Goal: Find specific page/section: Find specific page/section

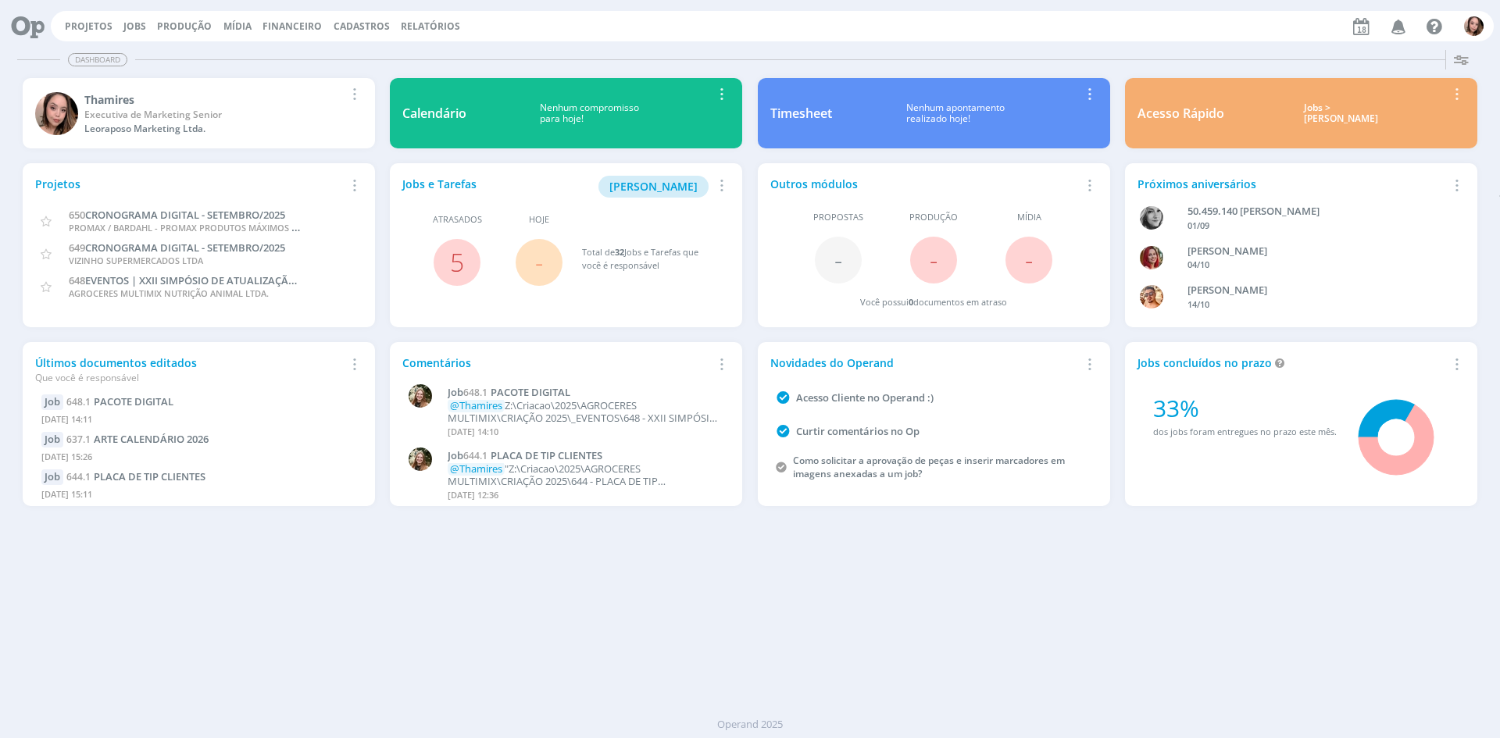
click at [1393, 34] on icon "button" at bounding box center [1398, 25] width 27 height 27
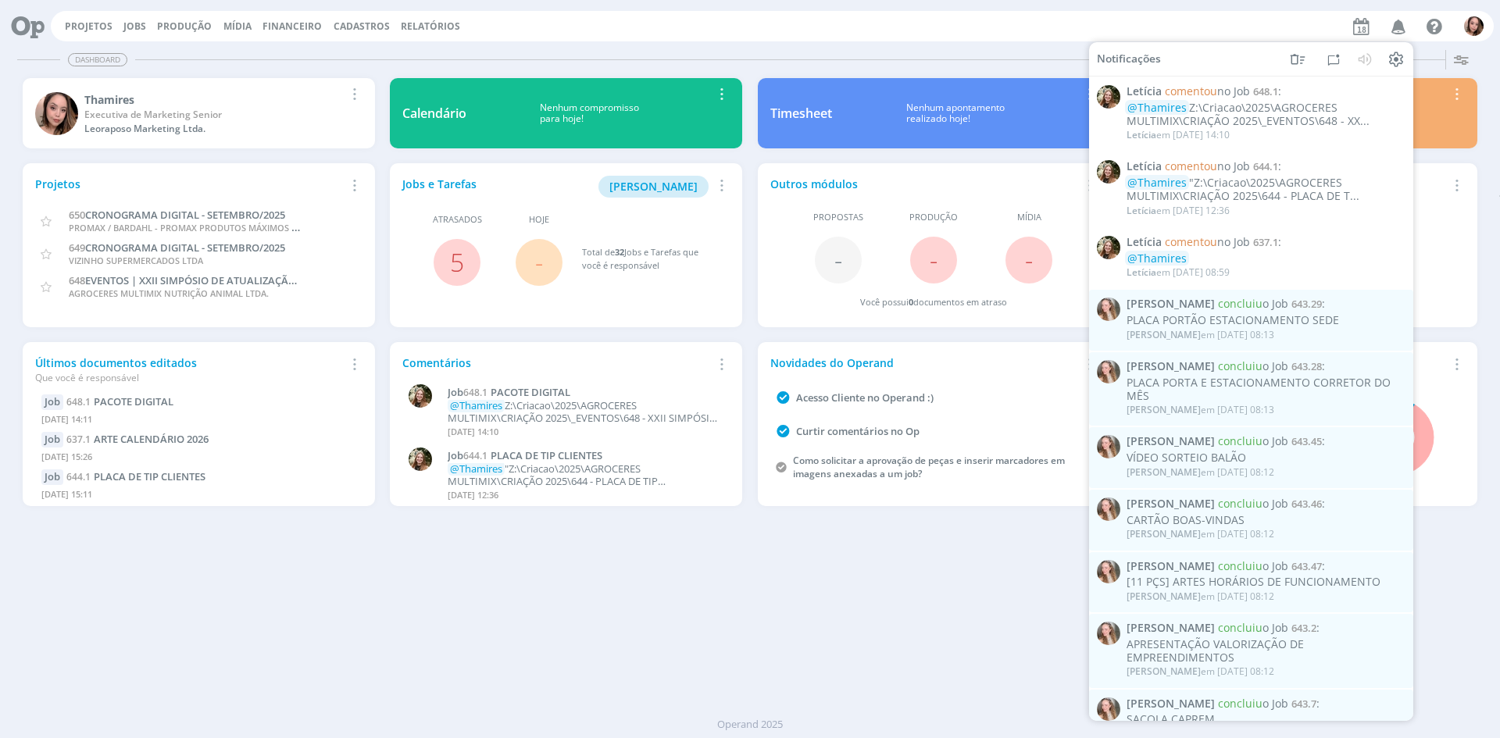
click at [487, 60] on div "Dashboard" at bounding box center [749, 59] width 1464 height 23
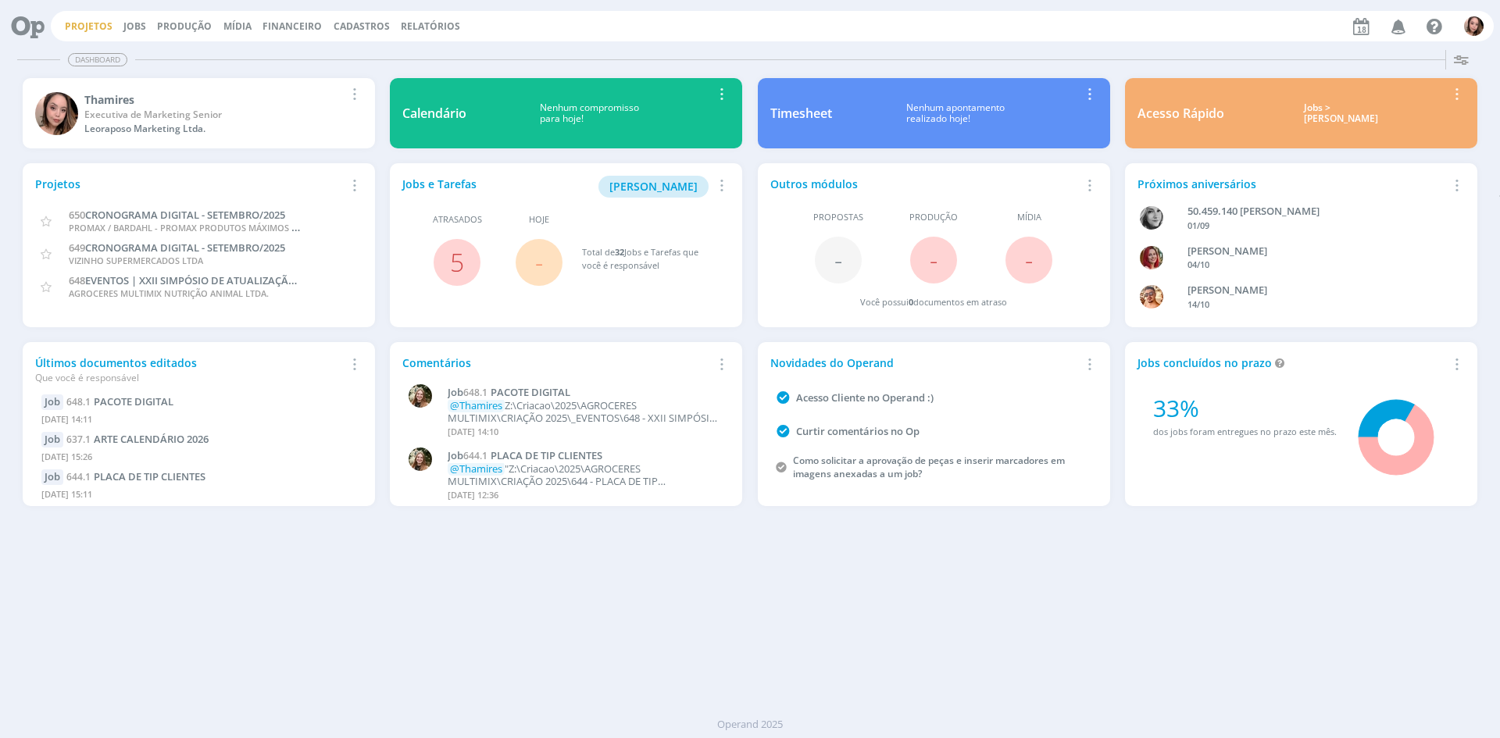
click at [98, 30] on link "Projetos" at bounding box center [89, 26] width 48 height 13
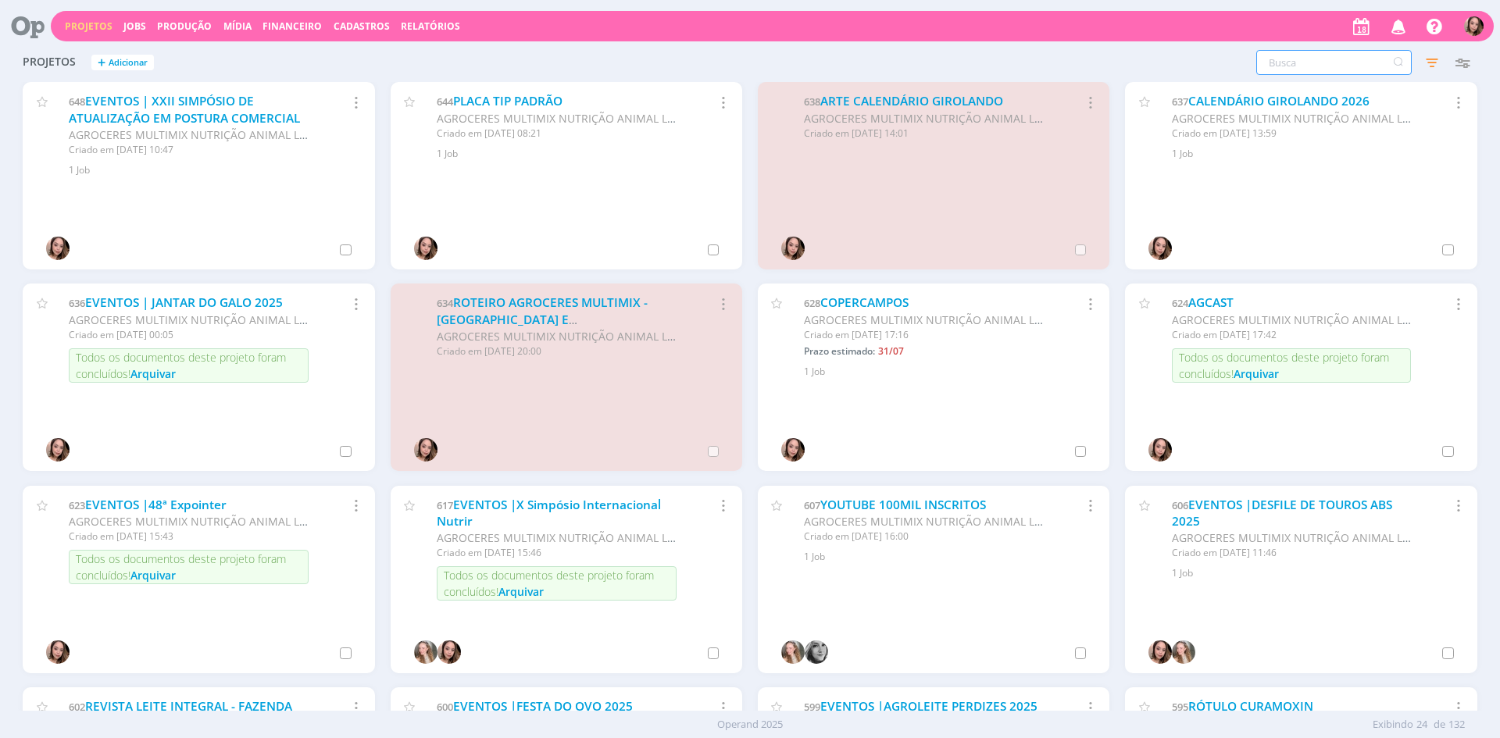
click at [1370, 65] on input "text" at bounding box center [1333, 62] width 155 height 25
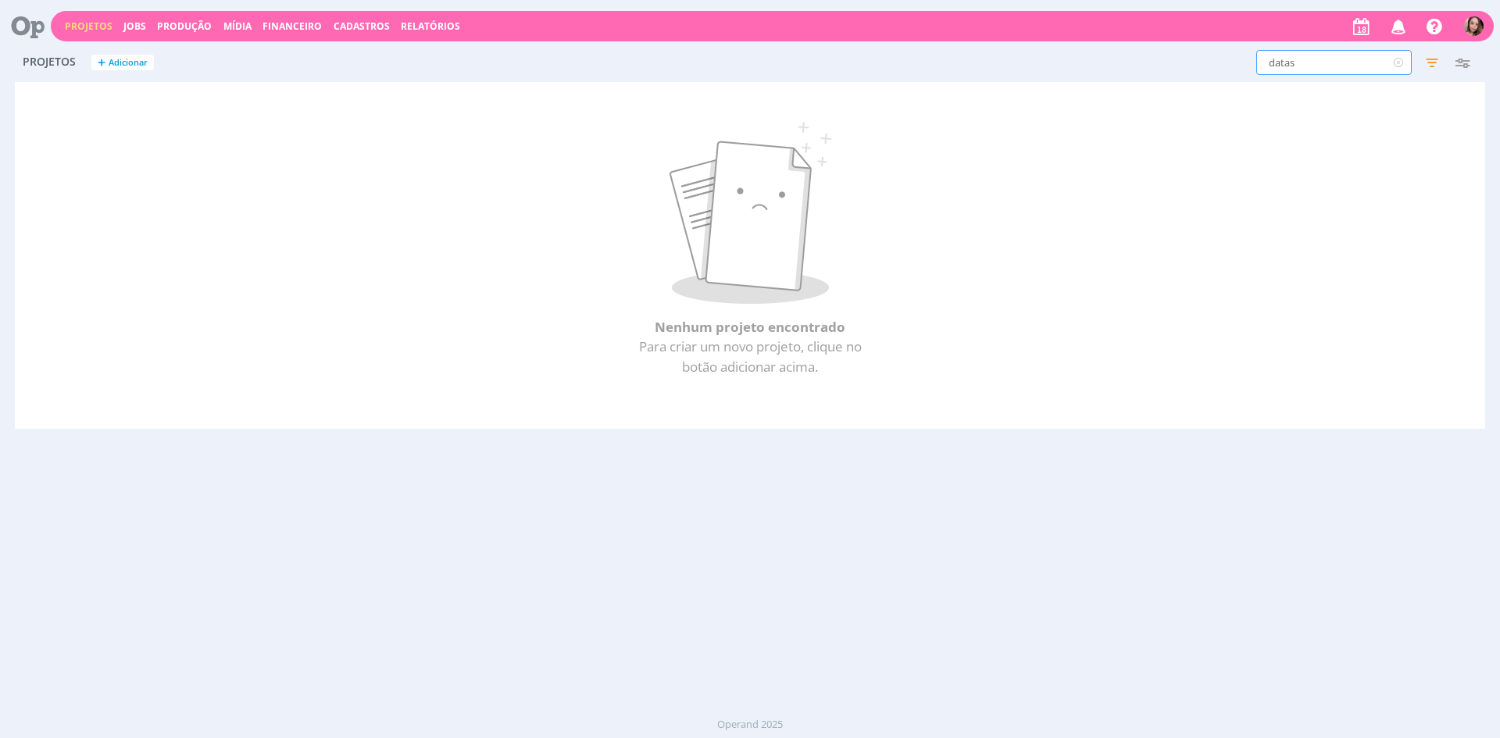
type input "datas"
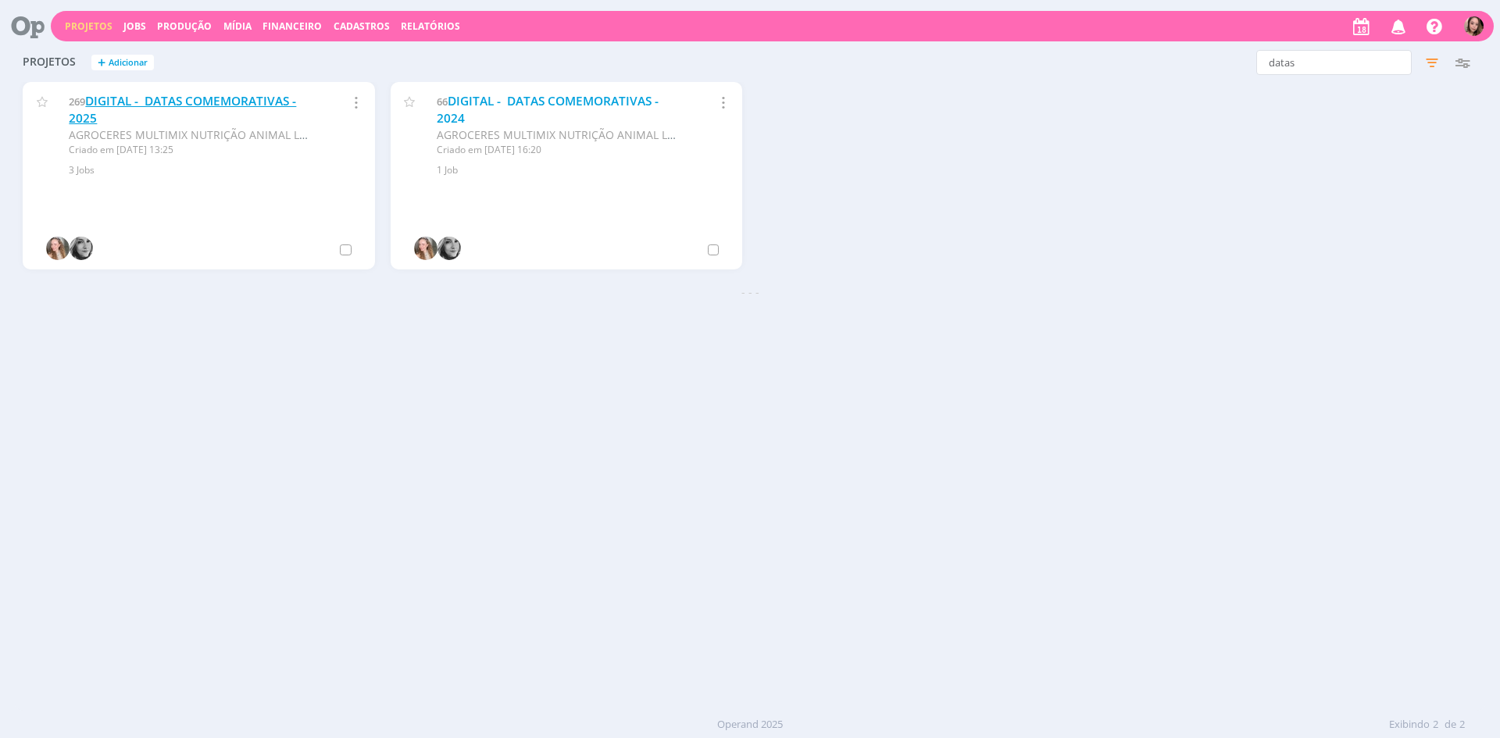
click at [165, 98] on link "DIGITAL - DATAS COMEMORATIVAS - 2025" at bounding box center [182, 110] width 227 height 34
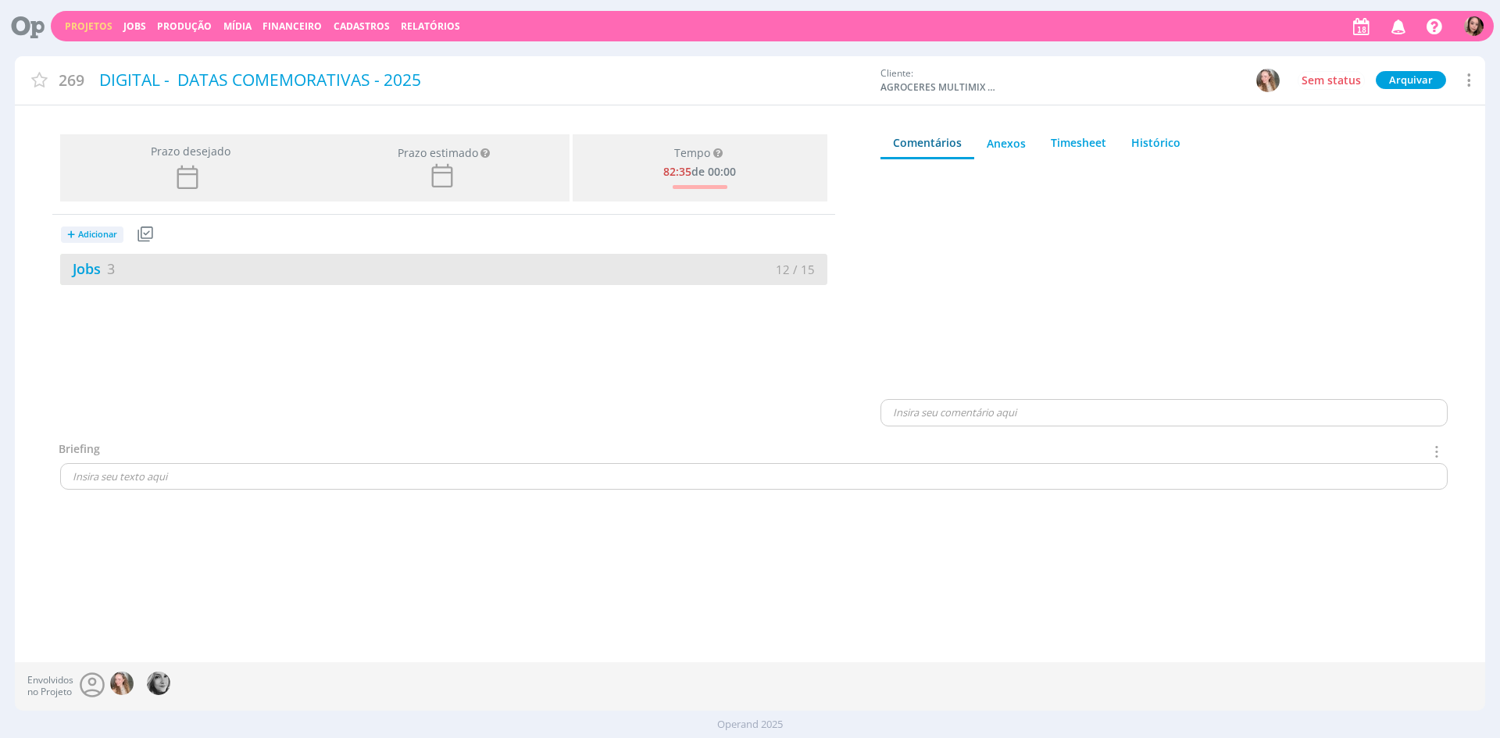
click at [266, 262] on div "Jobs 3" at bounding box center [251, 269] width 383 height 21
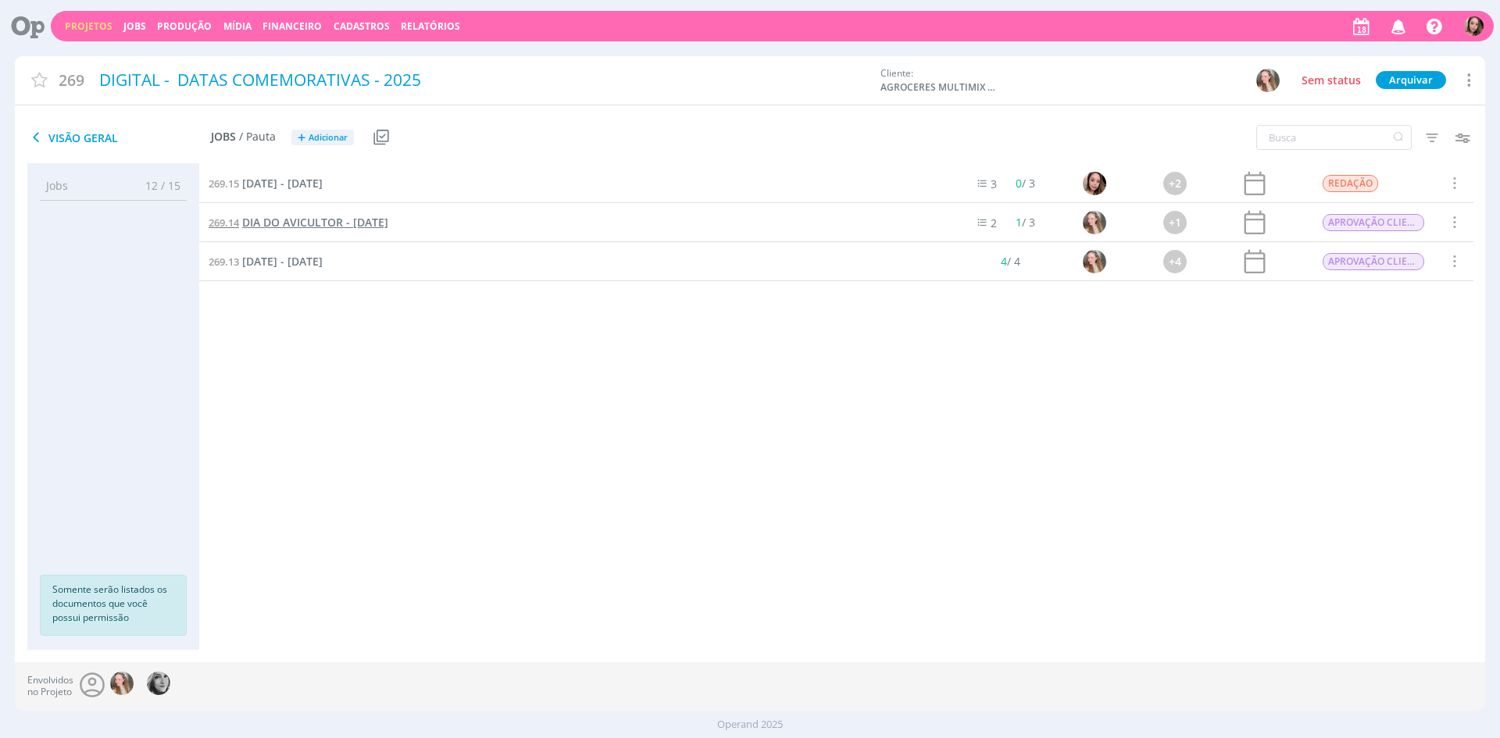
click at [383, 226] on span "DIA DO AVICULTOR - [DATE]" at bounding box center [315, 222] width 146 height 15
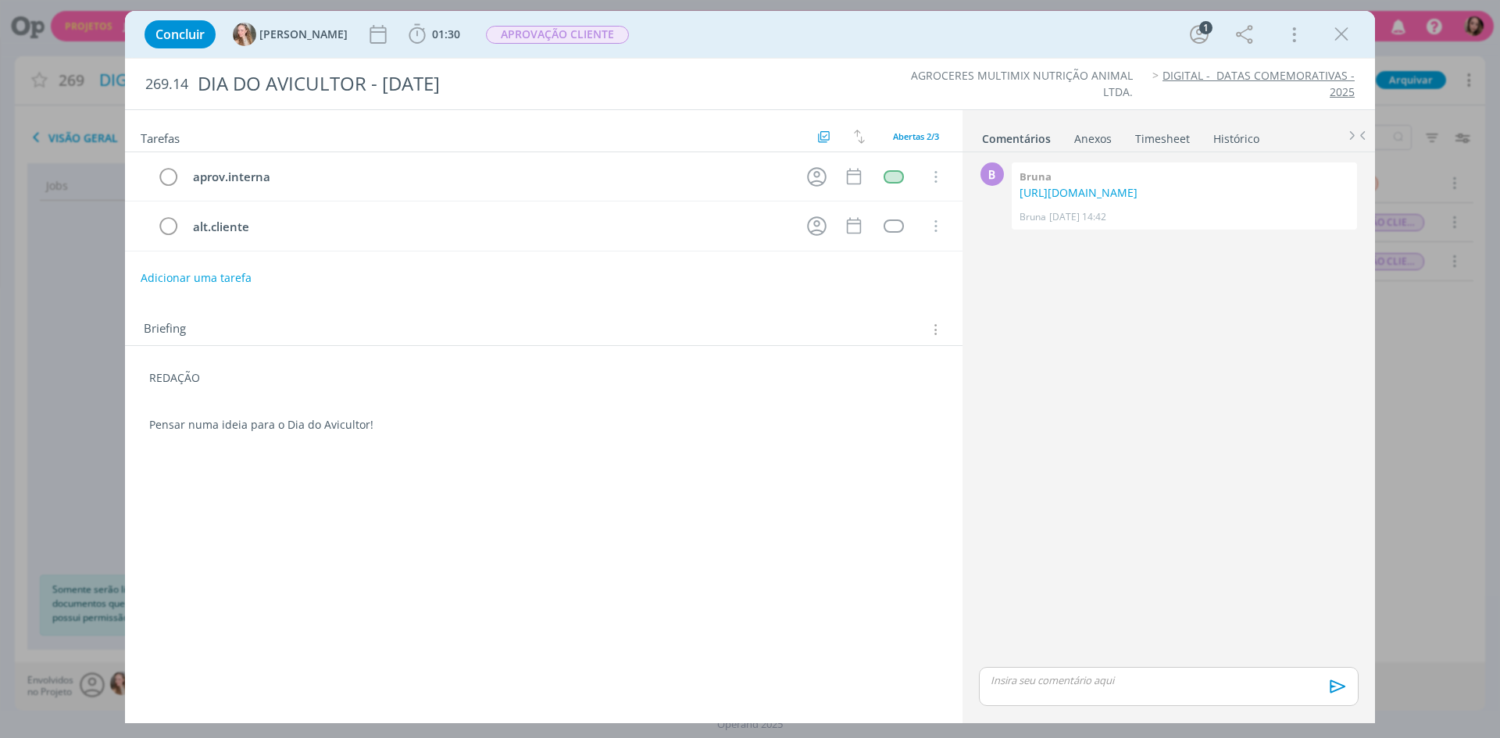
click at [151, 378] on p "REDAÇÃO" at bounding box center [543, 378] width 789 height 16
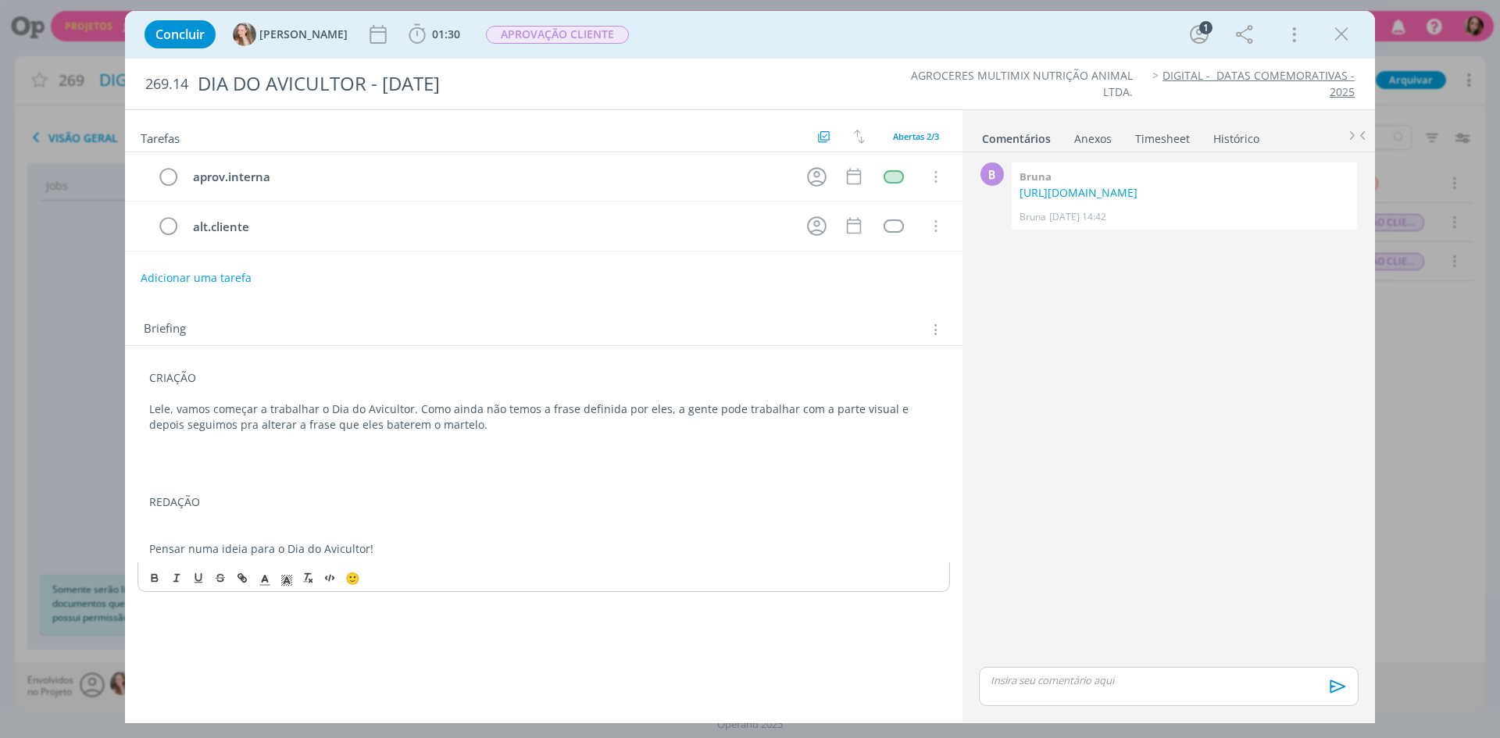
click at [150, 490] on p "dialog" at bounding box center [543, 488] width 789 height 16
click at [194, 454] on p "dialog" at bounding box center [543, 456] width 789 height 16
click at [1137, 190] on link "[URL][DOMAIN_NAME]" at bounding box center [1078, 192] width 118 height 15
click at [468, 465] on p "dialog" at bounding box center [543, 472] width 789 height 16
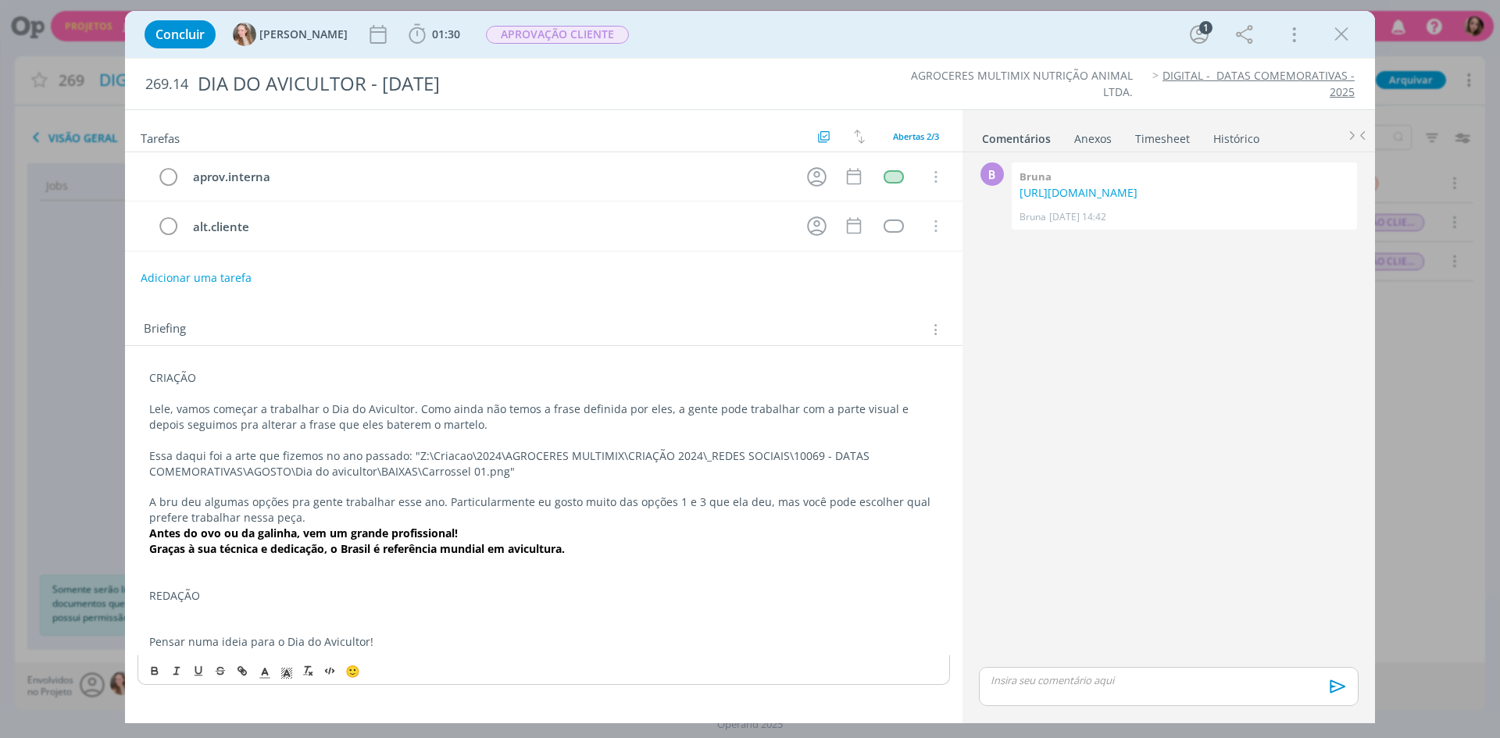
click at [309, 520] on p "A bru deu algumas opções pra gente trabalhar esse ano. Particularmente eu gosto…" at bounding box center [543, 509] width 789 height 31
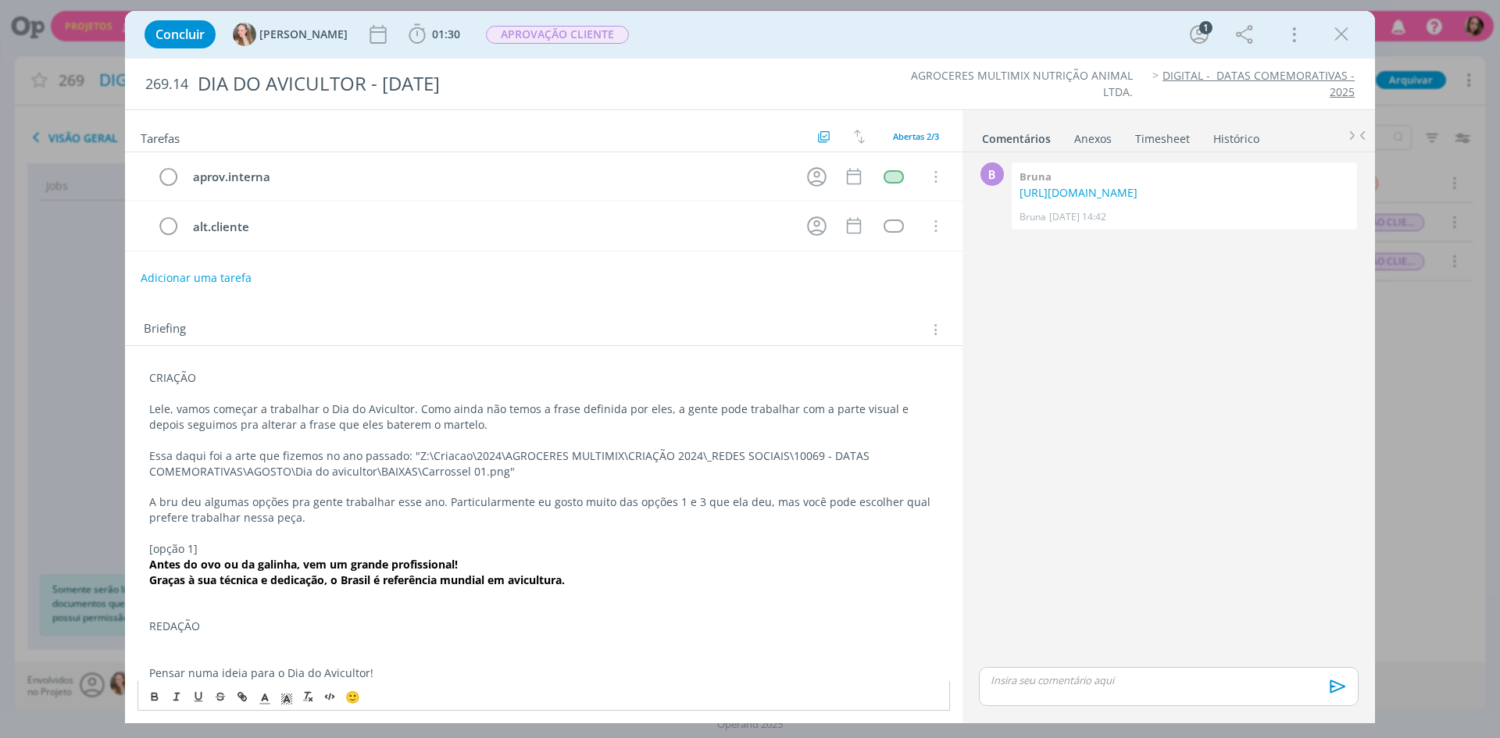
click at [628, 590] on p "dialog" at bounding box center [543, 596] width 789 height 16
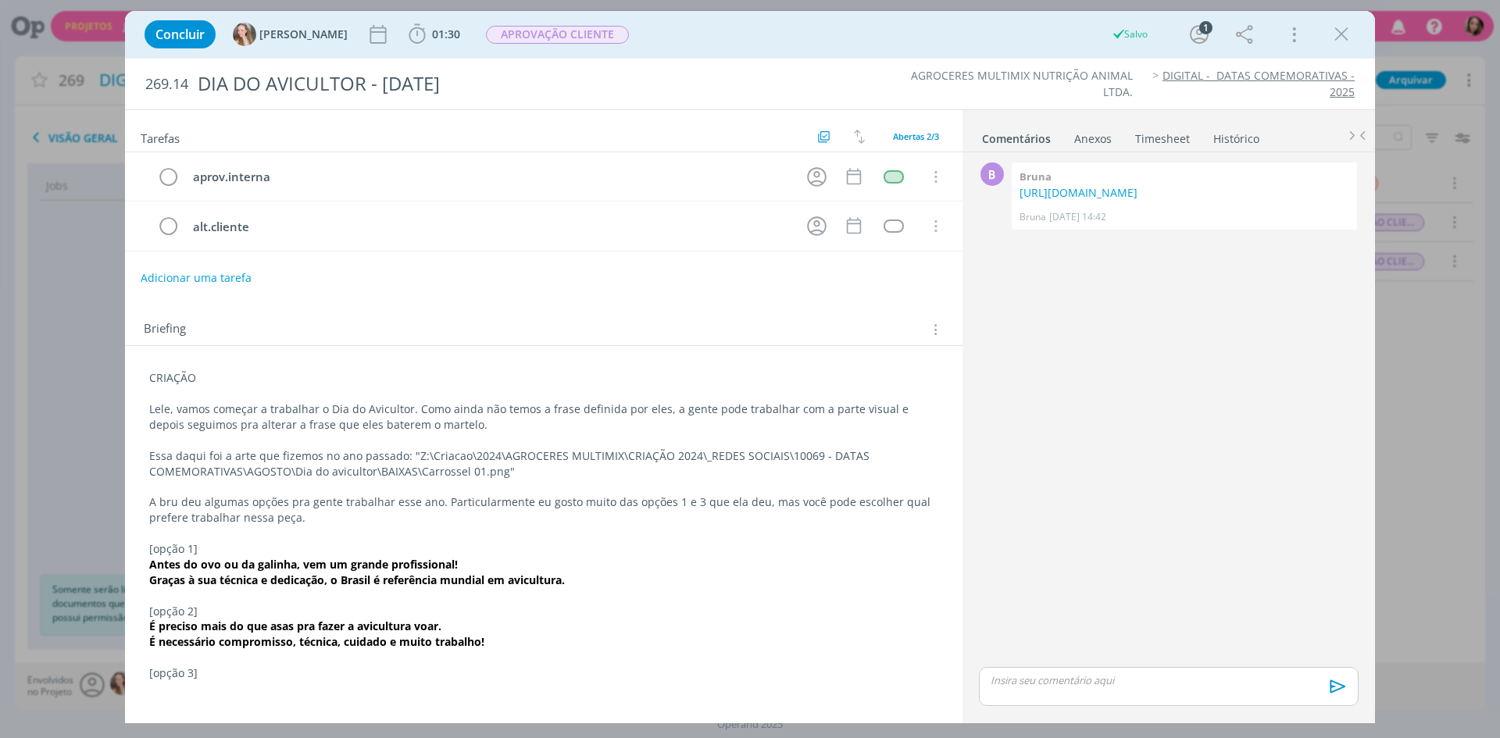
scroll to position [105, 0]
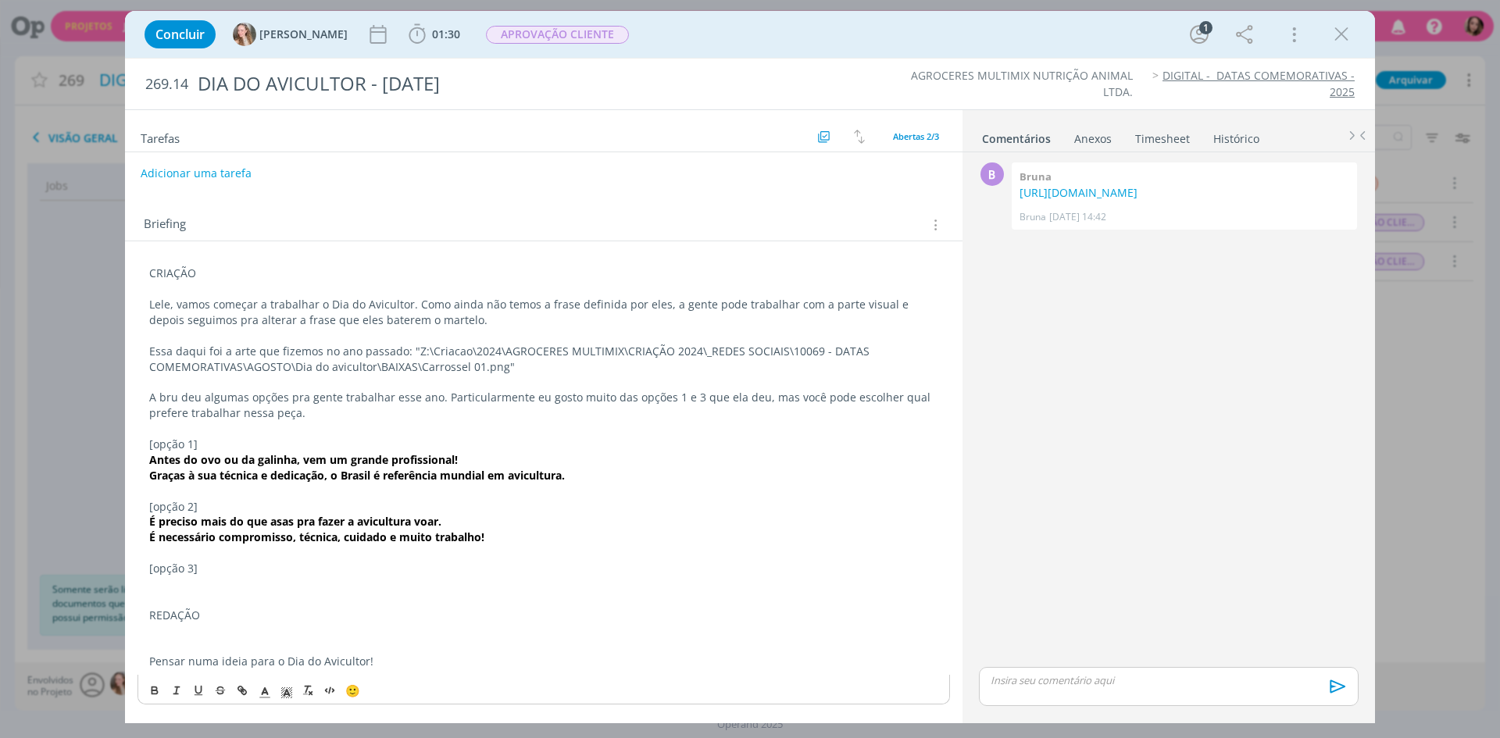
click at [220, 582] on p "dialog" at bounding box center [543, 584] width 789 height 16
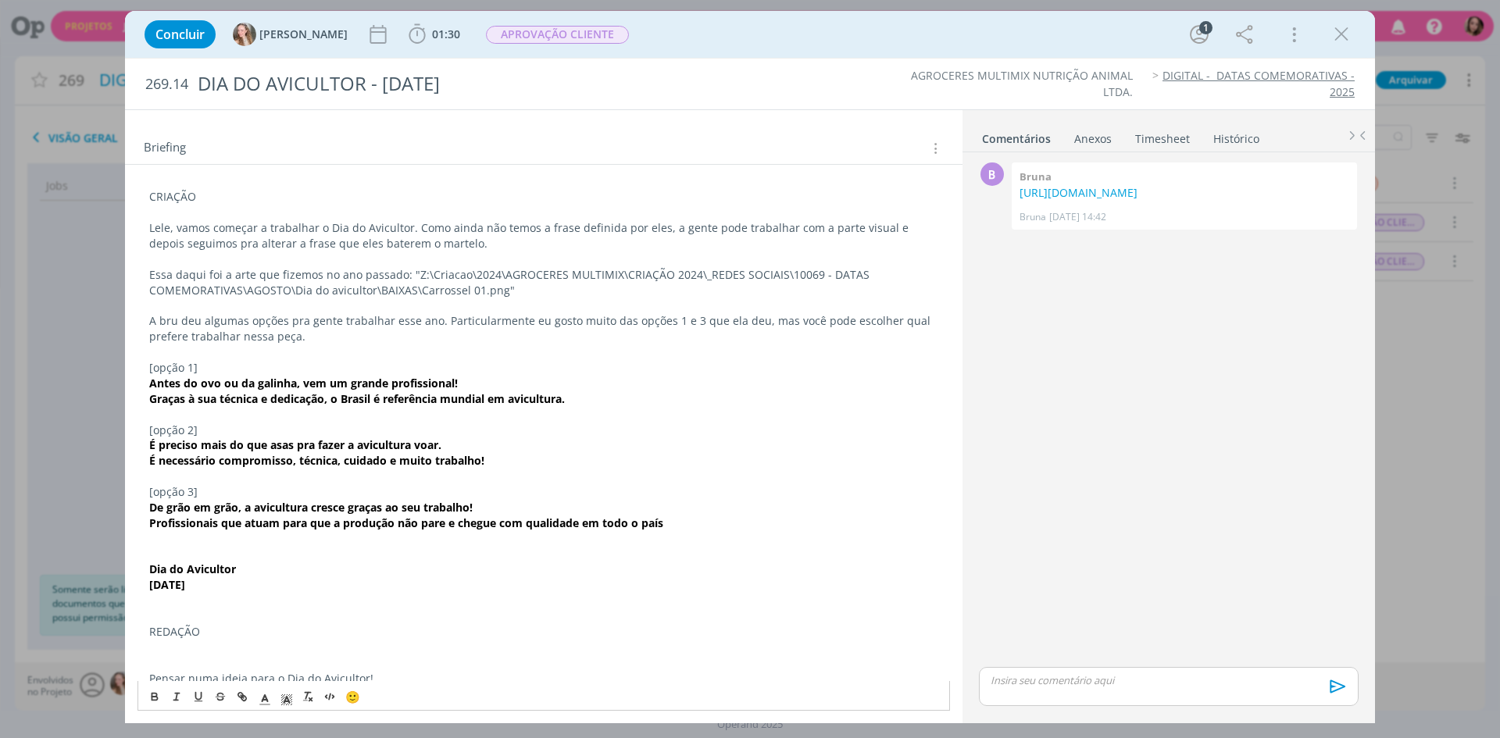
scroll to position [183, 0]
drag, startPoint x: 250, startPoint y: 596, endPoint x: 140, endPoint y: 568, distance: 113.7
click at [140, 568] on div "CRIAÇÃO Lele, vamos começar a trabalhar o Dia do Avicultor. Como ainda não temo…" at bounding box center [543, 436] width 812 height 508
click at [389, 597] on p "dialog" at bounding box center [543, 599] width 789 height 16
click at [417, 547] on p "dialog" at bounding box center [543, 553] width 789 height 16
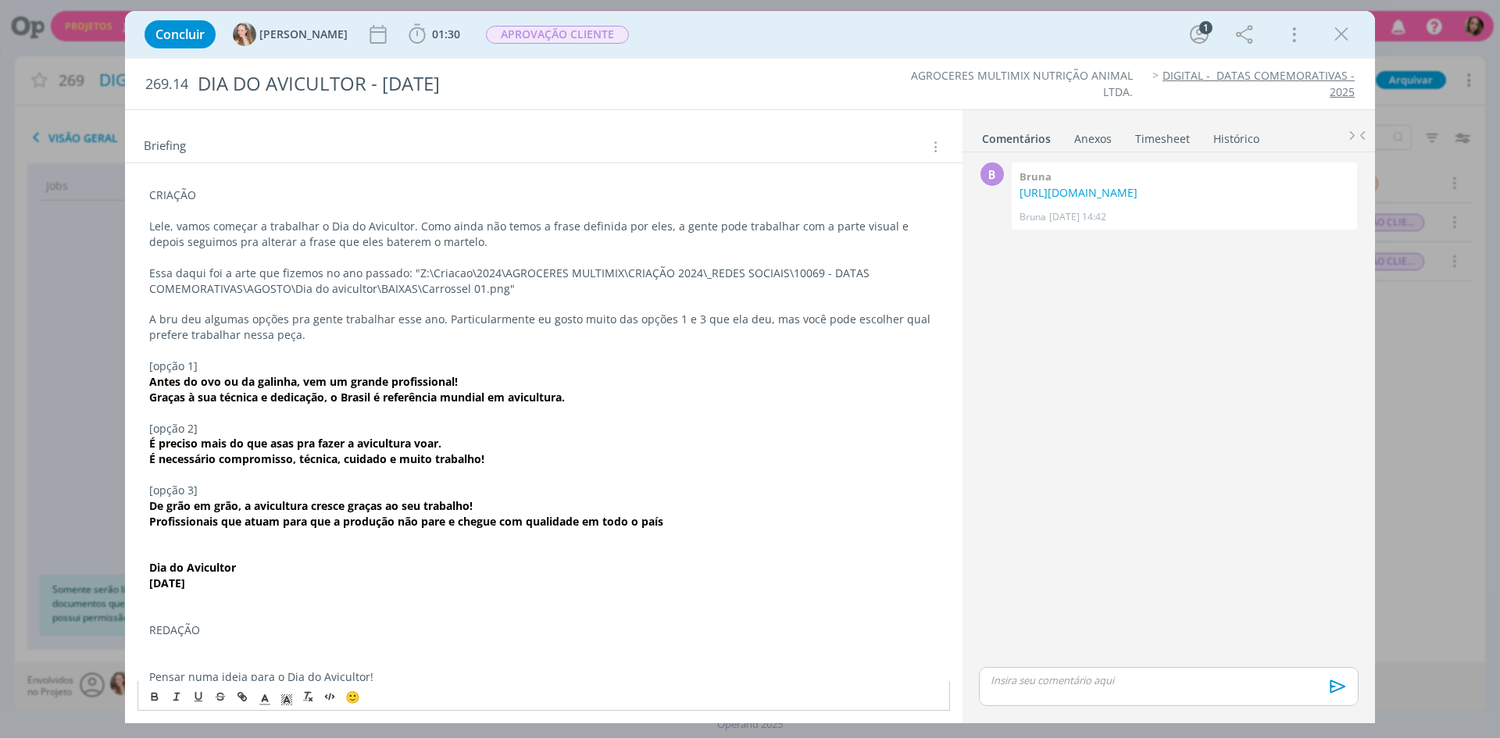
drag, startPoint x: 148, startPoint y: 571, endPoint x: 294, endPoint y: 588, distance: 147.8
click at [294, 588] on div "CRIAÇÃO Lele, vamos começar a trabalhar o Dia do Avicultor. Como ainda não temo…" at bounding box center [543, 436] width 812 height 508
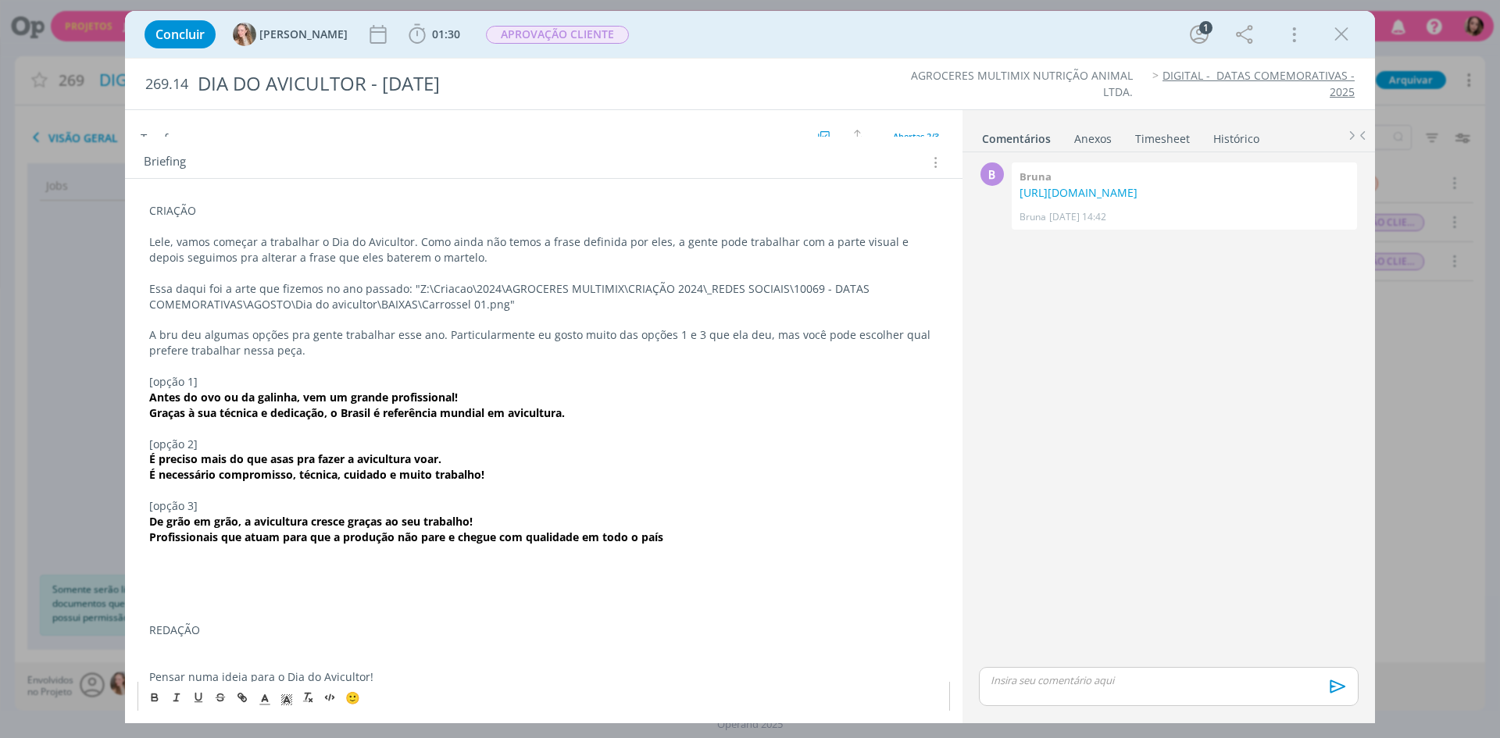
click at [343, 348] on p "A bru deu algumas opções pra gente trabalhar esse ano. Particularmente eu gosto…" at bounding box center [543, 342] width 789 height 31
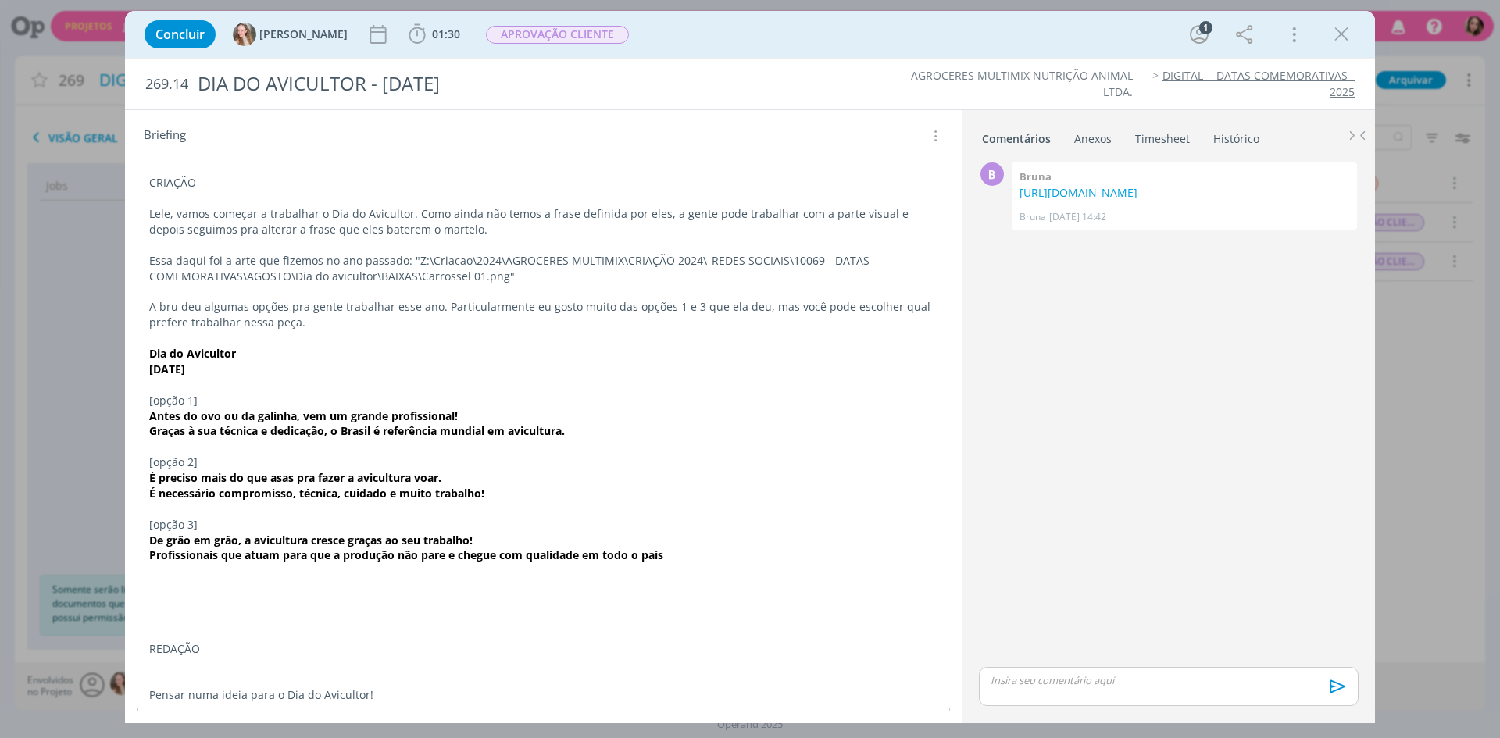
scroll to position [229, 0]
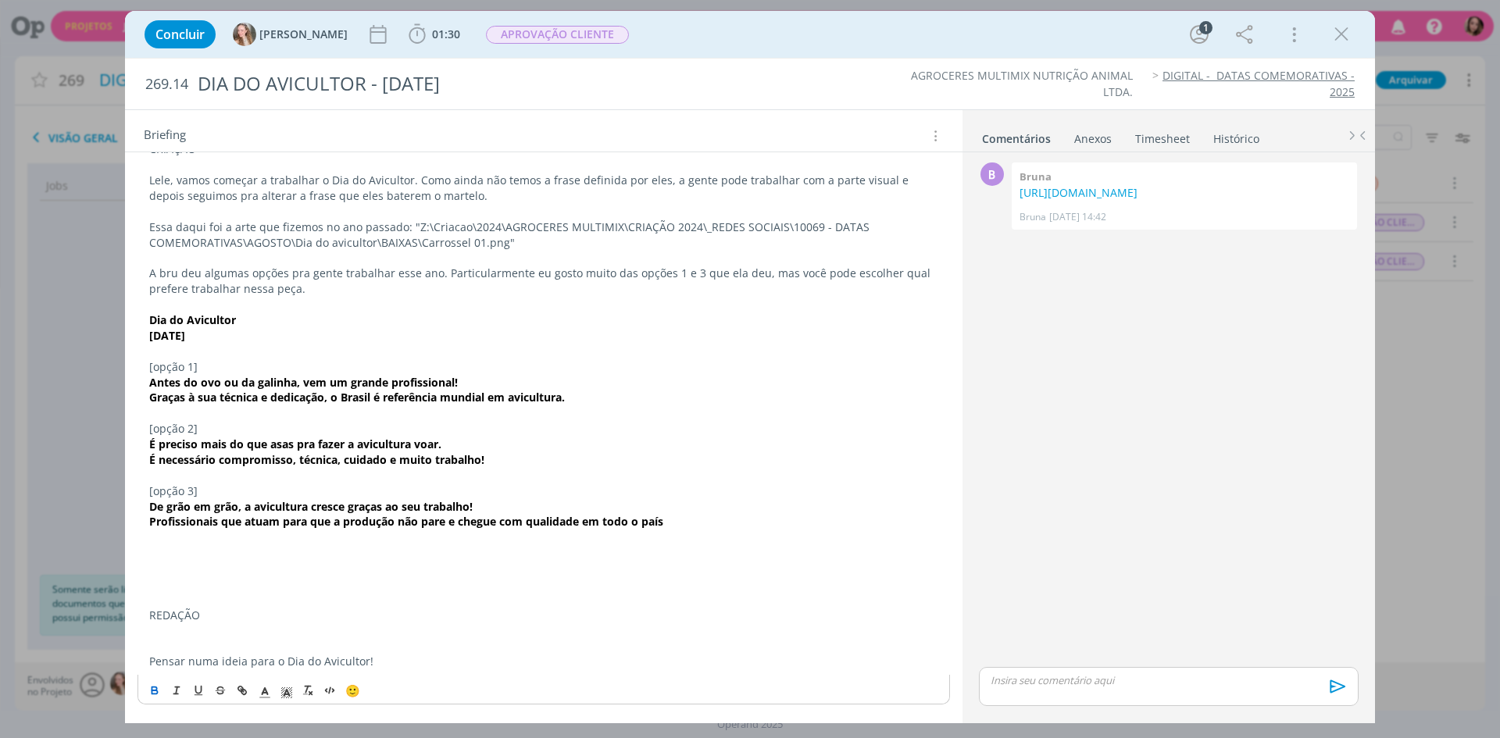
click at [227, 564] on p "dialog" at bounding box center [543, 569] width 789 height 16
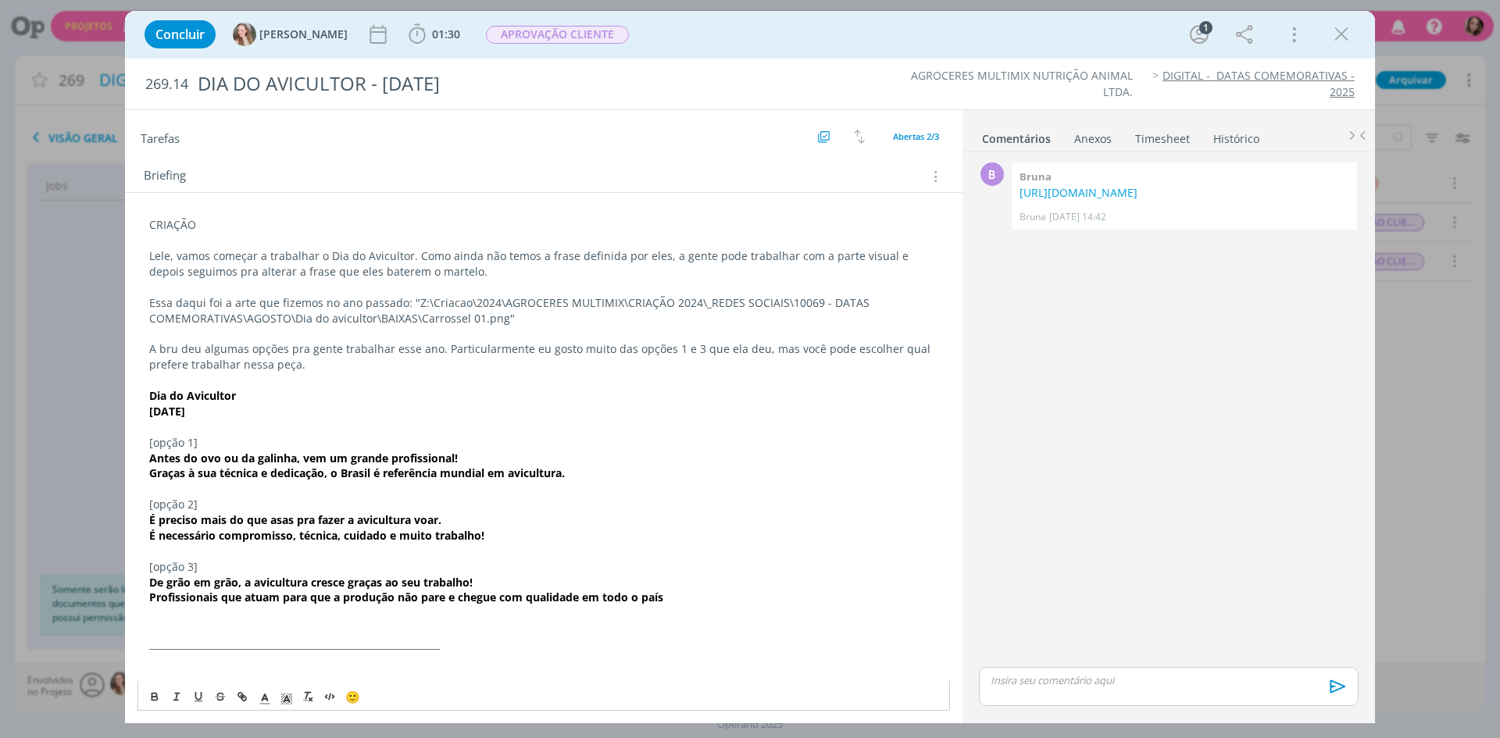
scroll to position [0, 0]
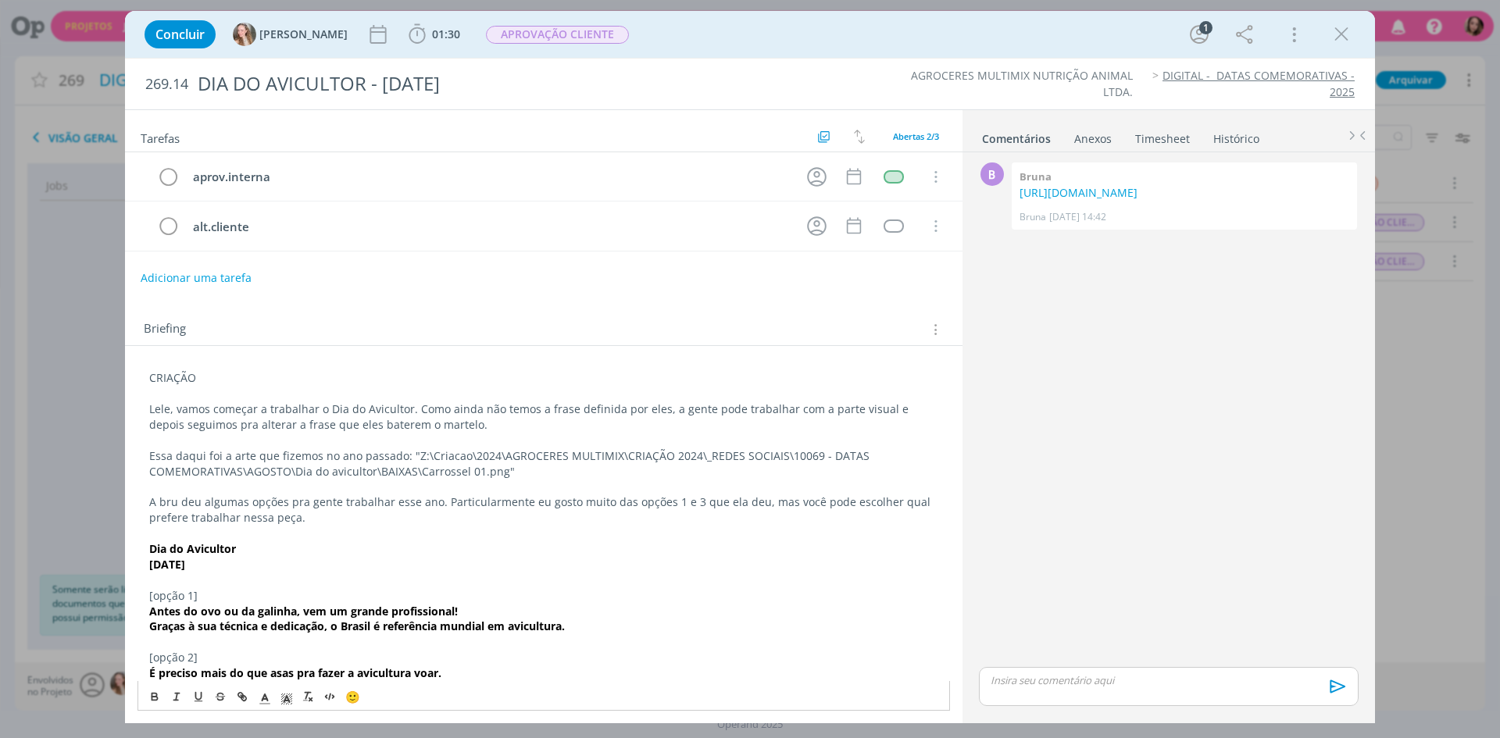
click at [173, 375] on p "CRIAÇÃO" at bounding box center [543, 378] width 789 height 16
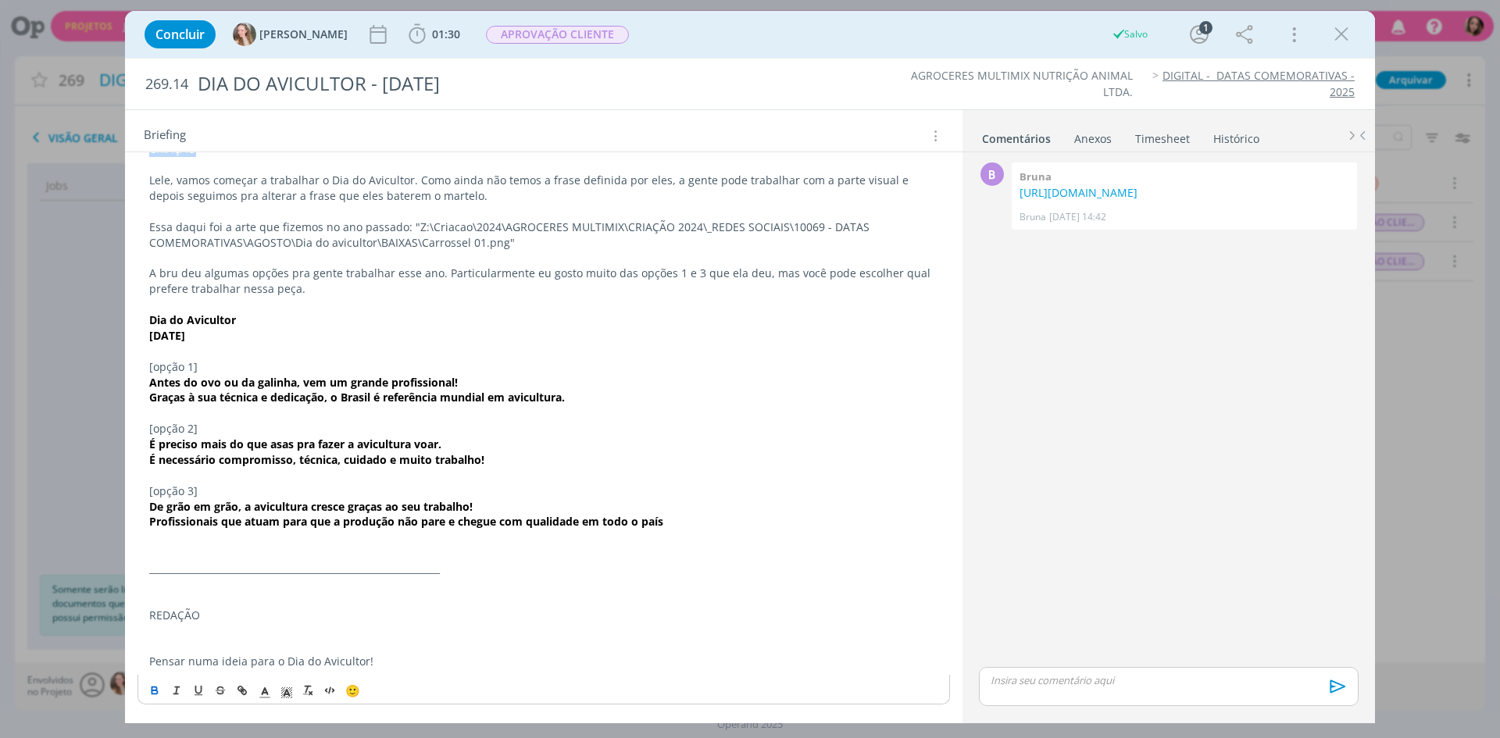
click at [151, 692] on icon "dialog" at bounding box center [154, 690] width 12 height 12
click at [274, 692] on div "CRIAÇÃO Lele, vamos começar a trabalhar o Dia do Avicultor. Como ainda não temo…" at bounding box center [543, 420] width 812 height 569
click at [281, 692] on div "CRIAÇÃO Lele, vamos começar a trabalhar o Dia do Avicultor. Como ainda não temo…" at bounding box center [543, 420] width 812 height 569
click at [283, 692] on div "CRIAÇÃO Lele, vamos começar a trabalhar o Dia do Avicultor. Como ainda não temo…" at bounding box center [543, 420] width 812 height 569
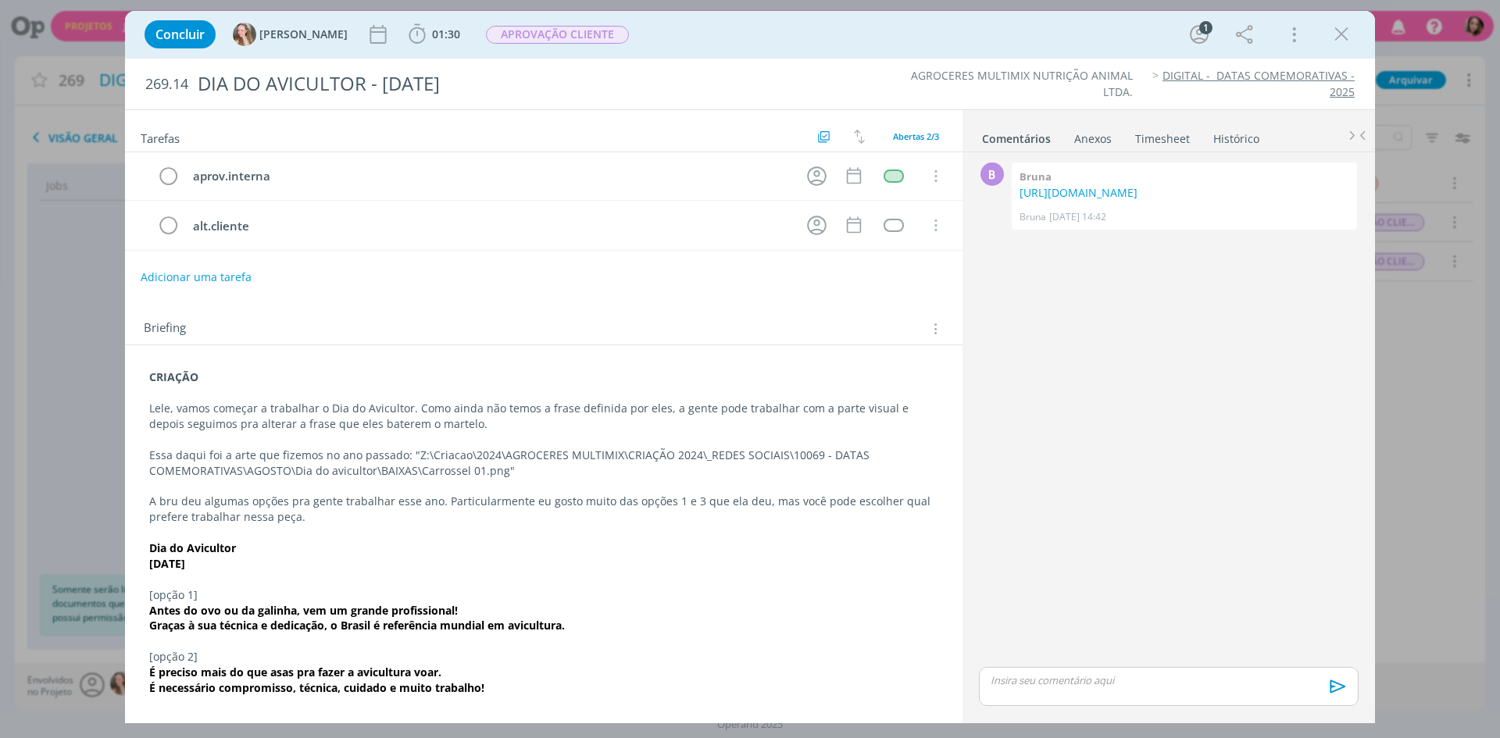
scroll to position [0, 0]
click at [171, 379] on strong "CRIAÇÃO" at bounding box center [173, 377] width 49 height 15
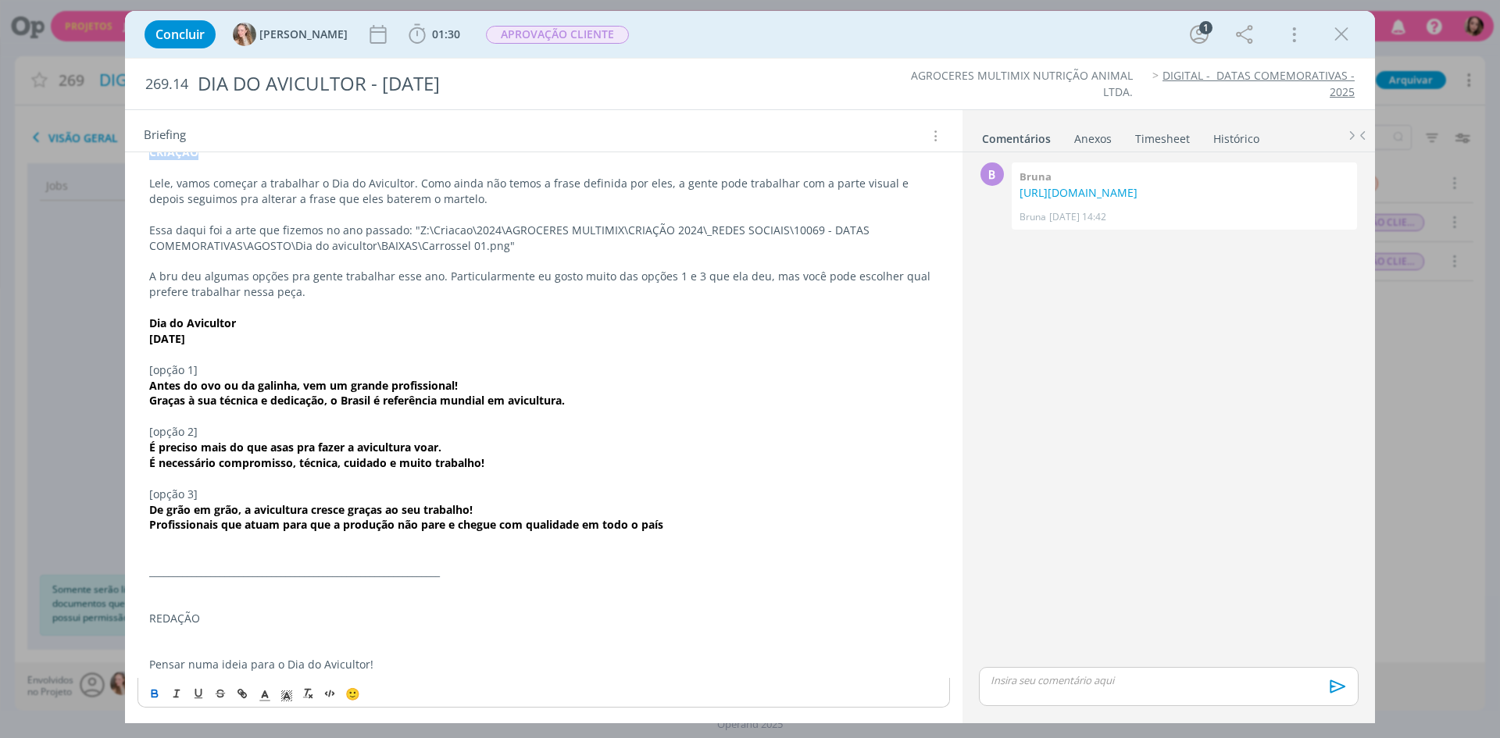
scroll to position [229, 0]
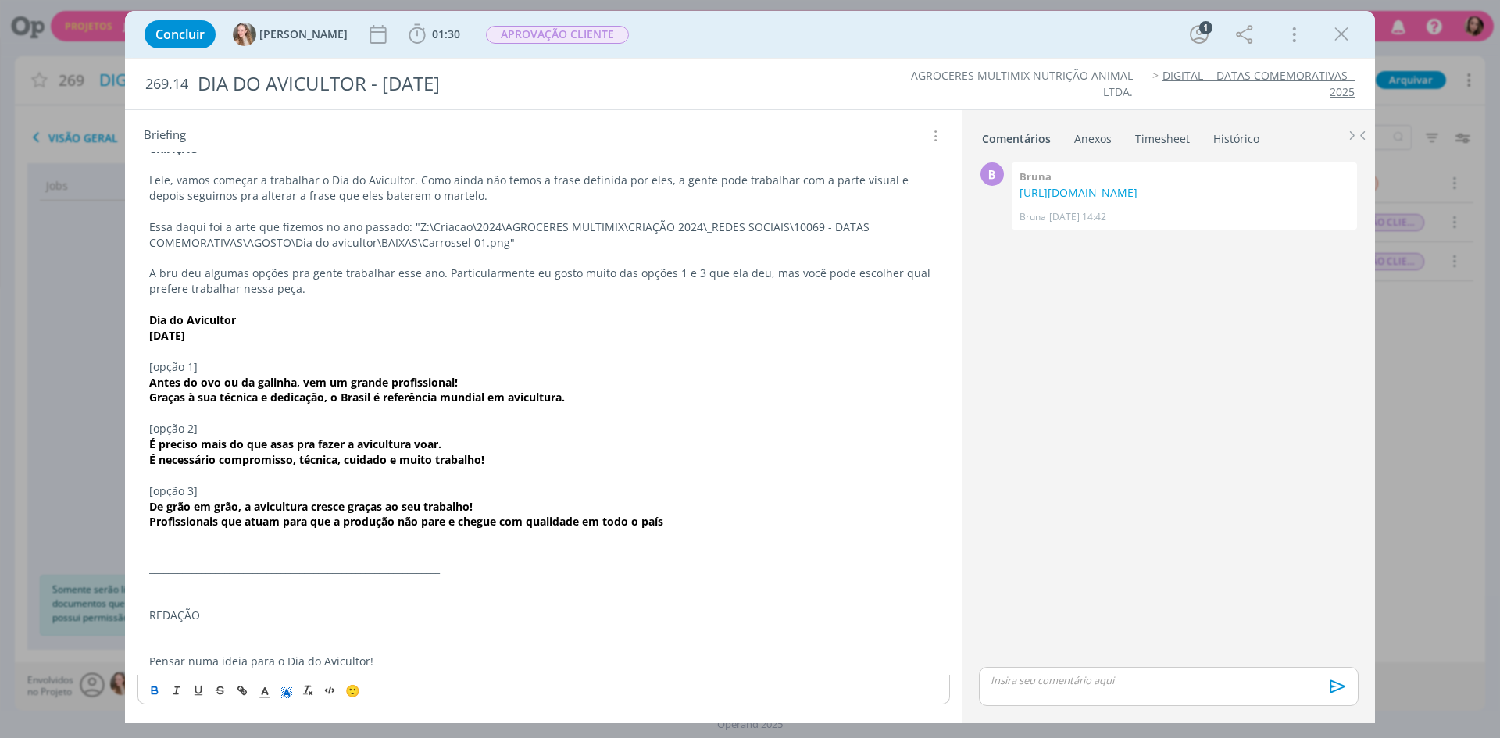
click at [291, 696] on div "CRIAÇÃO Lele, vamos começar a trabalhar o Dia do Avicultor. Como ainda não temo…" at bounding box center [543, 420] width 812 height 569
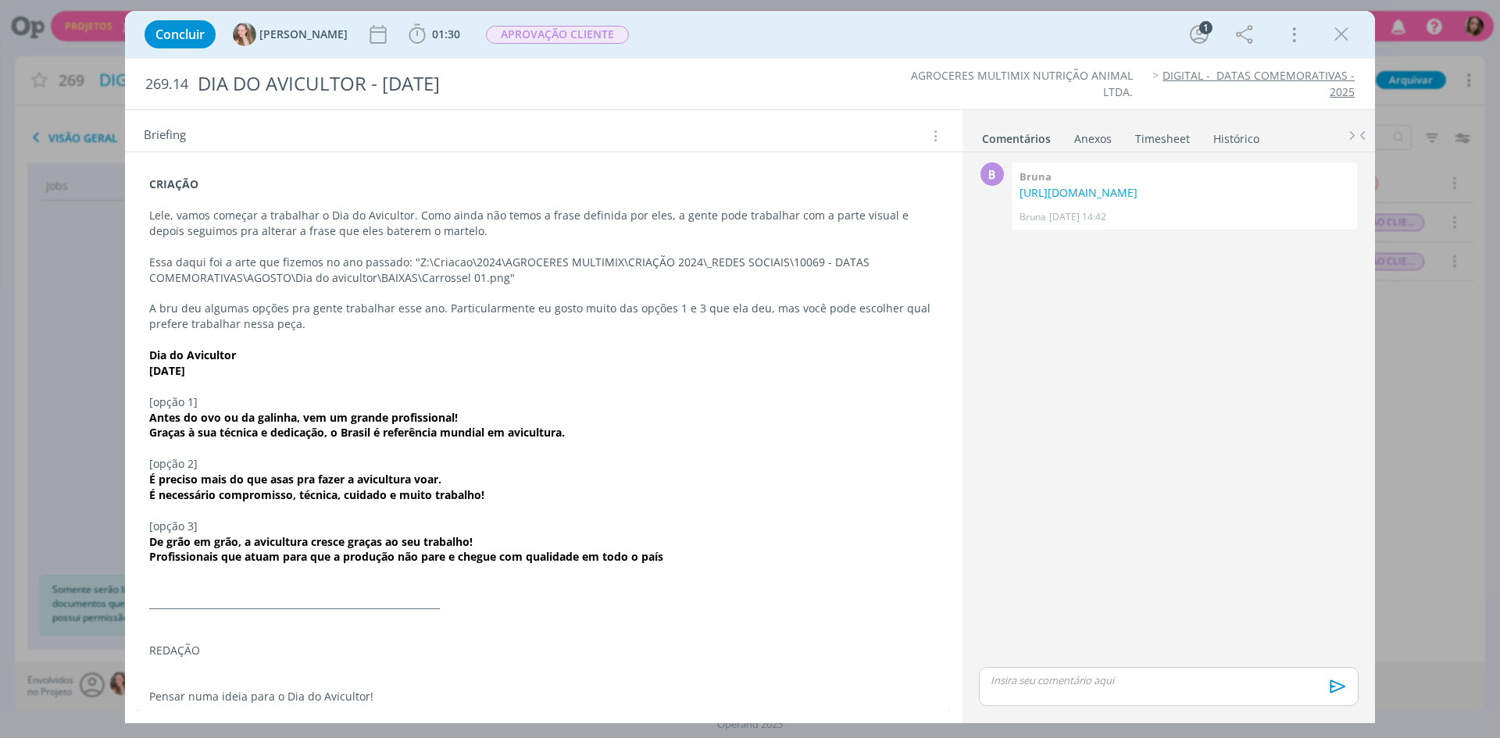
click at [291, 696] on div "CRIAÇÃO Lele, vamos começar a trabalhar o Dia do Avicultor. Como ainda não temo…" at bounding box center [543, 455] width 812 height 569
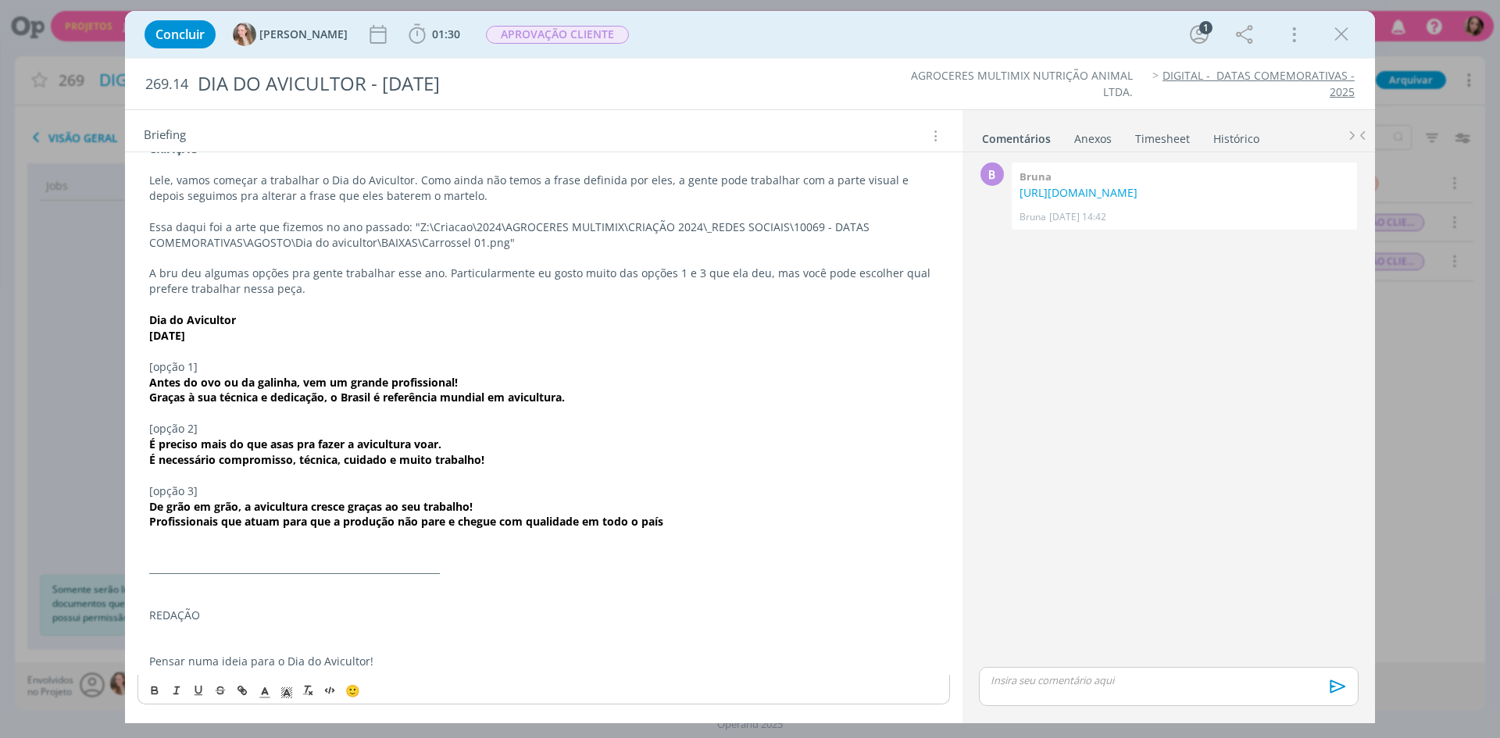
click at [868, 313] on p "Dia do Avicultor" at bounding box center [543, 320] width 789 height 16
click at [292, 694] on div "CRIAÇÃO Lele, vamos começar a trabalhar o Dia do Avicultor. Como ainda não temo…" at bounding box center [543, 420] width 812 height 569
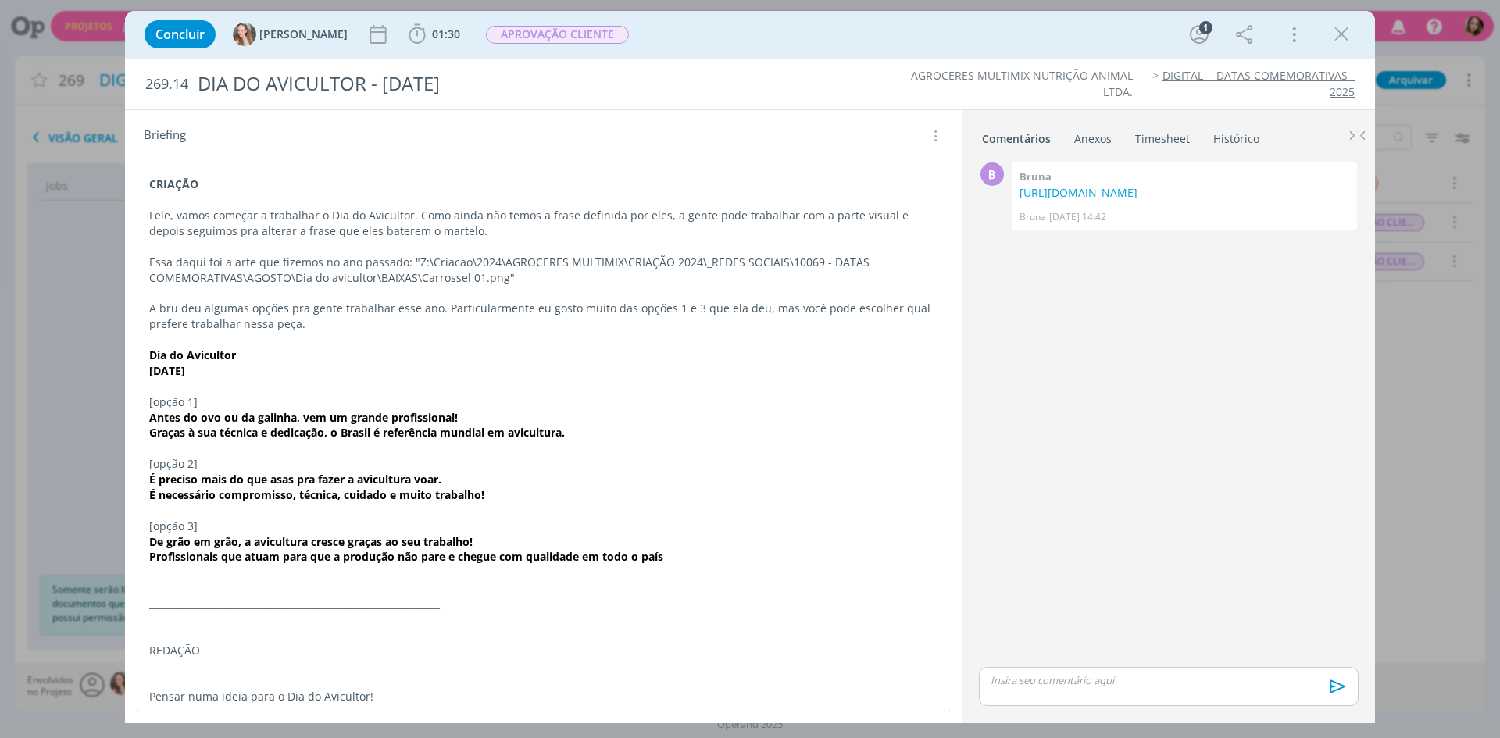
click at [289, 694] on div "CRIAÇÃO Lele, vamos começar a trabalhar o Dia do Avicultor. Como ainda não temo…" at bounding box center [543, 455] width 812 height 569
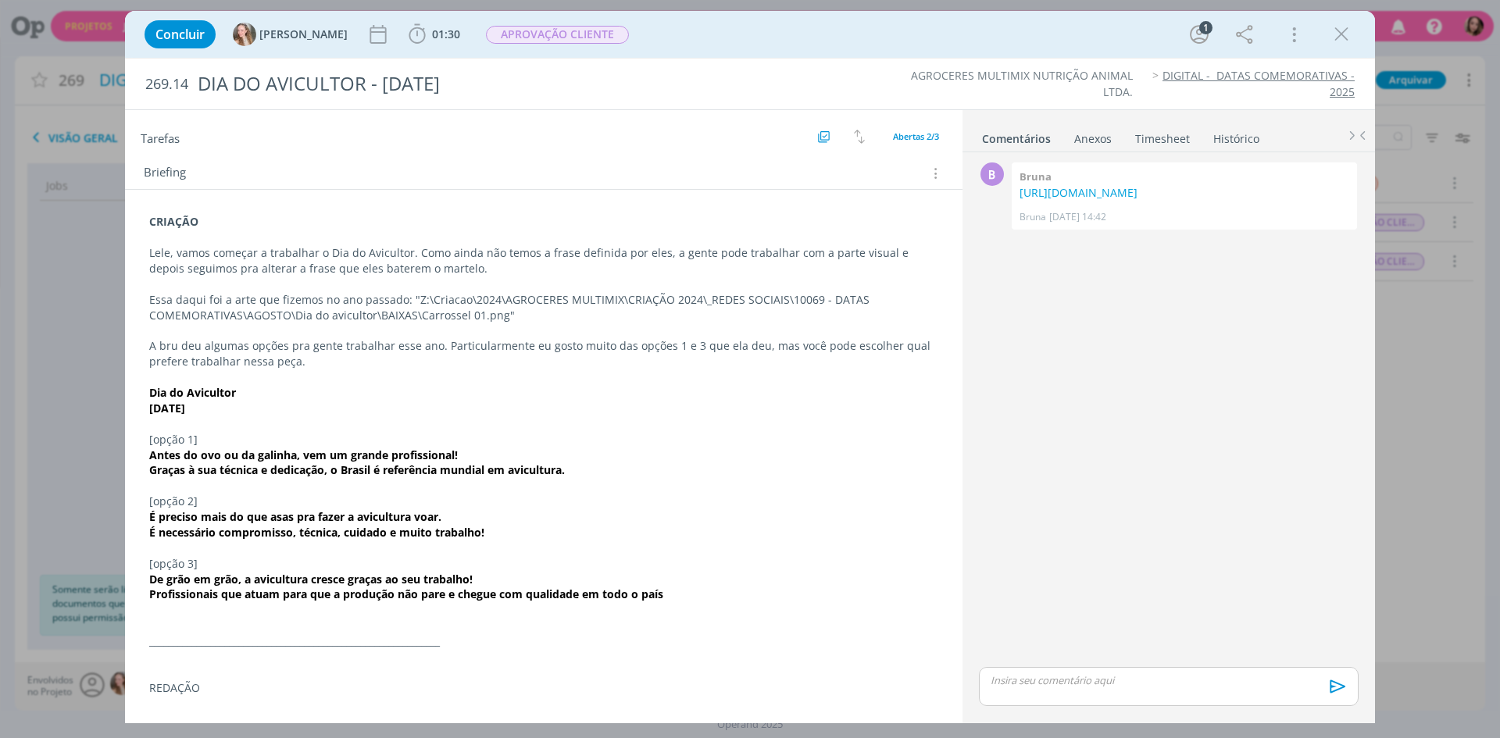
scroll to position [0, 0]
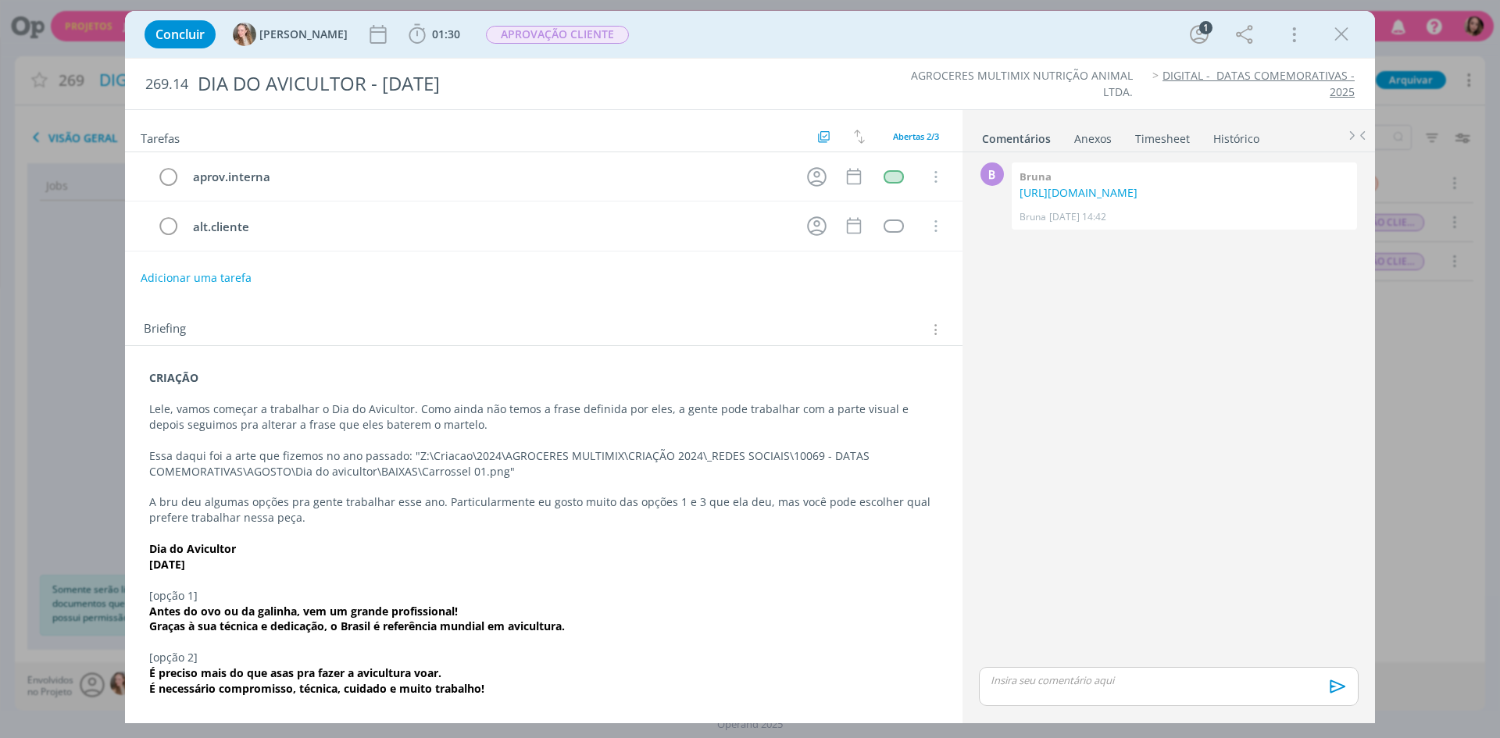
click at [358, 362] on div "CRIAÇÃO Lele, vamos começar a trabalhar o Dia do Avicultor. Como ainda não temo…" at bounding box center [543, 643] width 837 height 594
click at [263, 38] on span "[PERSON_NAME]" at bounding box center [303, 34] width 88 height 11
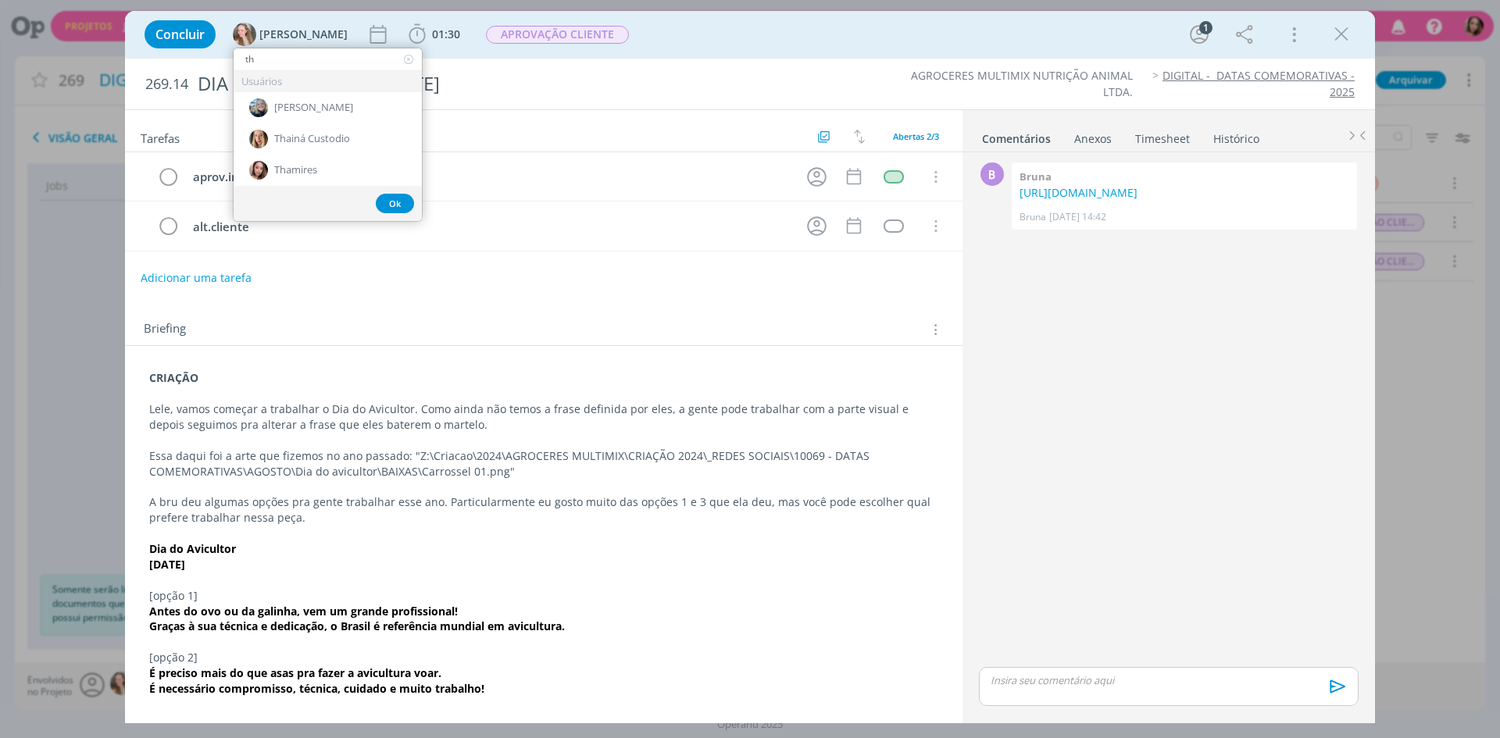
type input "th"
click at [297, 179] on div "Thamires" at bounding box center [328, 170] width 188 height 31
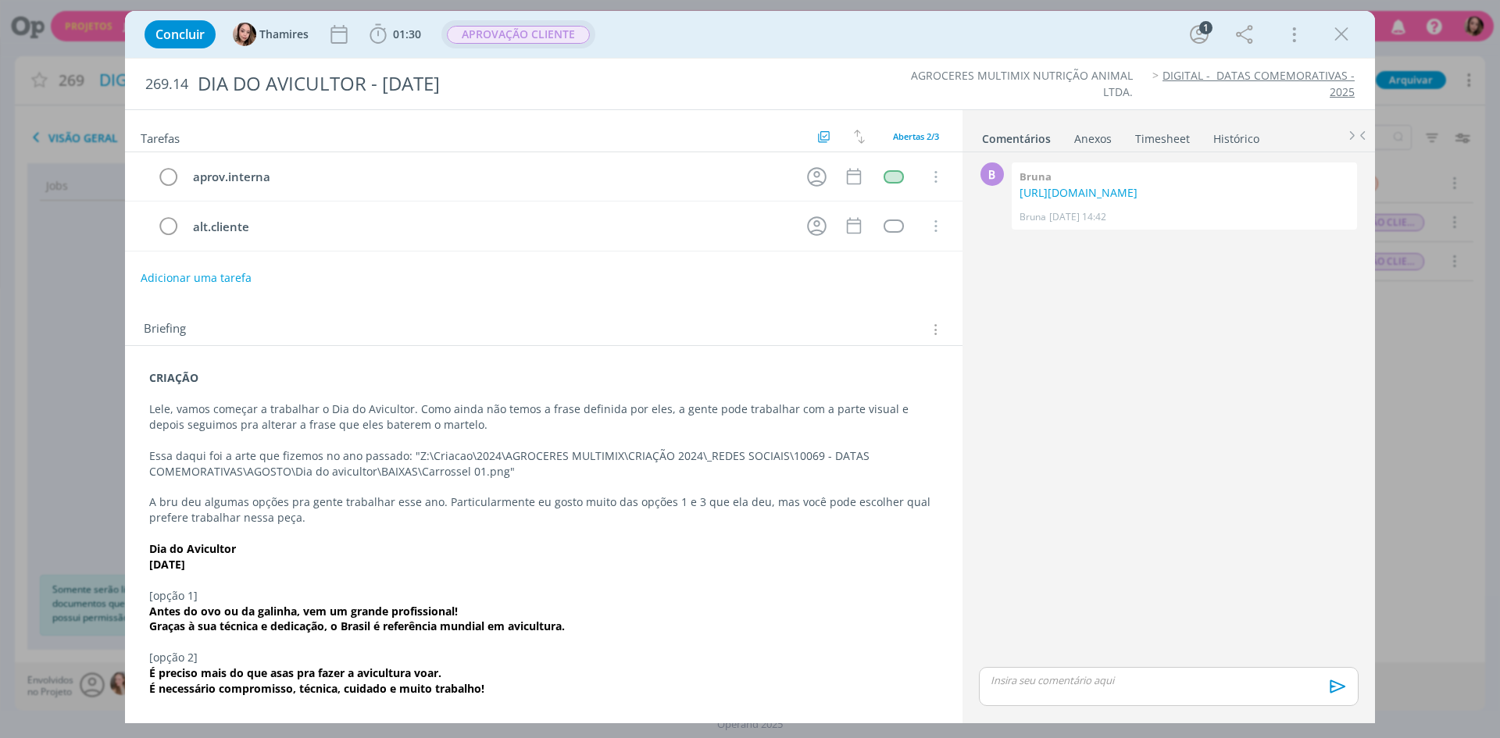
click at [537, 45] on span "APROVAÇÃO CLIENTE" at bounding box center [518, 34] width 154 height 28
click at [545, 35] on span "APROVAÇÃO CLIENTE" at bounding box center [518, 35] width 143 height 18
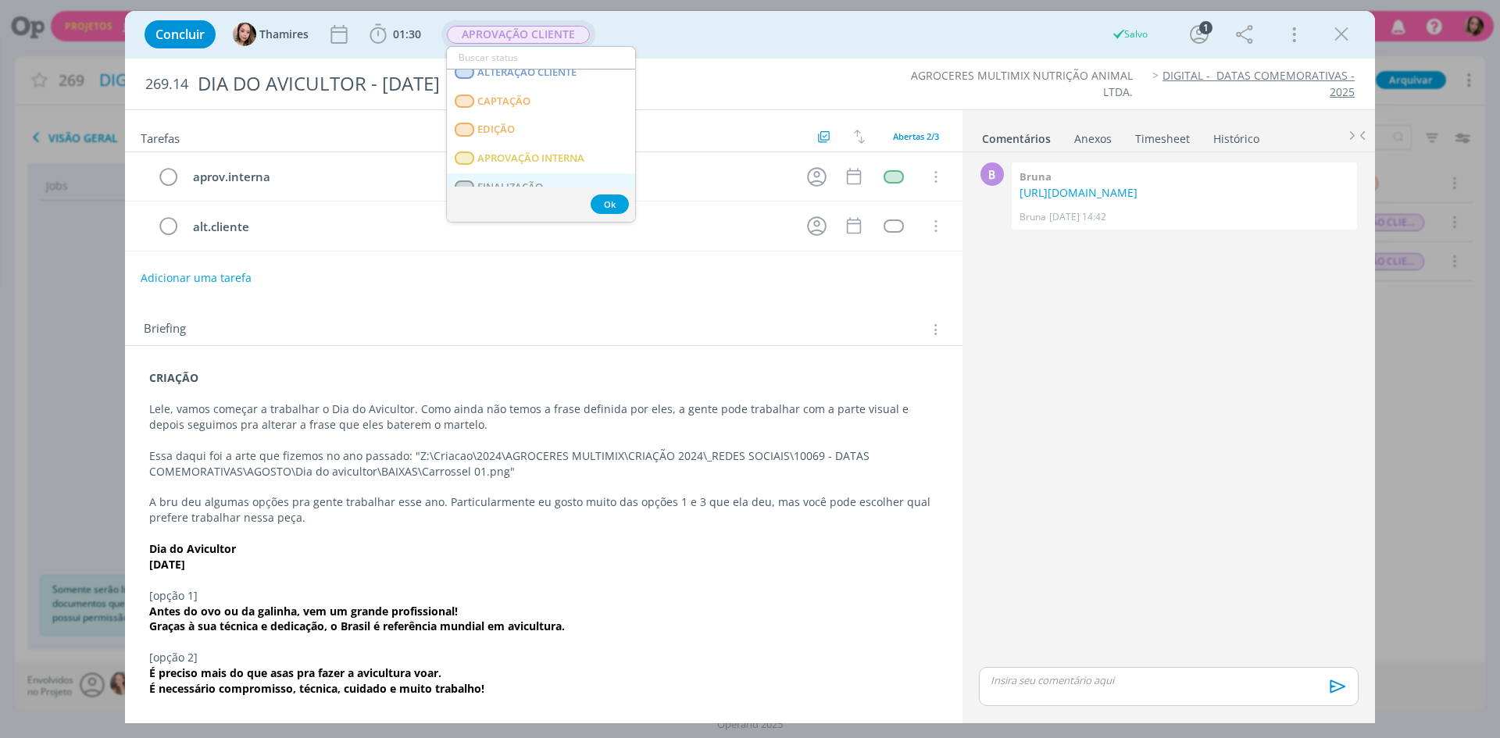
scroll to position [78, 0]
click at [519, 126] on span "CRIAÇÃO" at bounding box center [499, 120] width 44 height 12
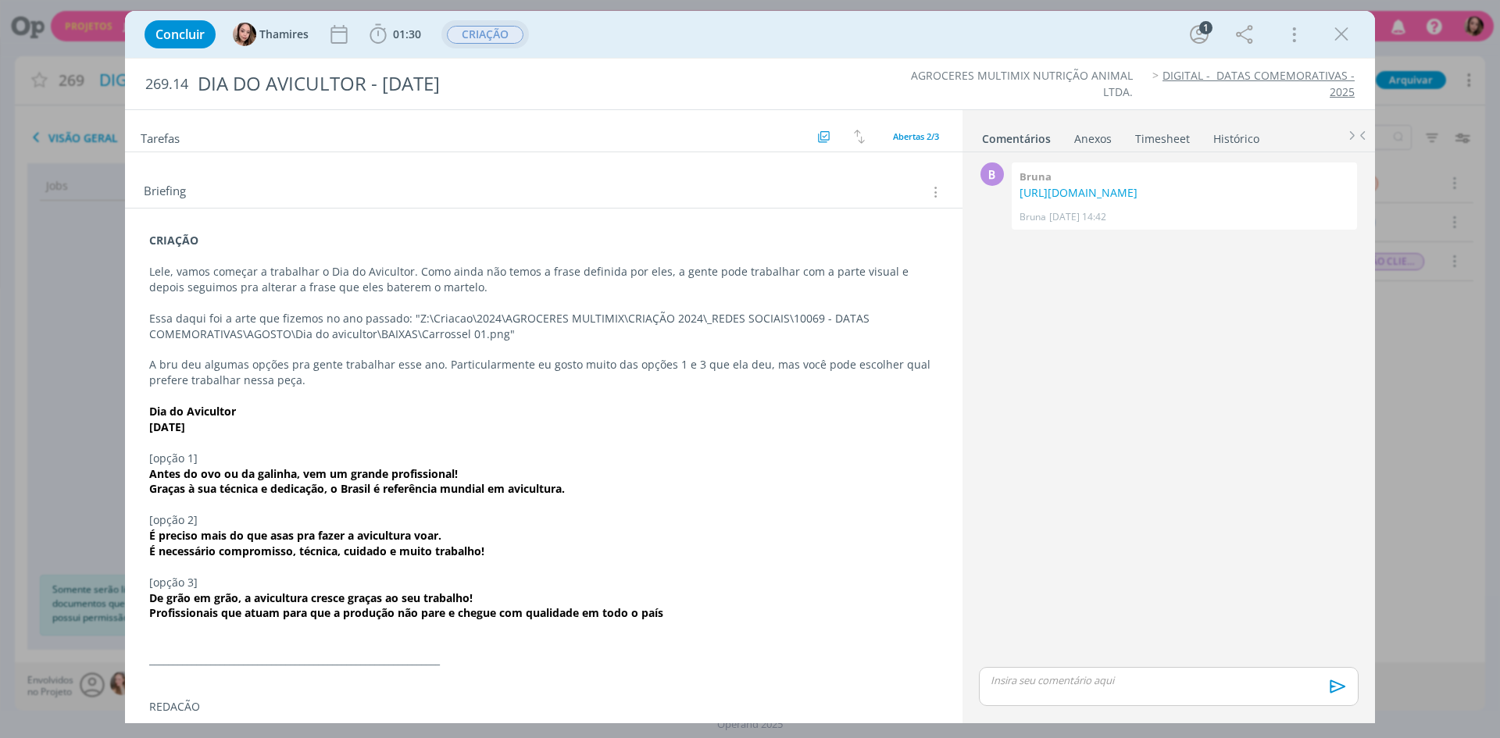
scroll to position [156, 0]
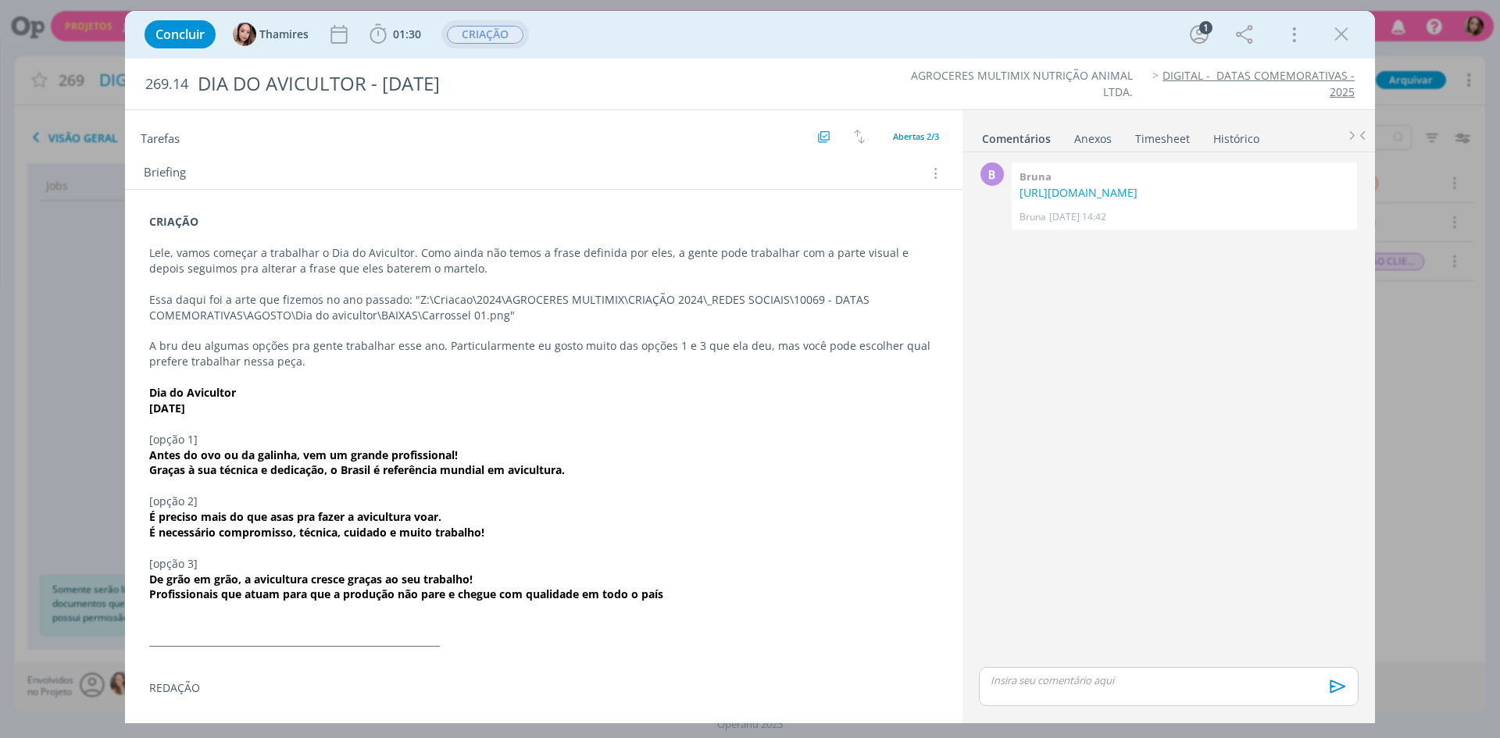
click at [196, 350] on p "A bru deu algumas opções pra gente trabalhar esse ano. Particularmente eu gosto…" at bounding box center [543, 353] width 789 height 31
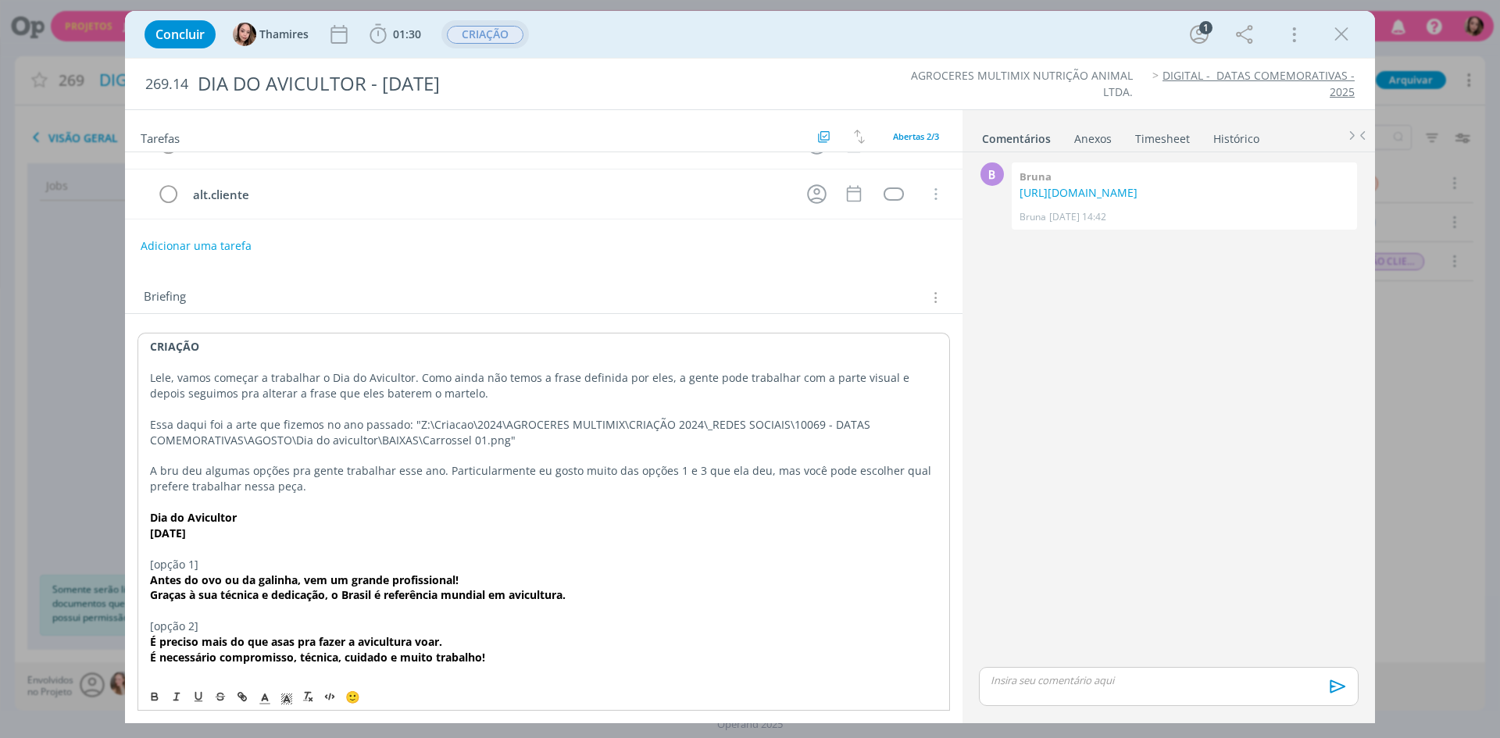
scroll to position [0, 0]
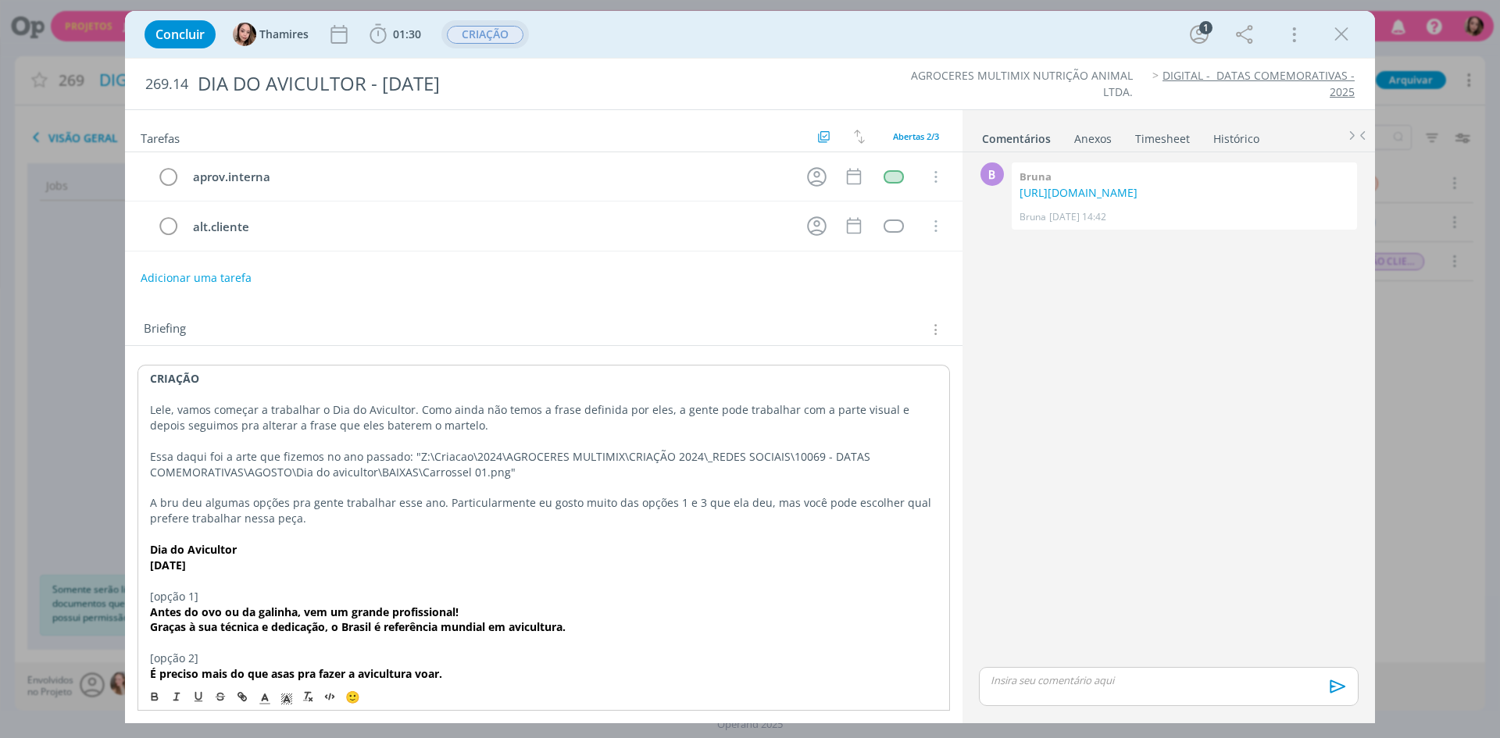
click at [255, 489] on p "dialog" at bounding box center [543, 488] width 787 height 16
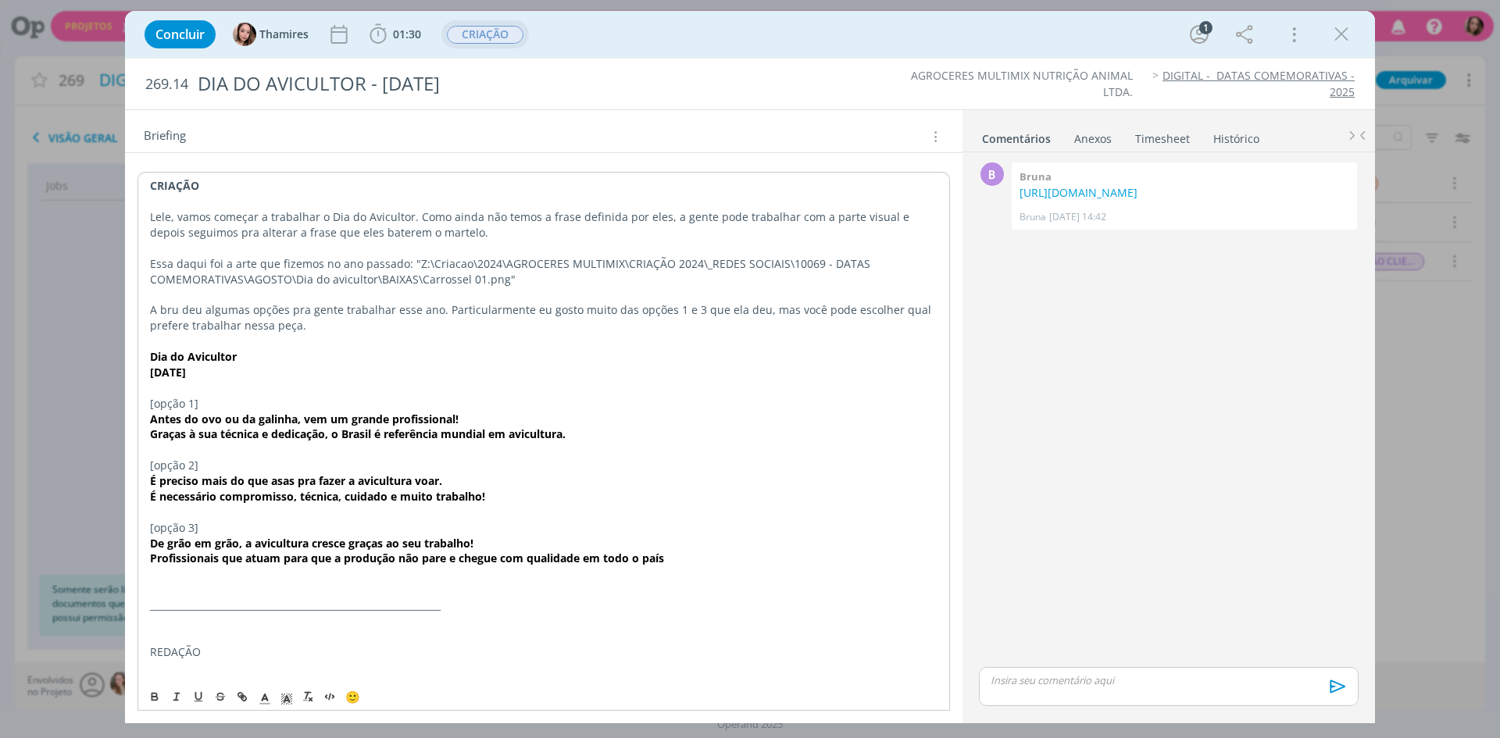
scroll to position [73, 0]
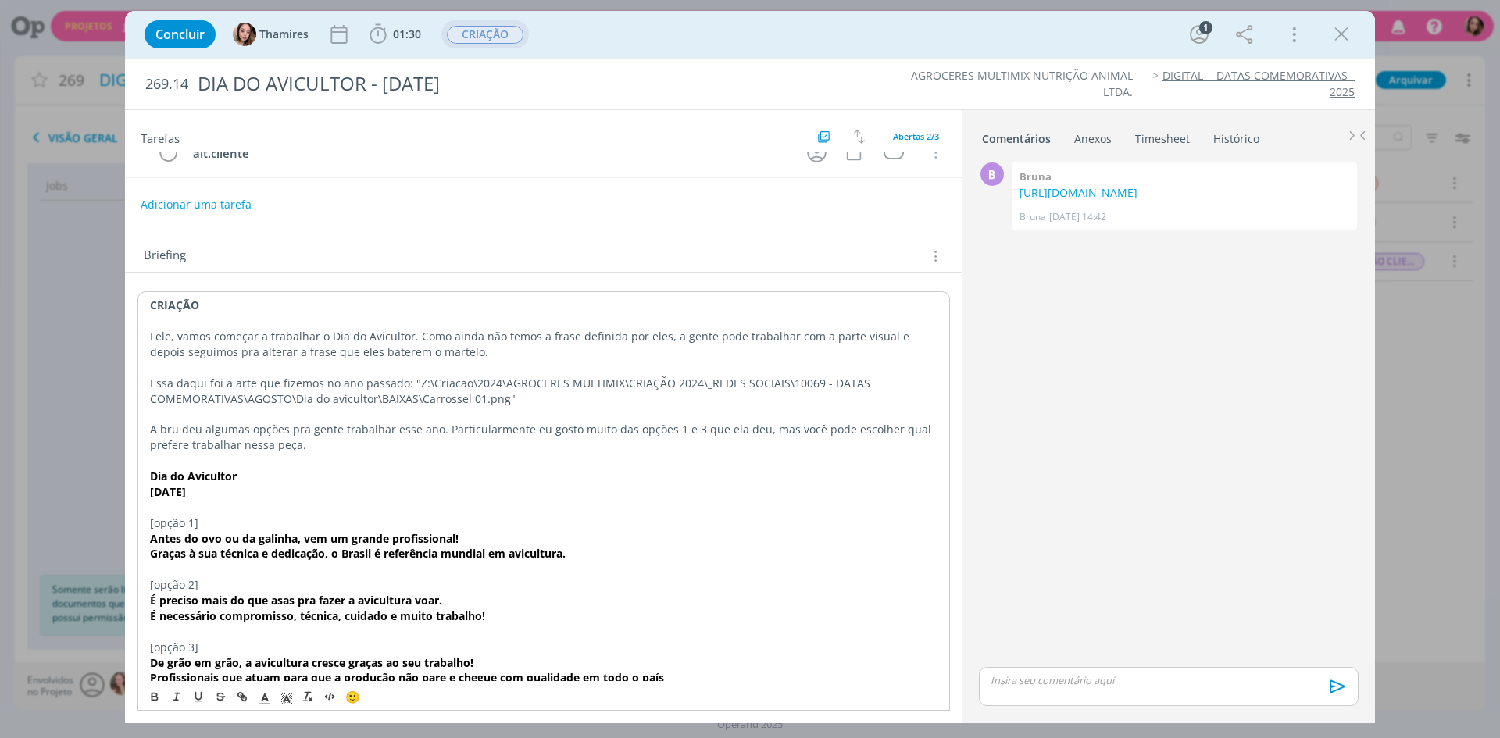
click at [169, 305] on strong "CRIAÇÃO" at bounding box center [174, 305] width 49 height 15
click at [278, 700] on span "dialog" at bounding box center [287, 696] width 22 height 19
click at [364, 629] on span "dialog" at bounding box center [366, 628] width 12 height 12
click at [291, 389] on p "Essa daqui foi a arte que fizemos no ano passado: "Z:\Criacao\2024\AGROCERES MU…" at bounding box center [543, 391] width 787 height 31
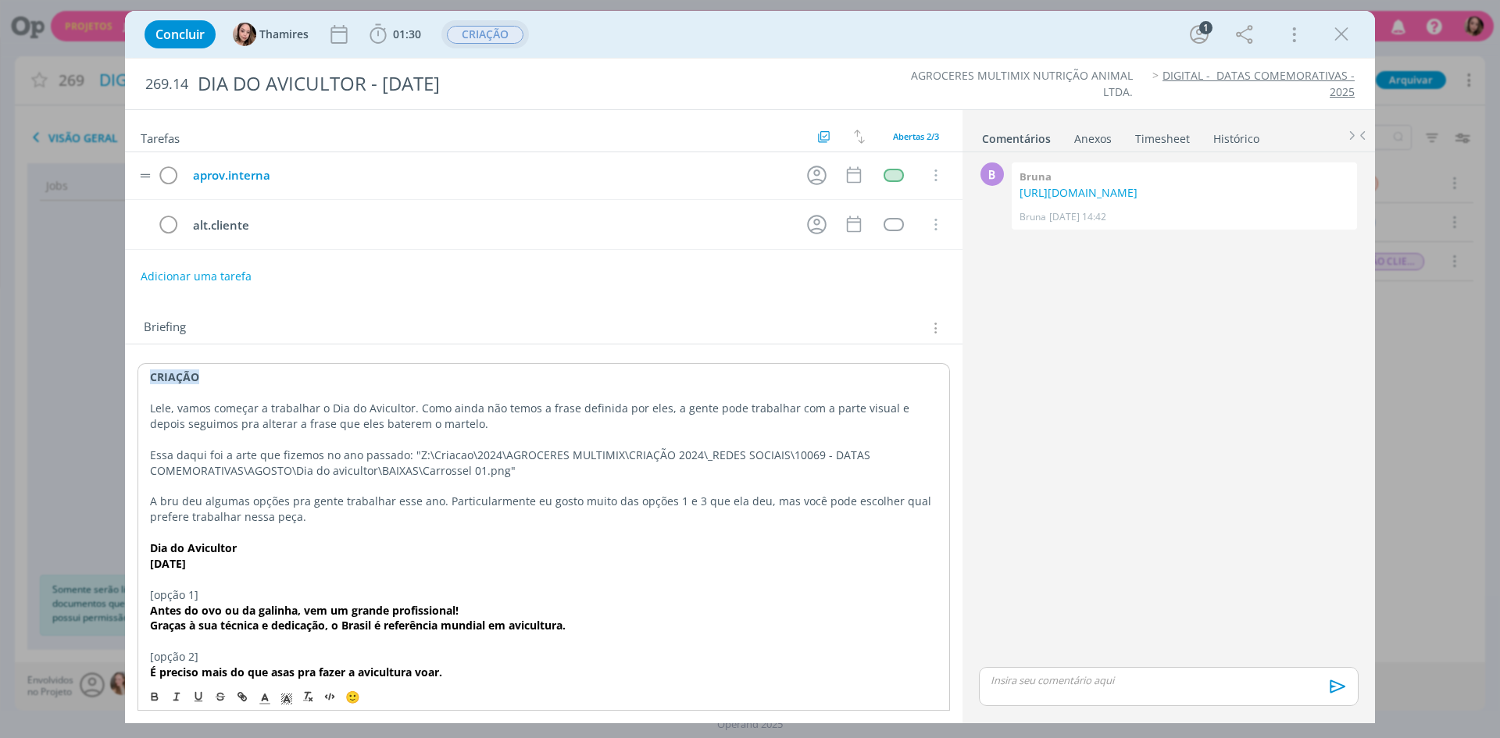
scroll to position [0, 0]
click at [181, 278] on button "Adicionar uma tarefa" at bounding box center [195, 277] width 111 height 27
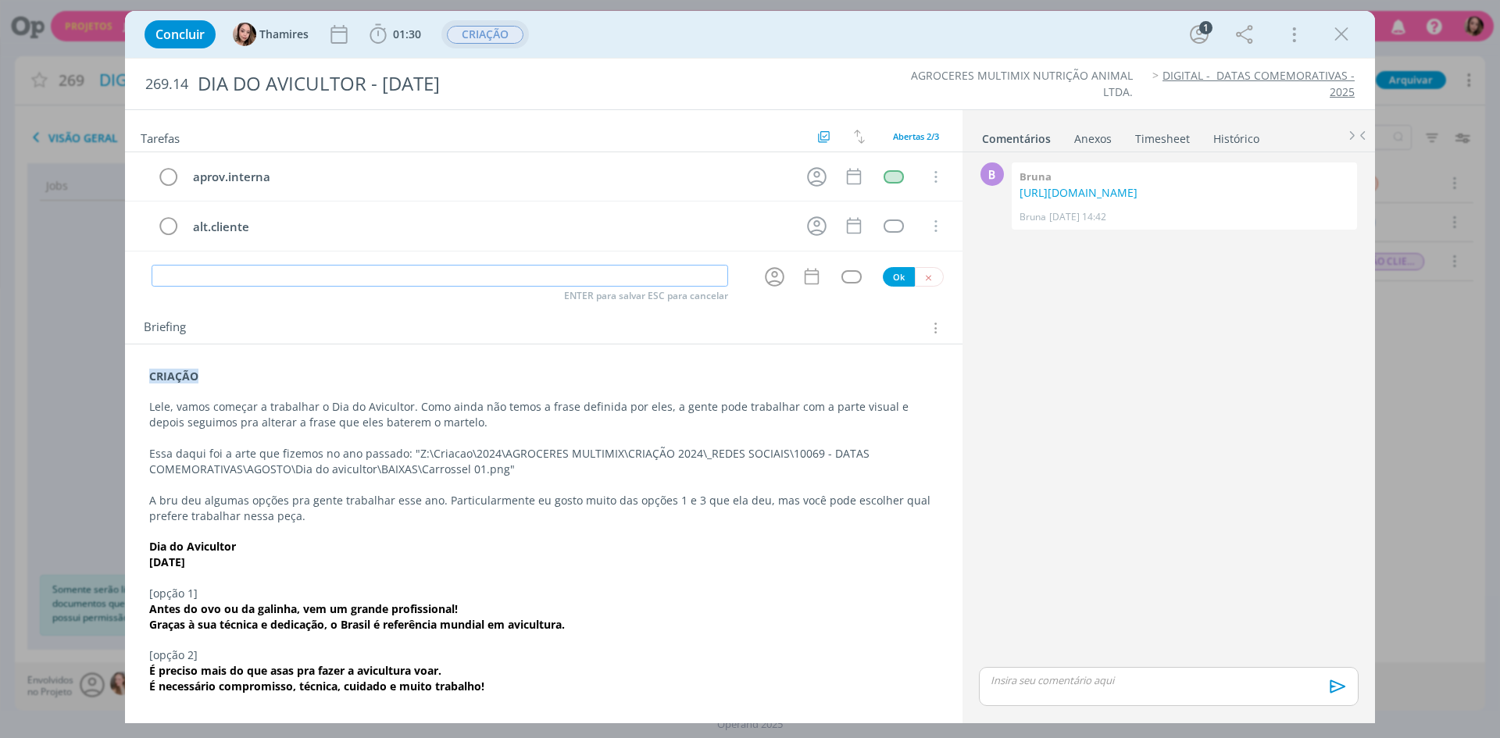
click at [225, 269] on input "dialog" at bounding box center [440, 276] width 576 height 22
type input "CRIAÇÃO"
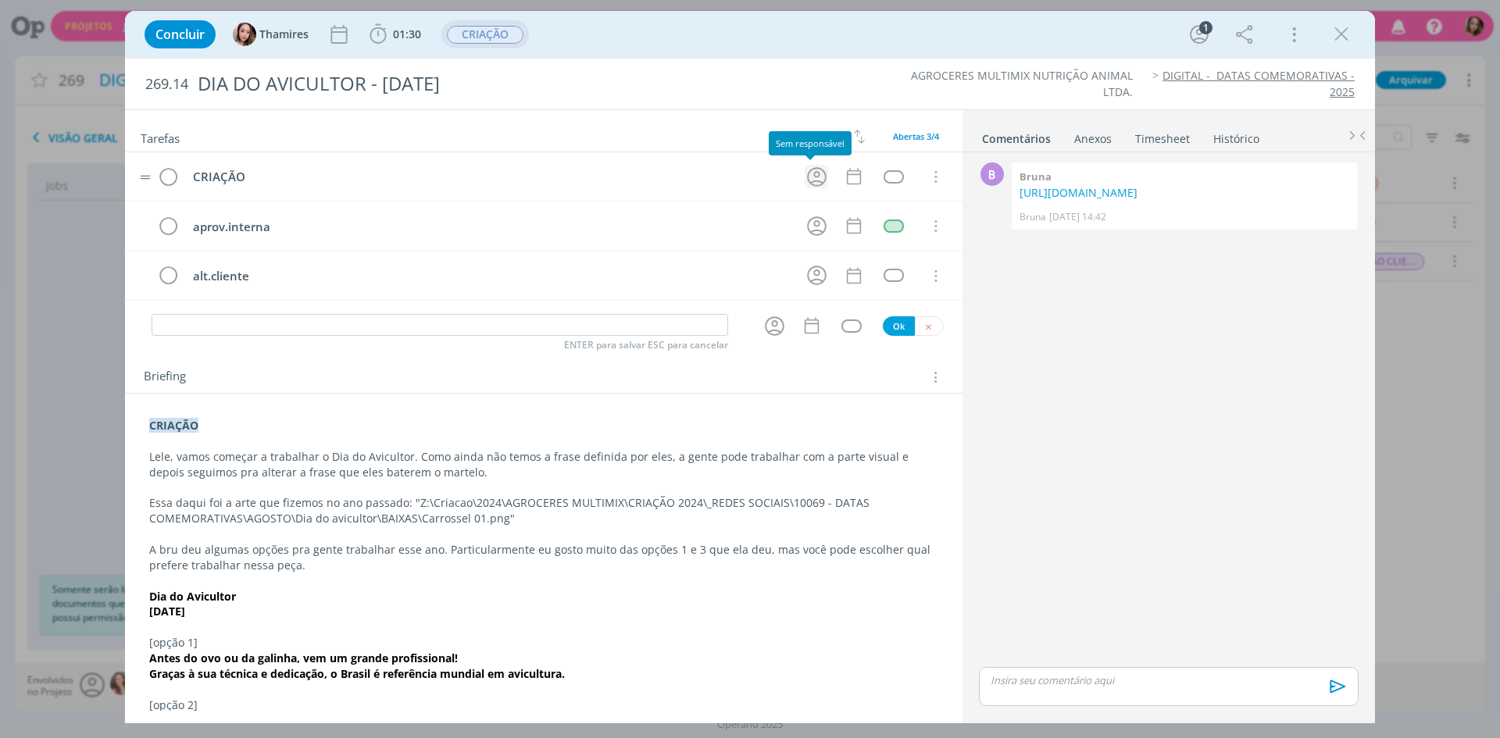
click at [811, 184] on icon "dialog" at bounding box center [816, 177] width 24 height 24
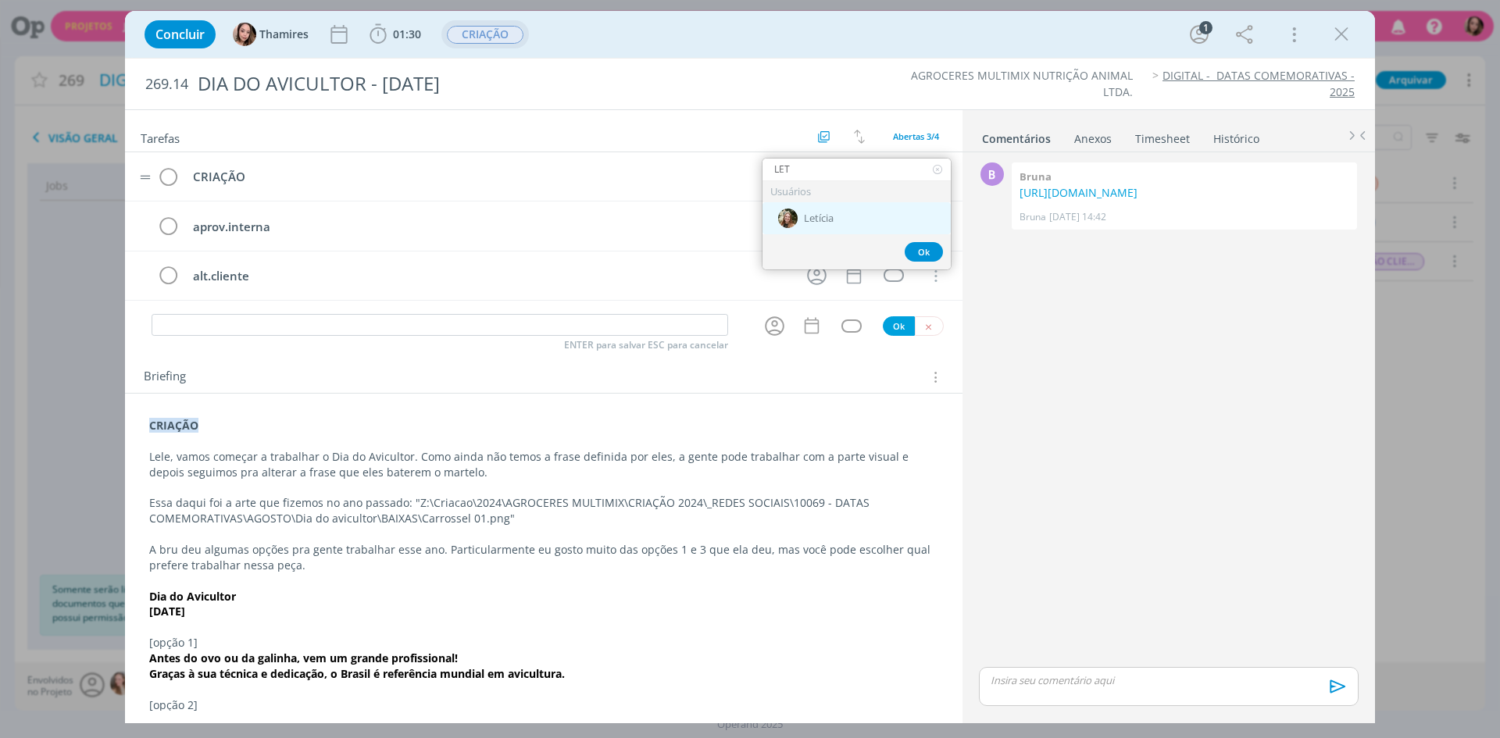
type input "LET"
click at [924, 205] on div "Letícia" at bounding box center [856, 218] width 188 height 32
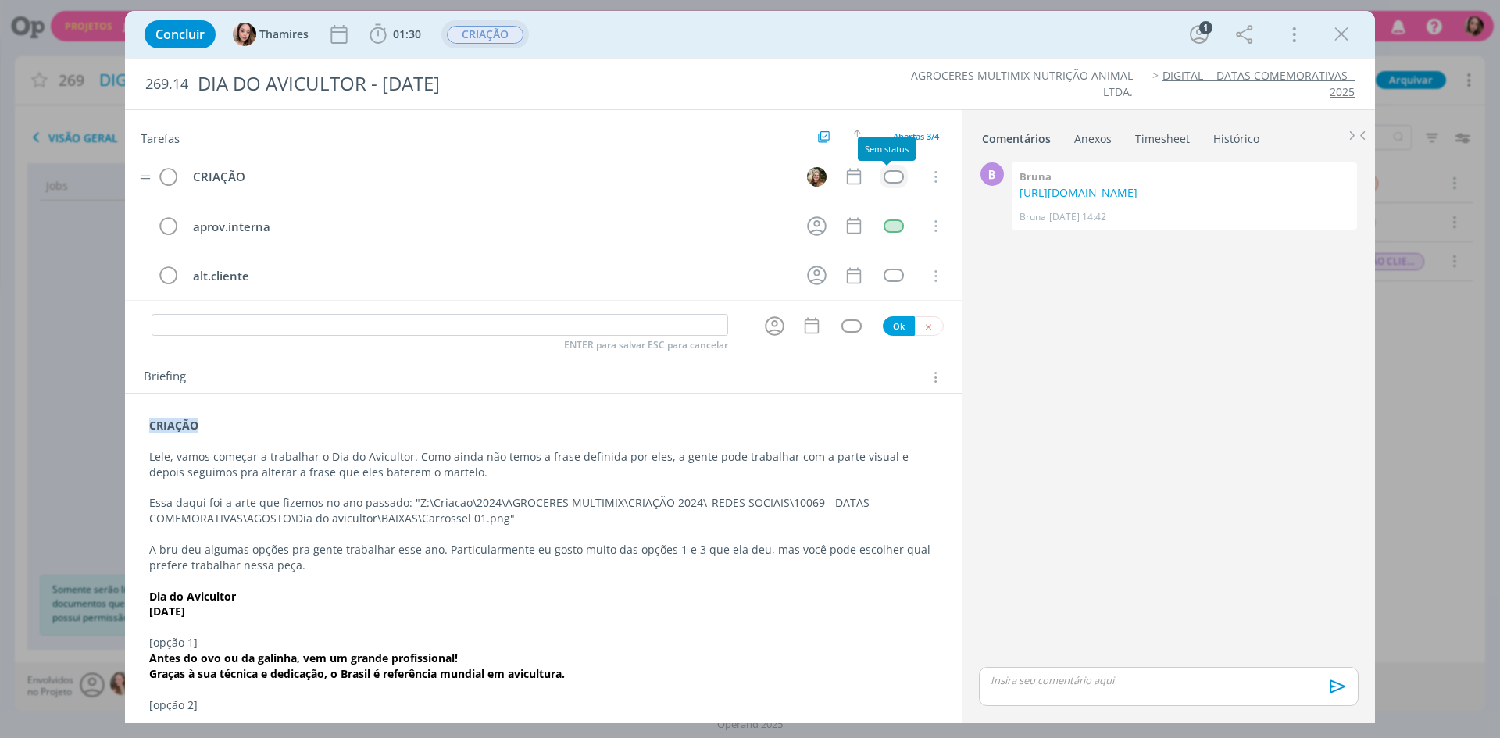
click at [886, 182] on div "dialog" at bounding box center [893, 176] width 20 height 13
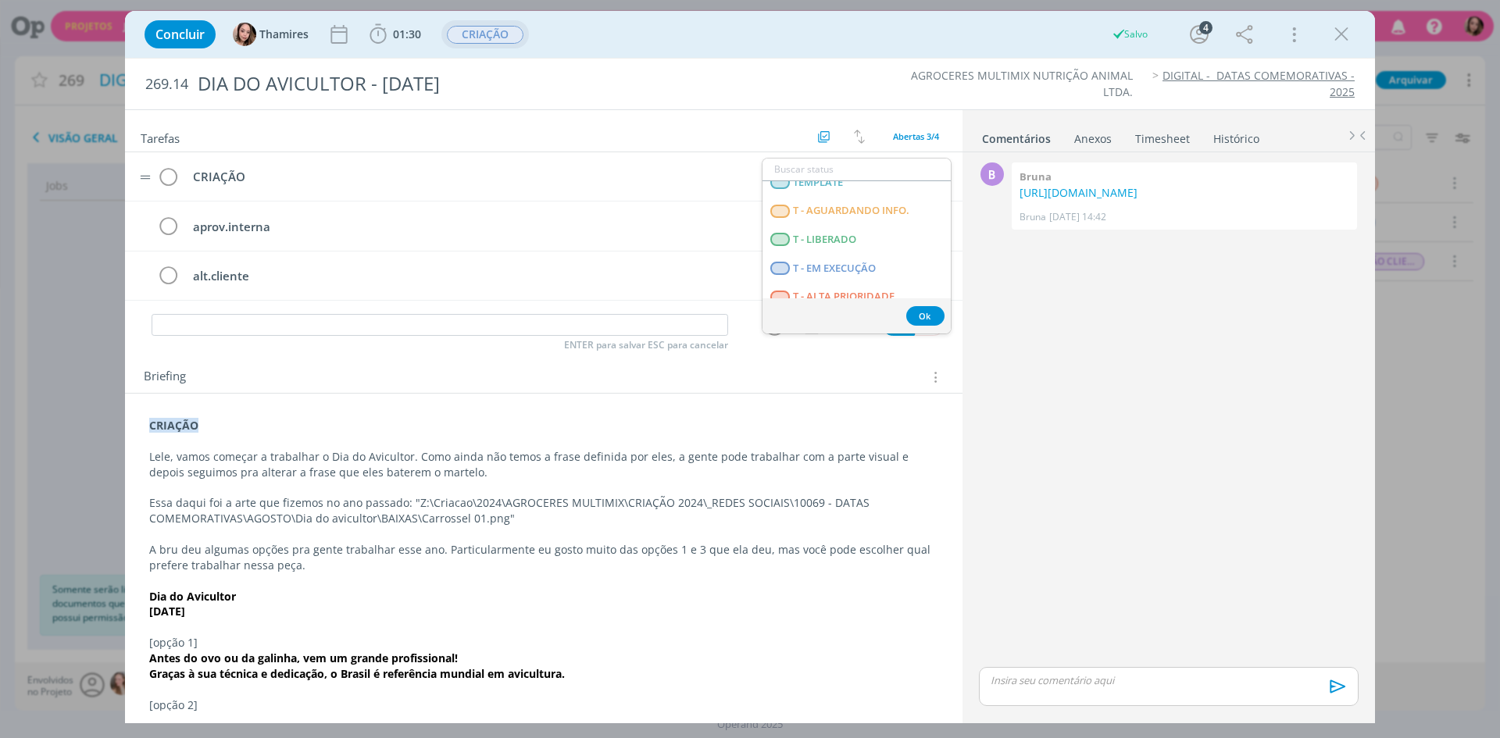
scroll to position [391, 0]
click at [882, 237] on LIBERADO "T - LIBERADO" at bounding box center [856, 234] width 188 height 29
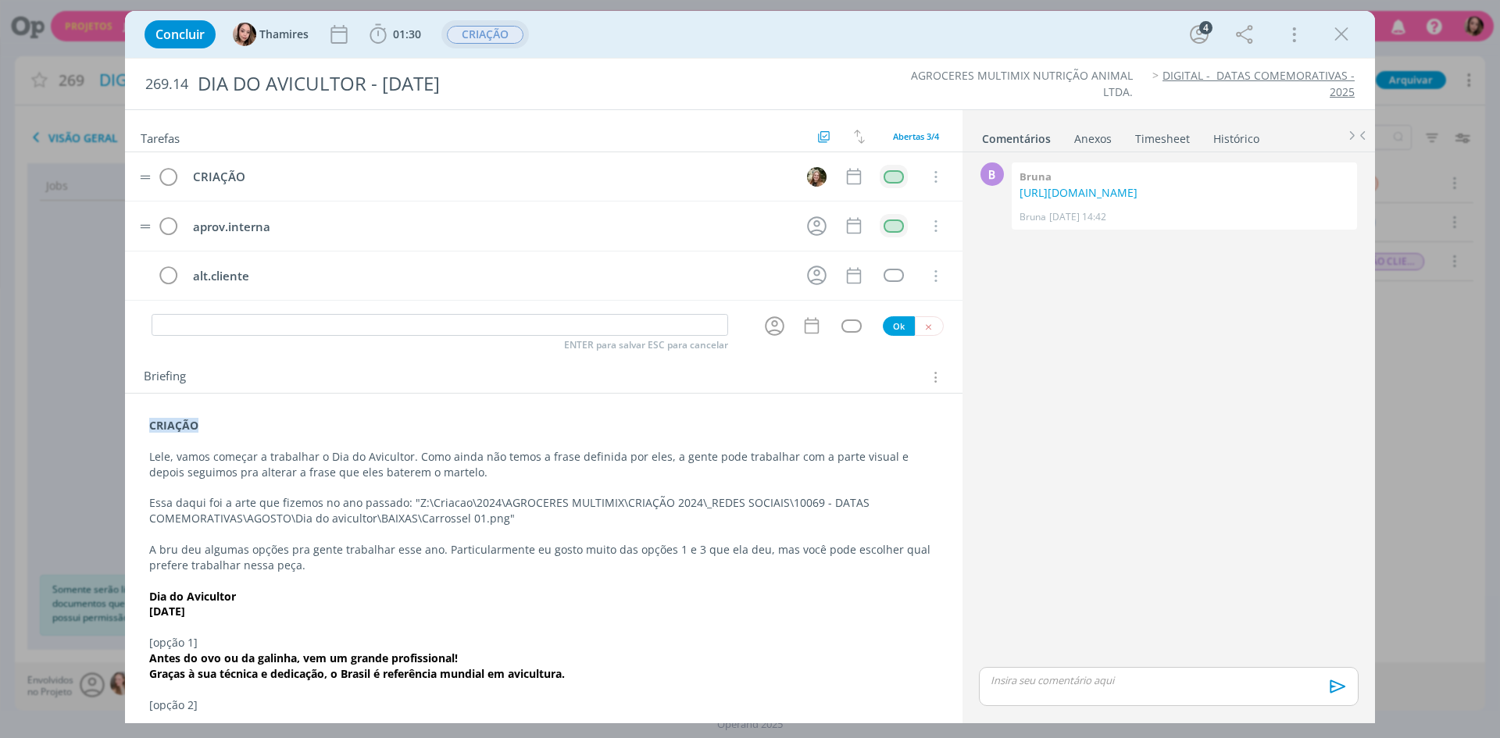
click at [883, 216] on td "dialog" at bounding box center [893, 225] width 28 height 23
click at [884, 224] on div "dialog" at bounding box center [893, 225] width 20 height 13
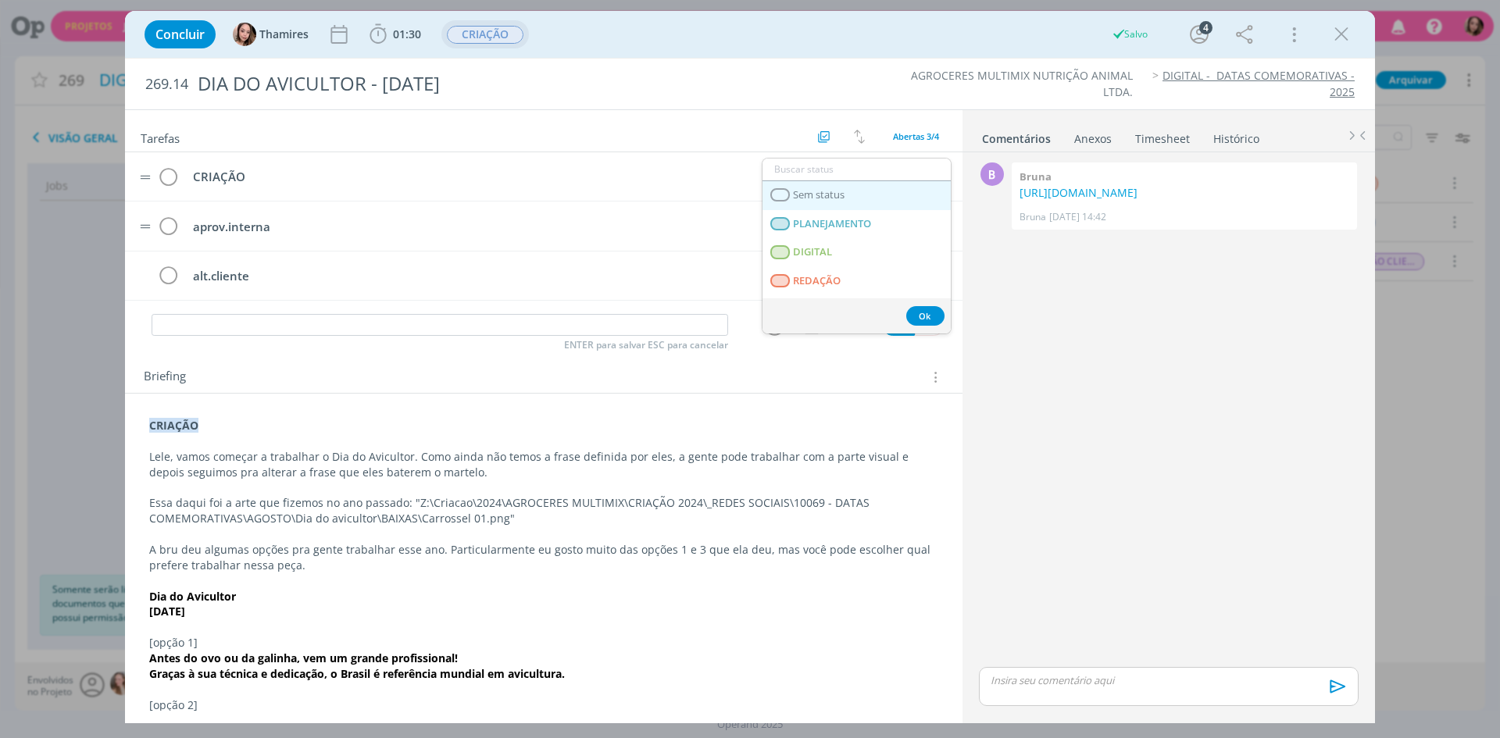
click at [840, 195] on span "Sem status" at bounding box center [819, 195] width 52 height 12
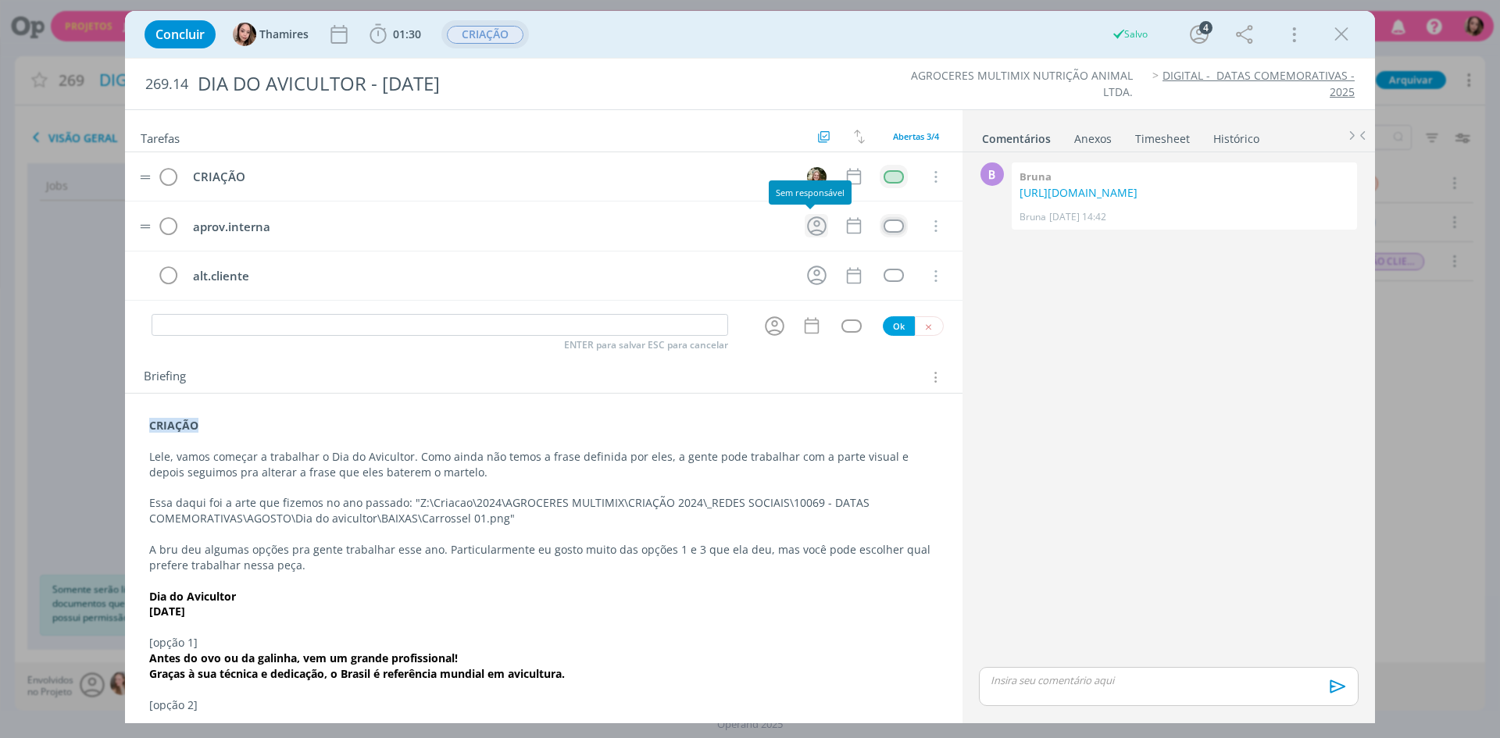
click at [804, 233] on icon "dialog" at bounding box center [816, 226] width 24 height 24
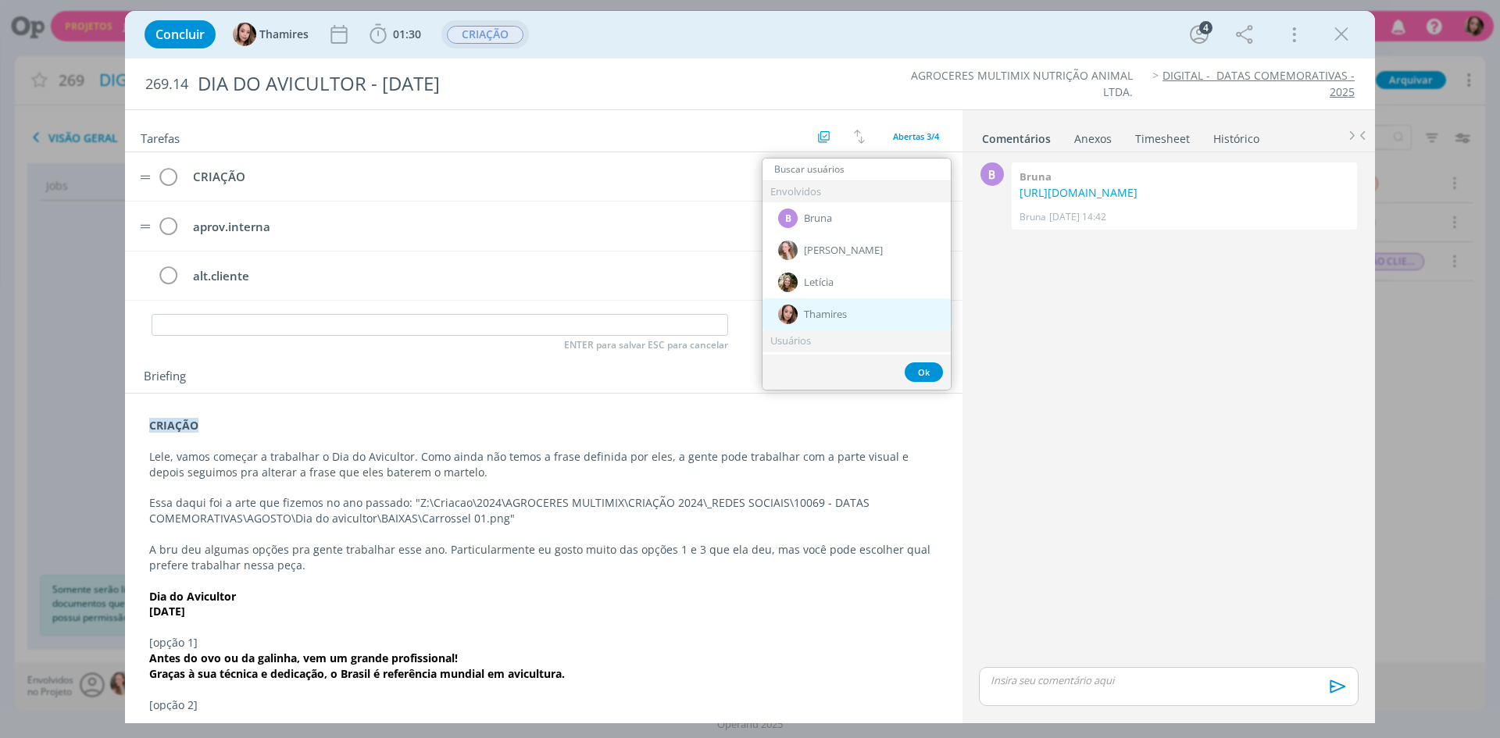
click at [814, 316] on span "Thamires" at bounding box center [825, 315] width 43 height 12
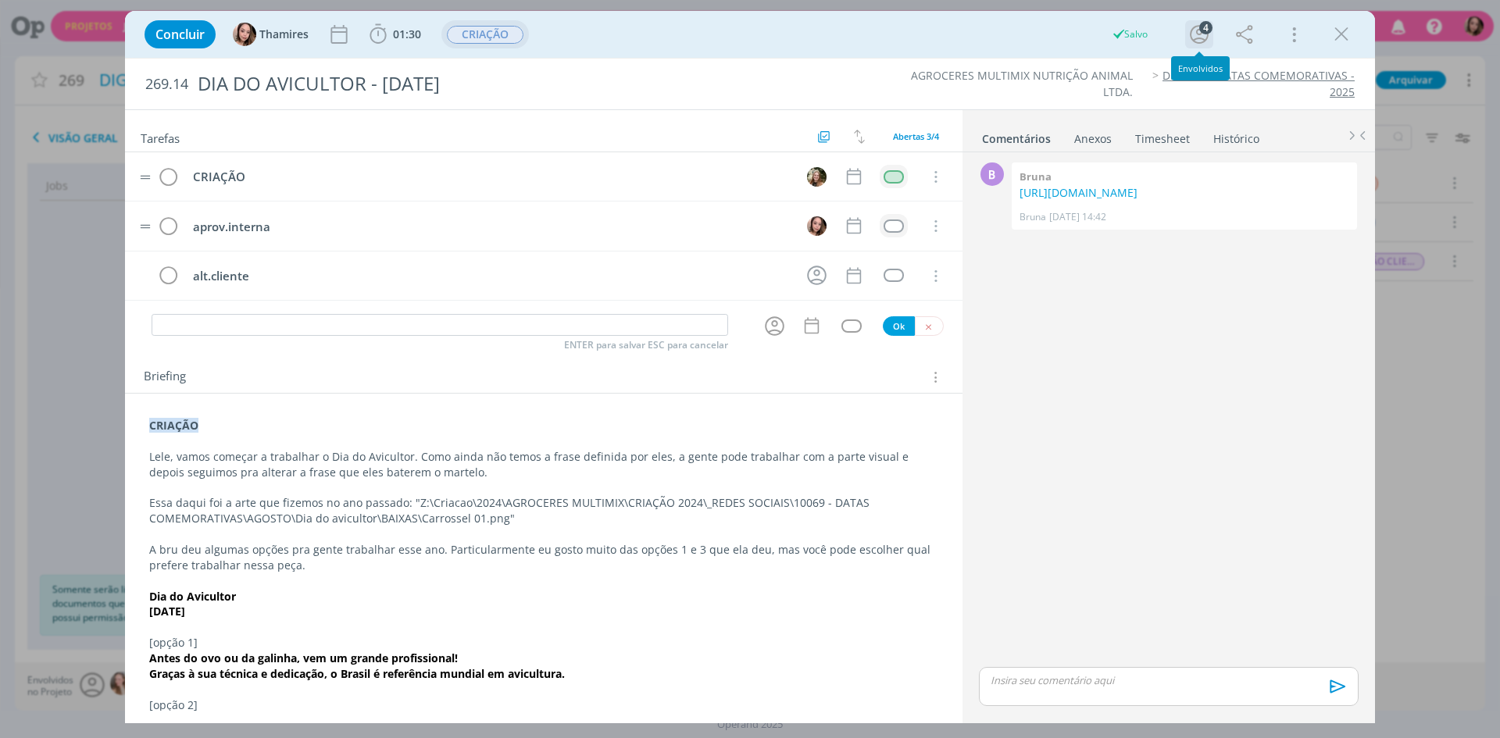
click at [1203, 35] on icon "dialog" at bounding box center [1198, 34] width 23 height 23
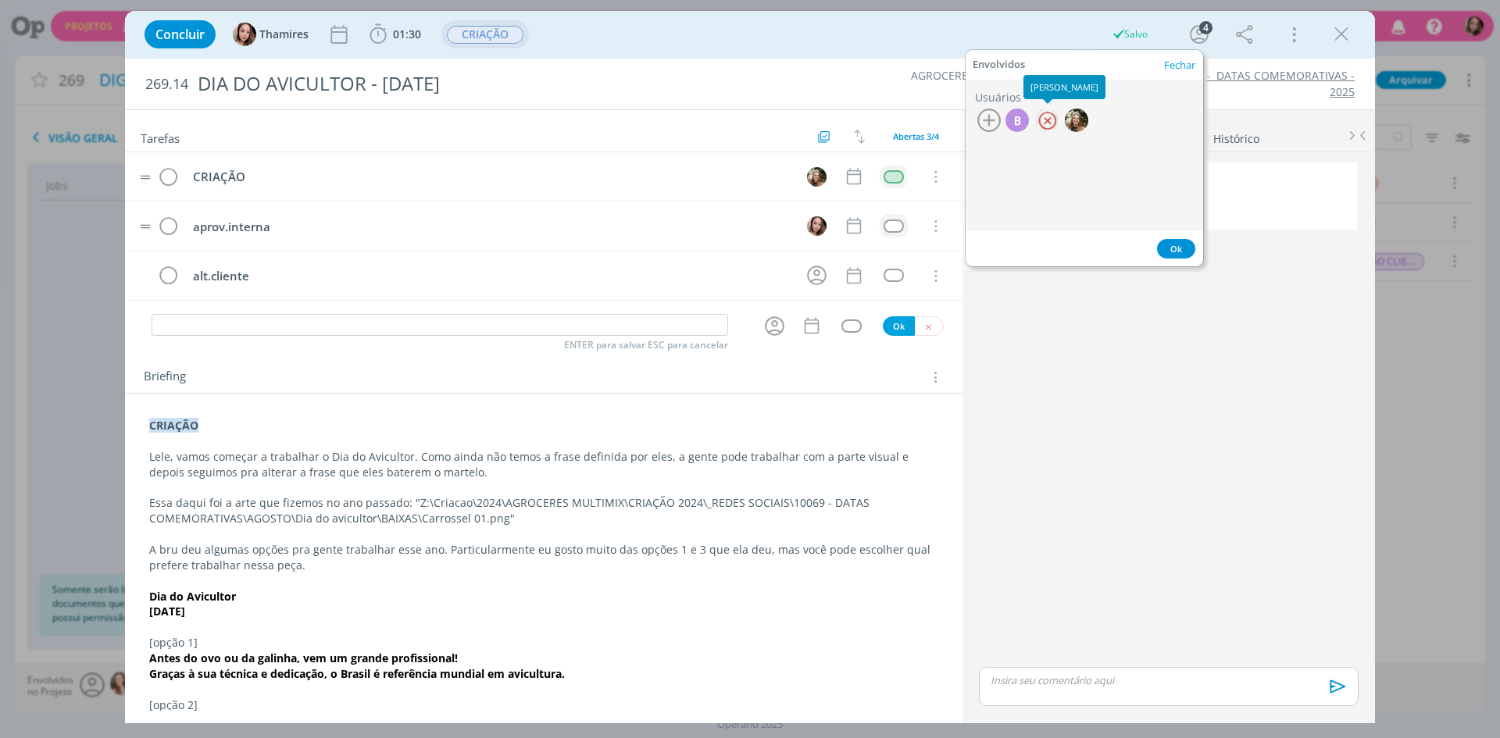
click at [1052, 116] on div at bounding box center [1046, 120] width 23 height 23
click at [1100, 479] on div "B 0 Bruna [URL][DOMAIN_NAME] Bruna [DATE] 14:42 👍" at bounding box center [1168, 411] width 392 height 505
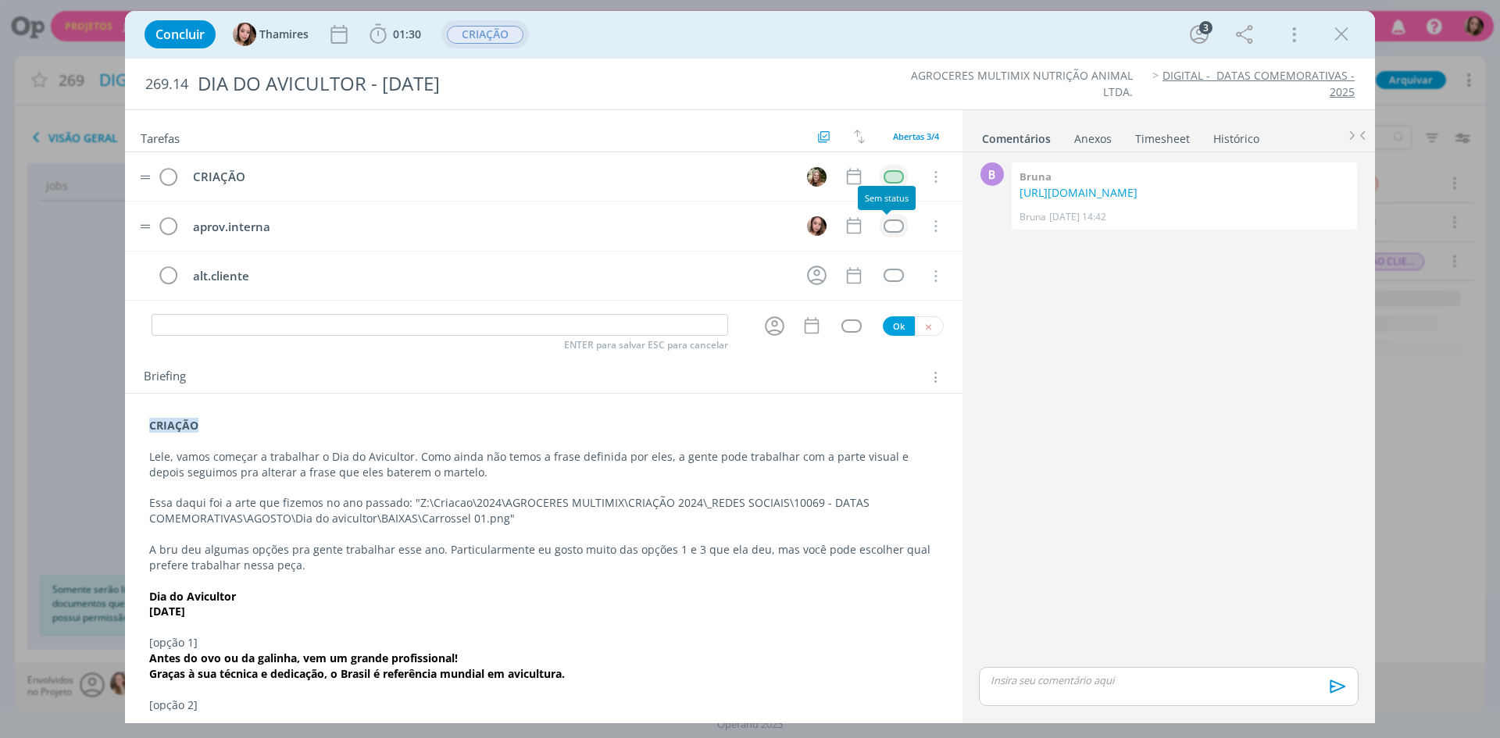
click at [889, 231] on div "dialog" at bounding box center [893, 225] width 20 height 13
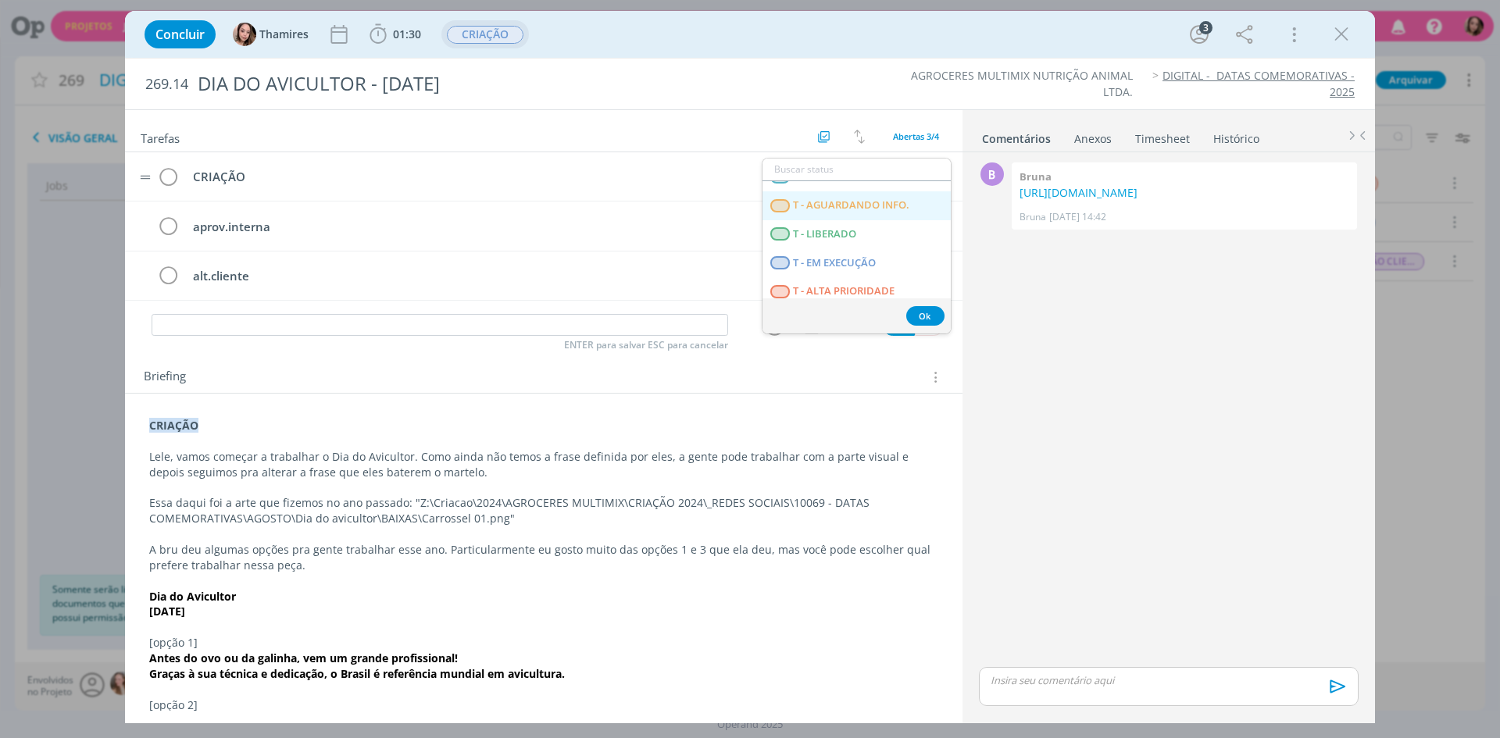
click at [897, 207] on span "T - AGUARDANDO INFO." at bounding box center [851, 205] width 116 height 12
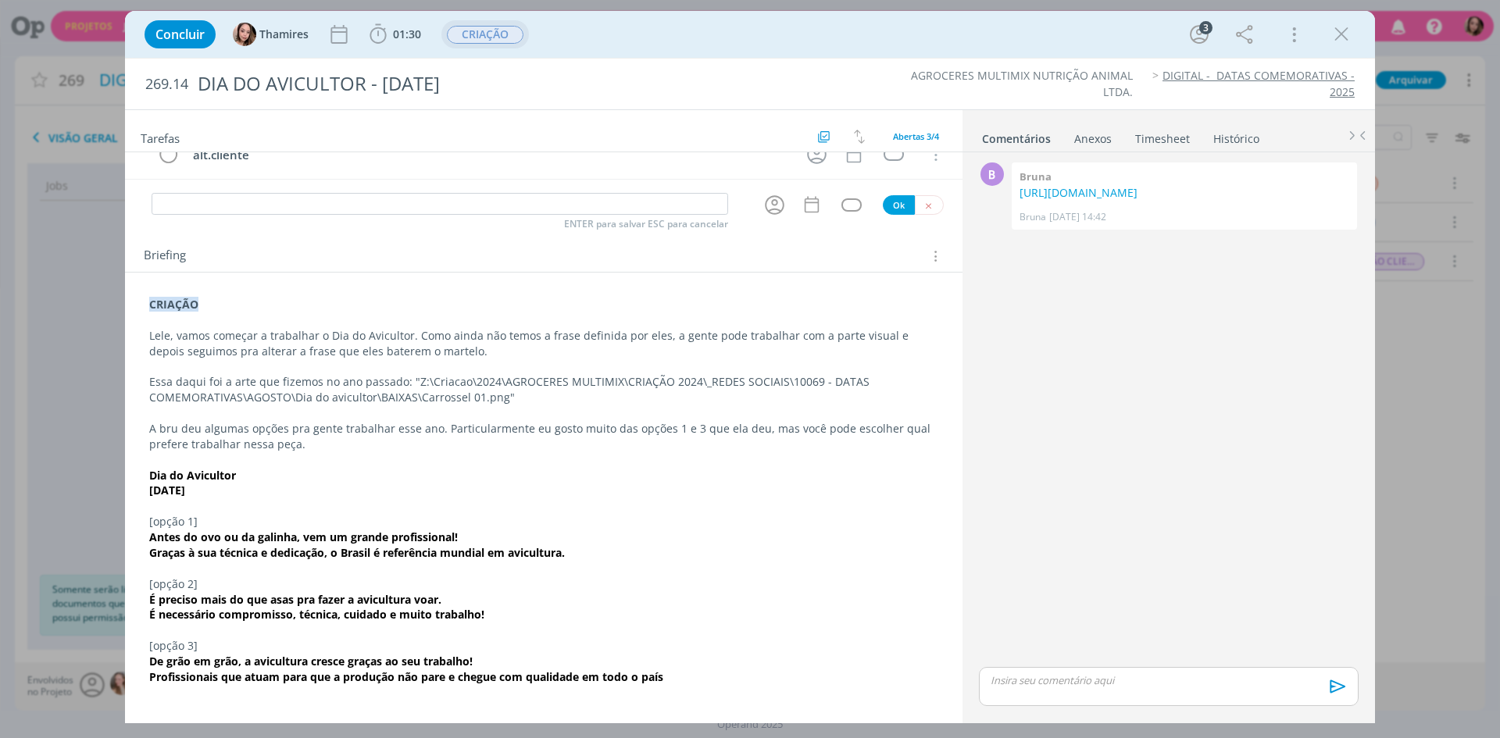
scroll to position [0, 0]
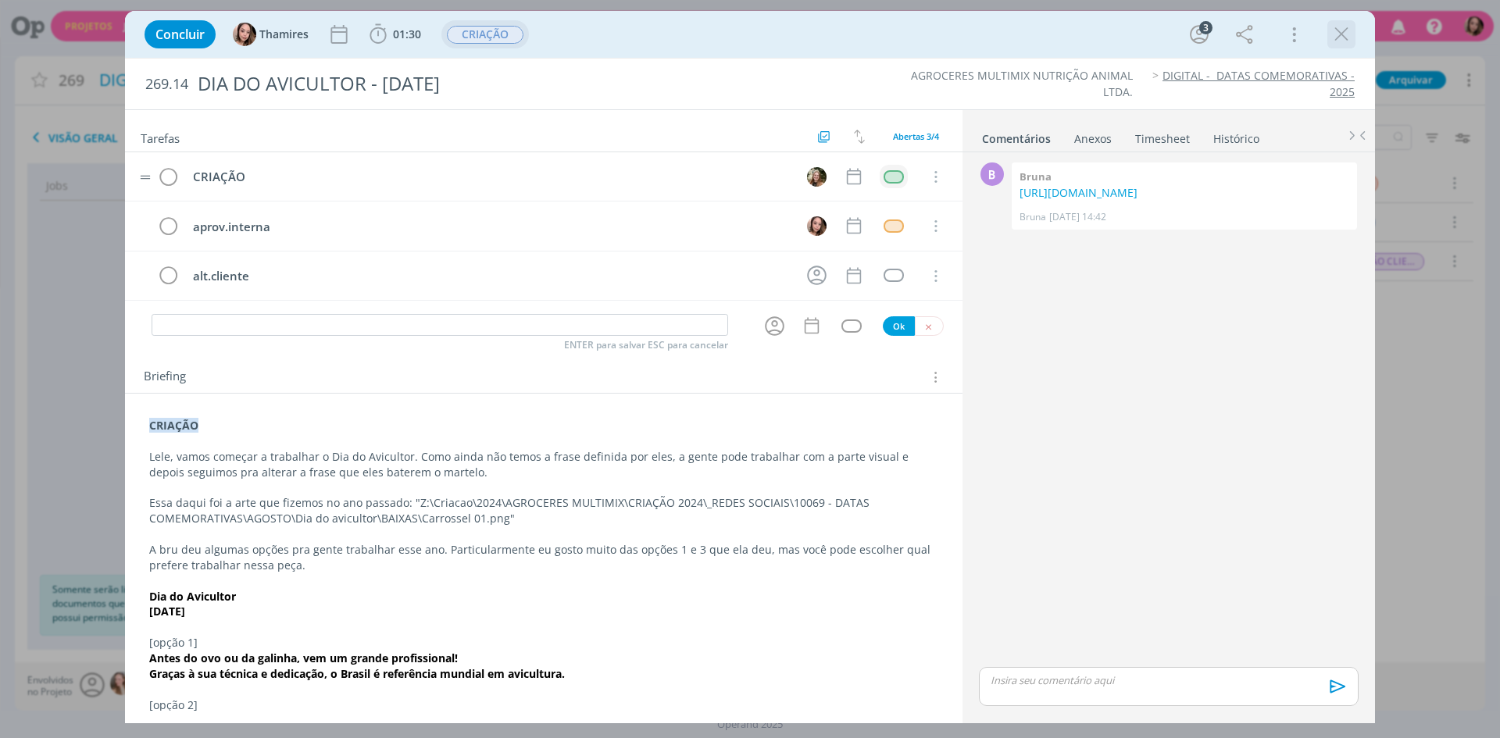
click at [1343, 41] on icon "dialog" at bounding box center [1340, 34] width 23 height 23
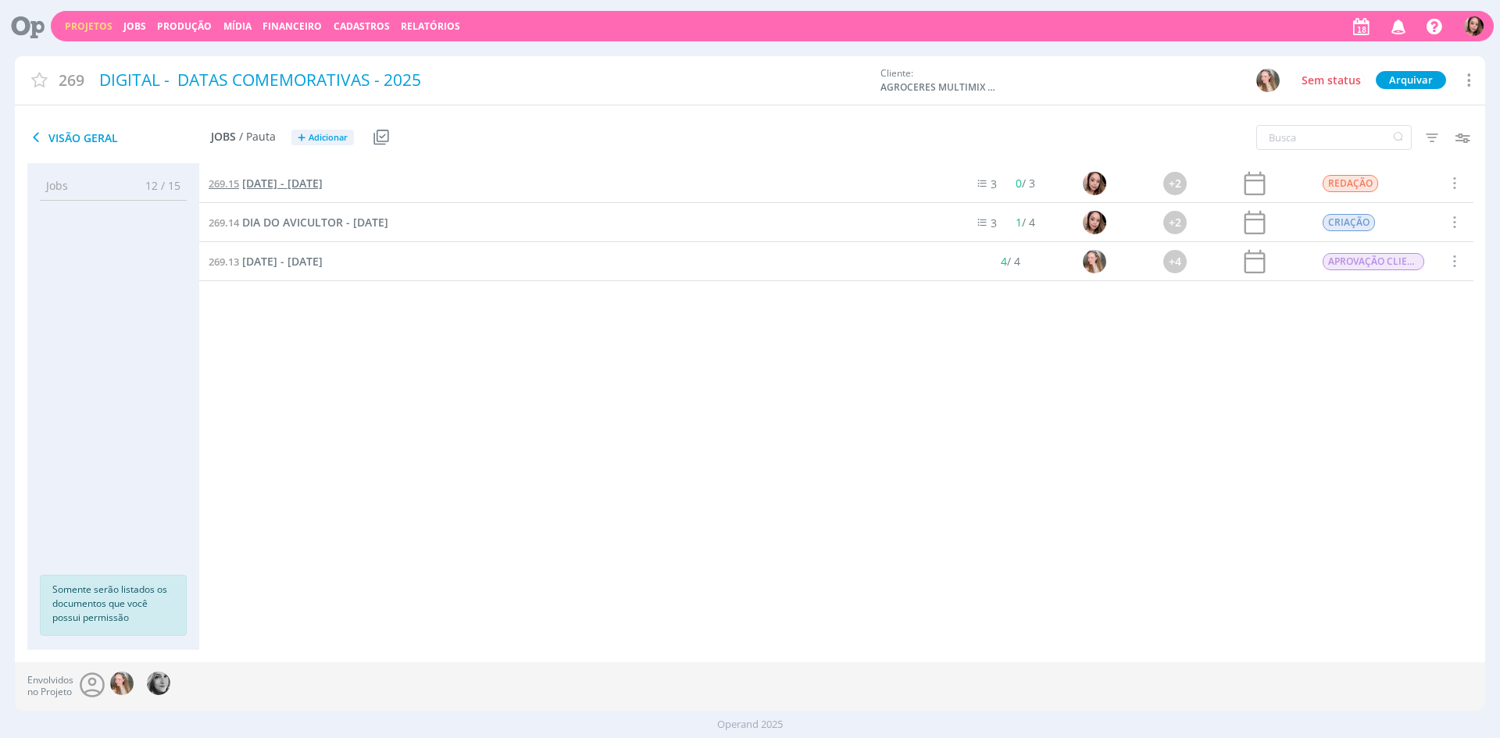
click at [323, 183] on span "[DATE] - [DATE]" at bounding box center [282, 183] width 80 height 15
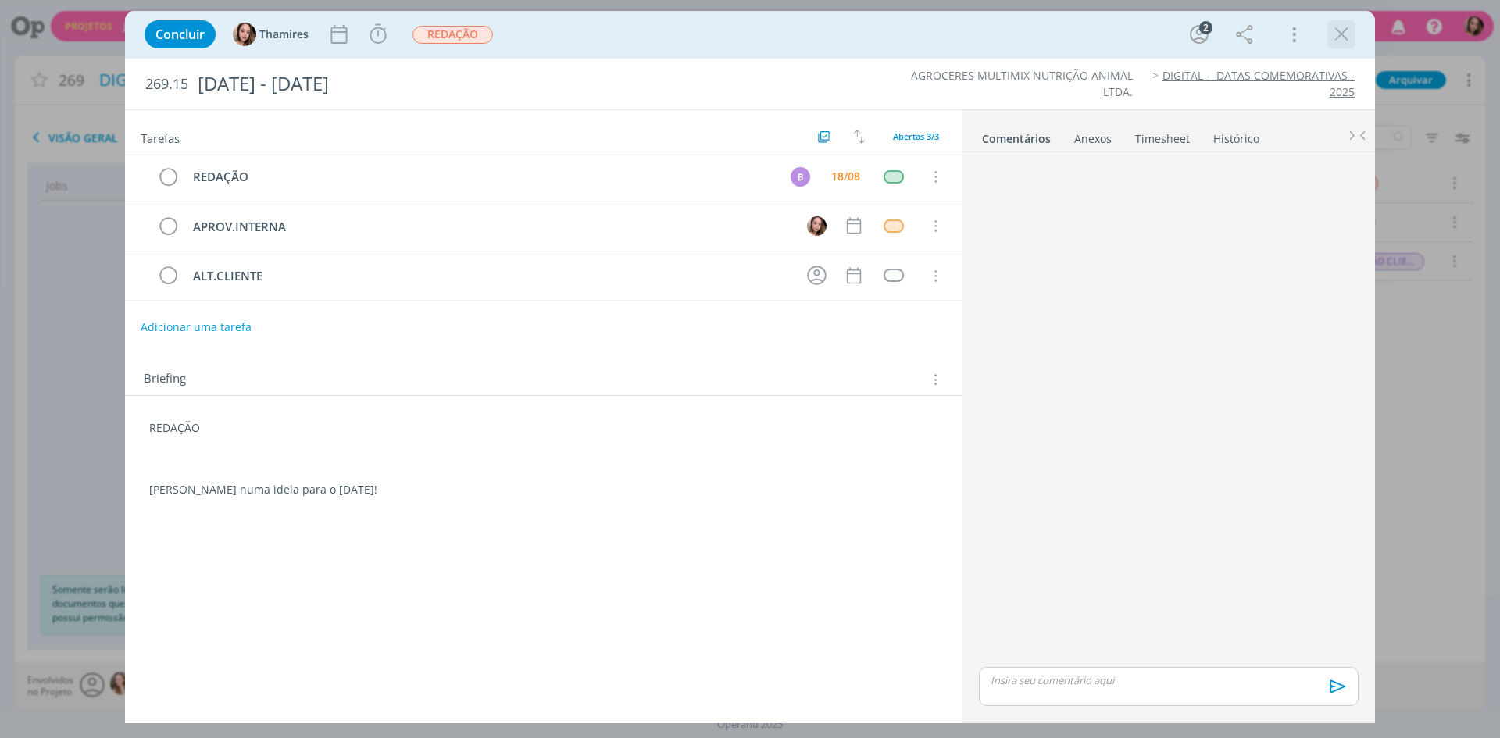
click at [1332, 43] on icon "dialog" at bounding box center [1340, 34] width 23 height 23
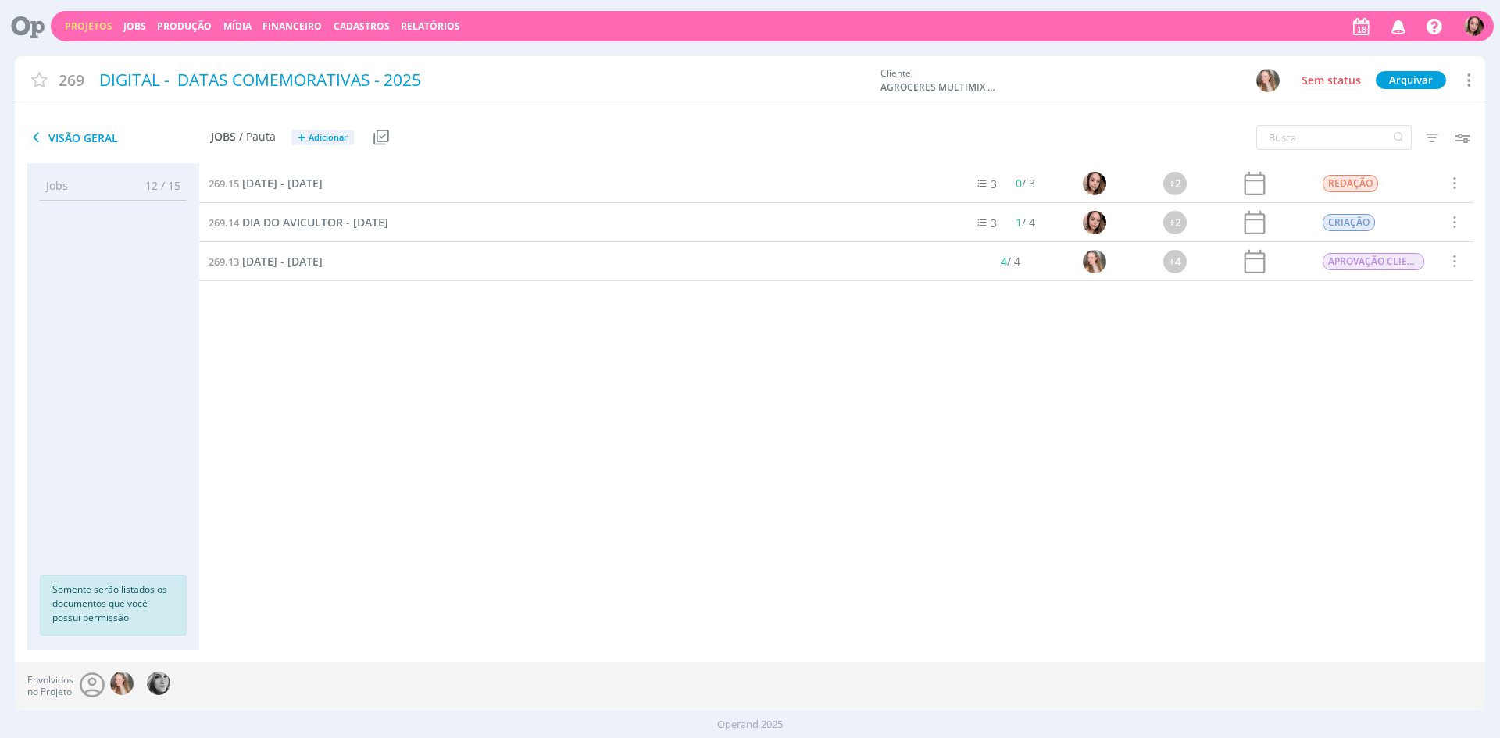
click at [84, 28] on link "Projetos" at bounding box center [89, 26] width 48 height 13
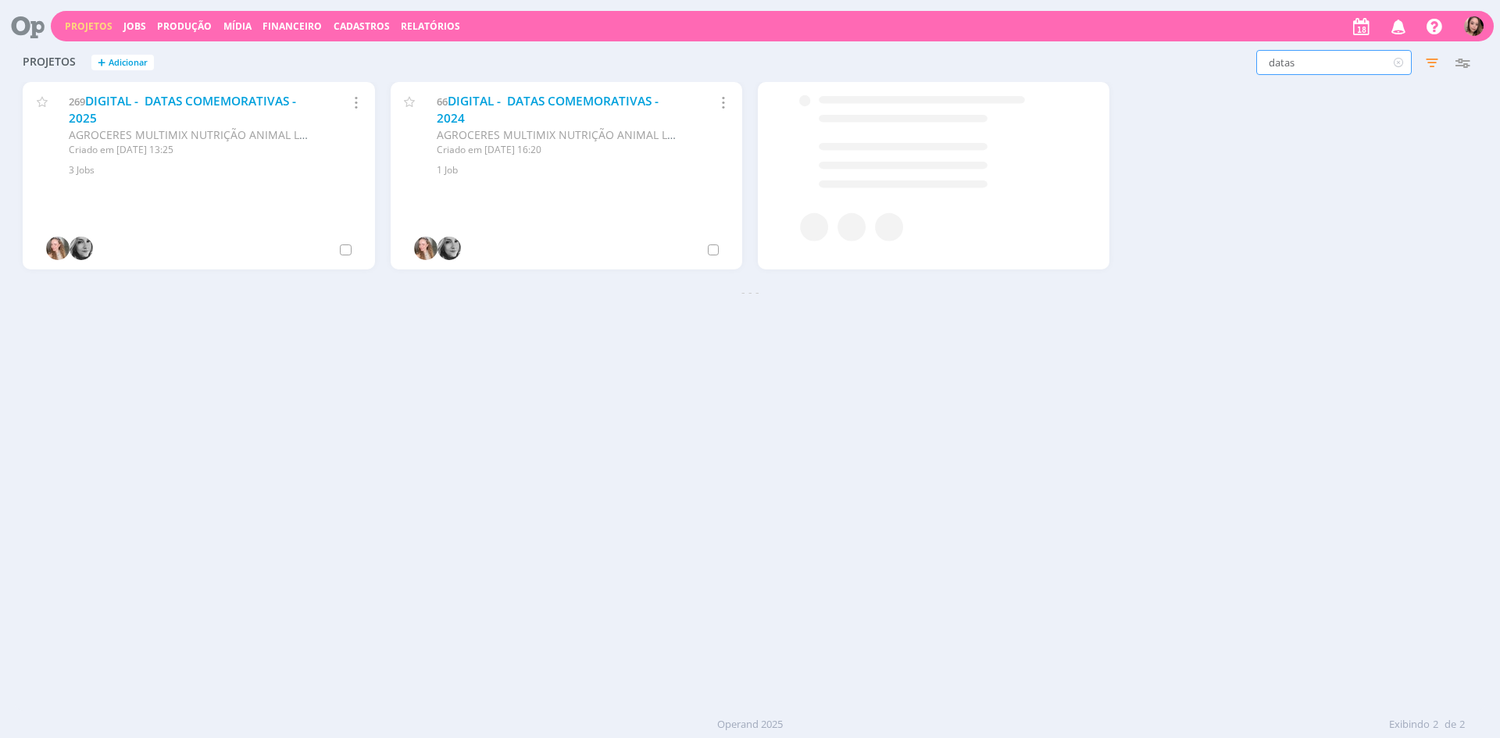
click at [1325, 68] on input "datas" at bounding box center [1333, 62] width 155 height 25
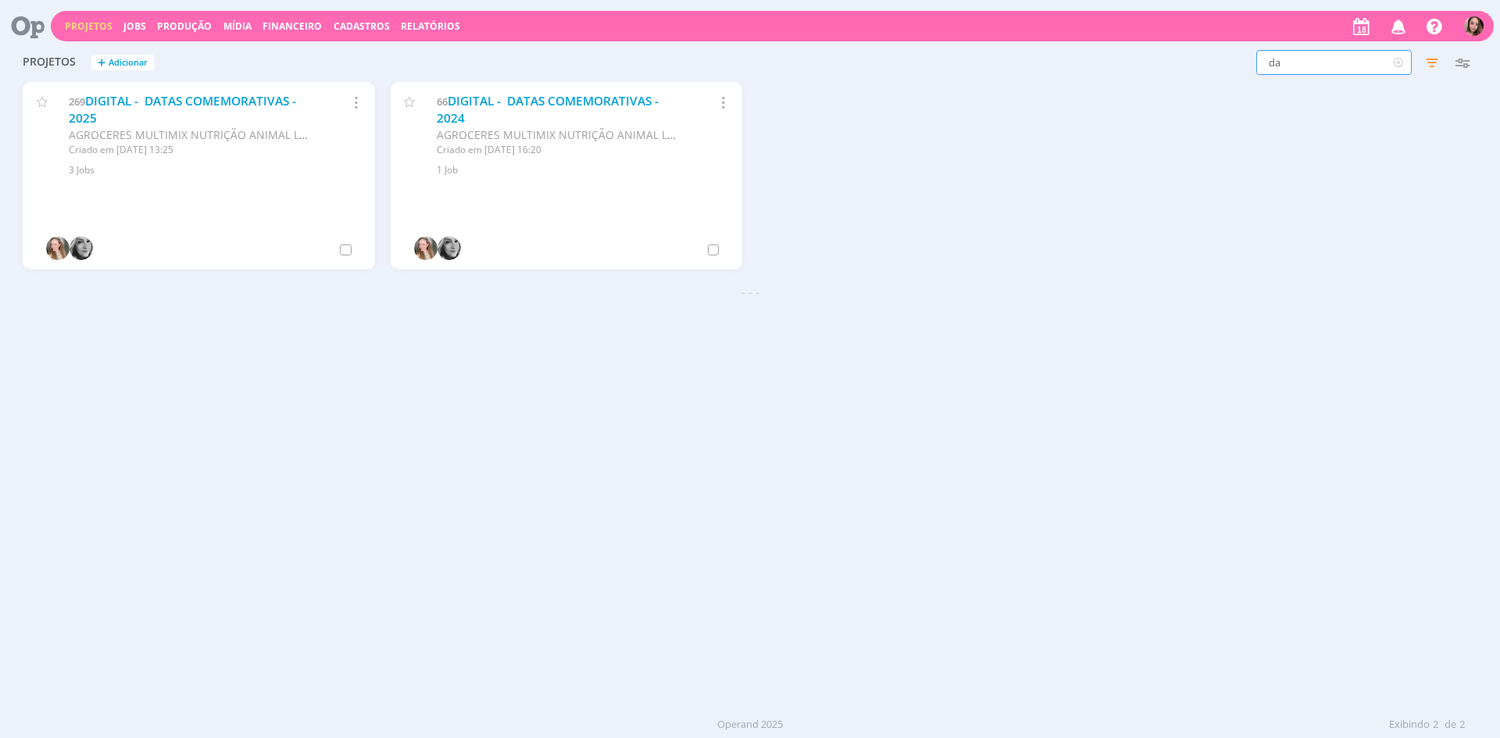
type input "d"
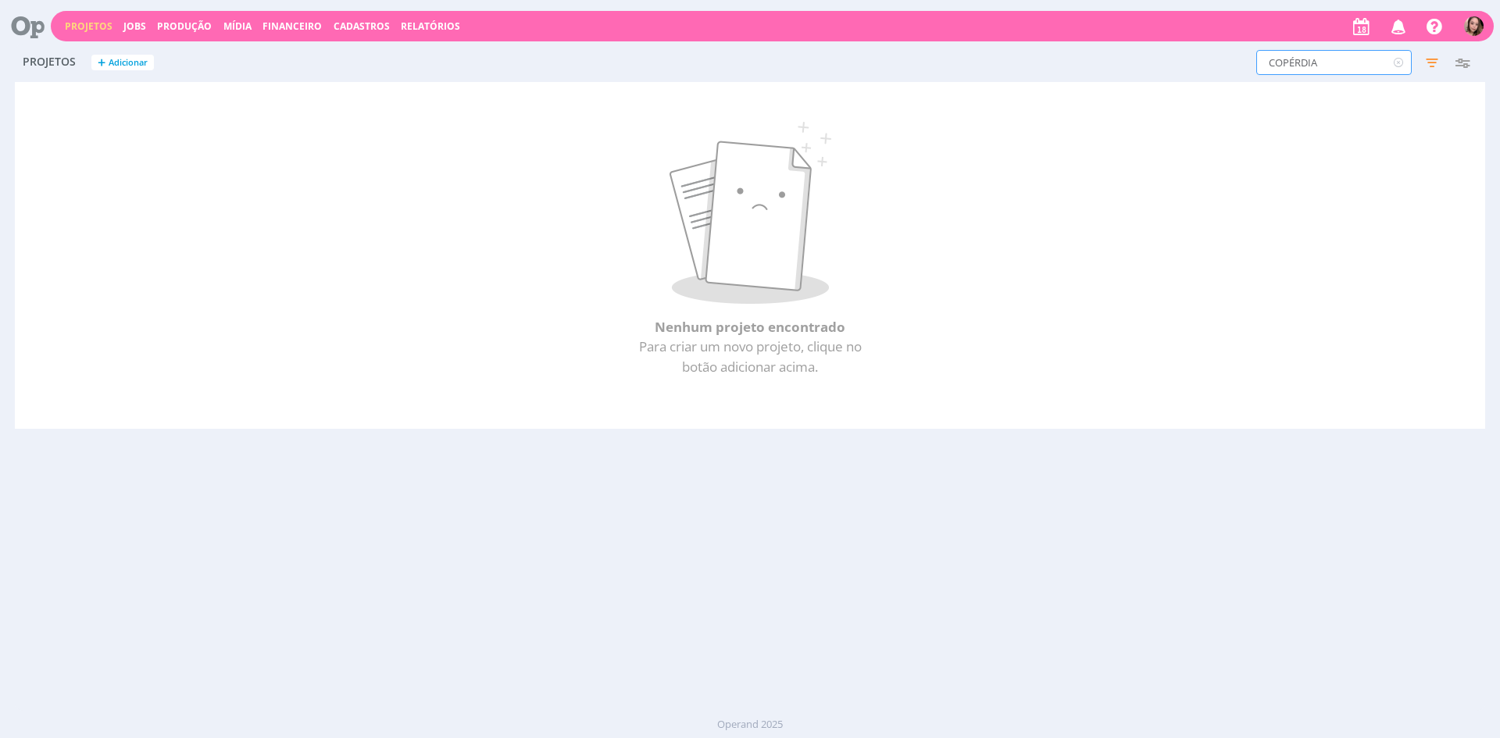
click at [1286, 61] on input "COPÉRDIA" at bounding box center [1333, 62] width 155 height 25
type input "COOPERATIVA"
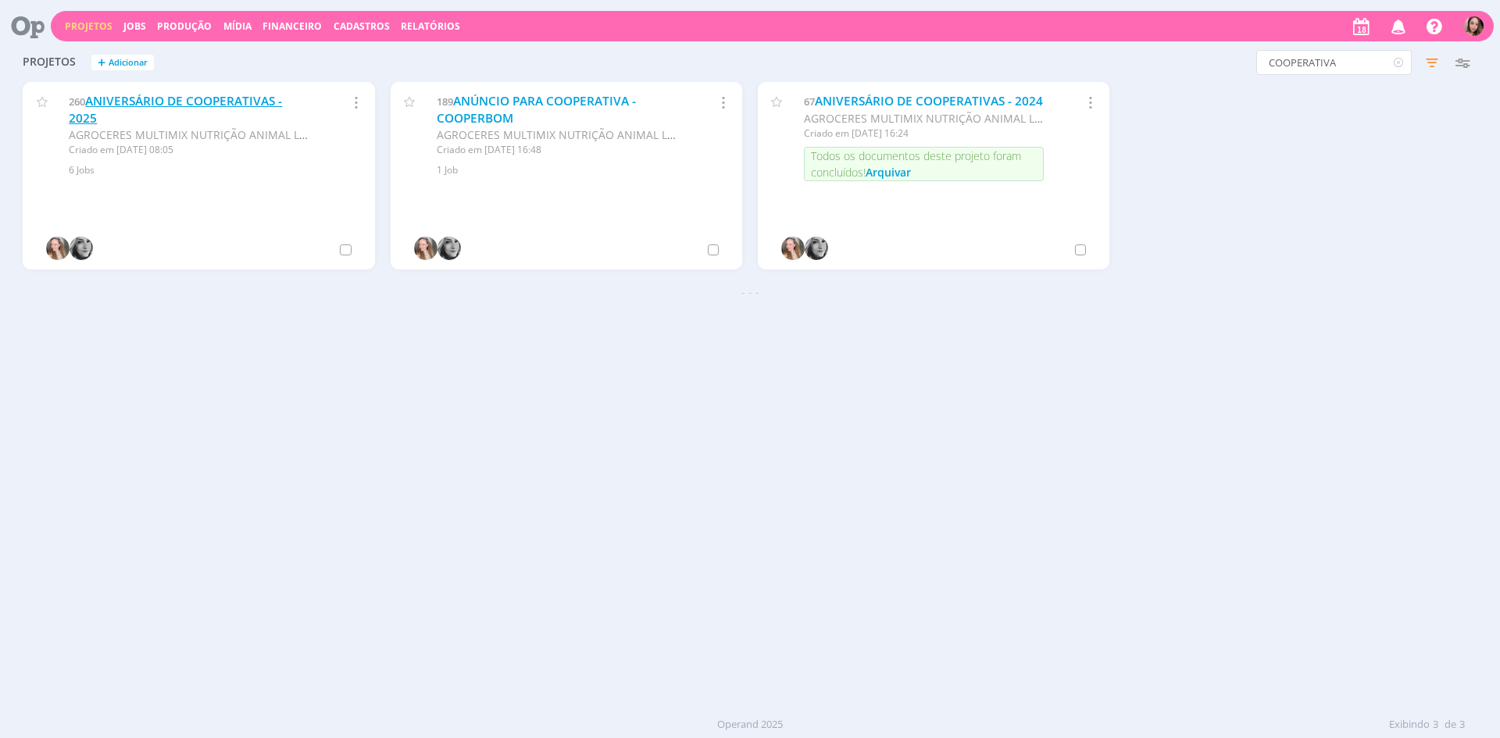
click at [111, 102] on link "ANIVERSÁRIO DE COOPERATIVAS - 2025" at bounding box center [175, 110] width 213 height 34
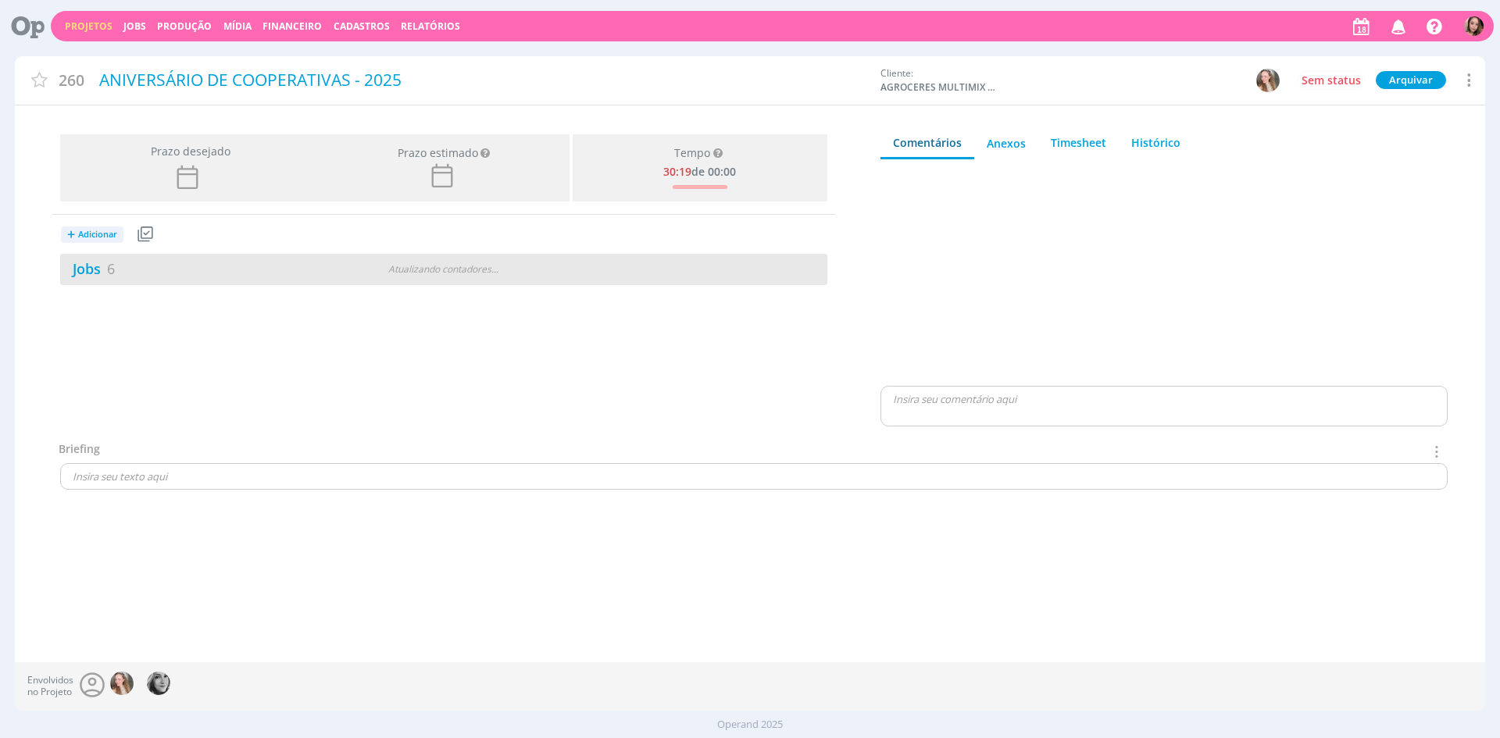
click at [313, 265] on div "Jobs 6" at bounding box center [189, 269] width 259 height 21
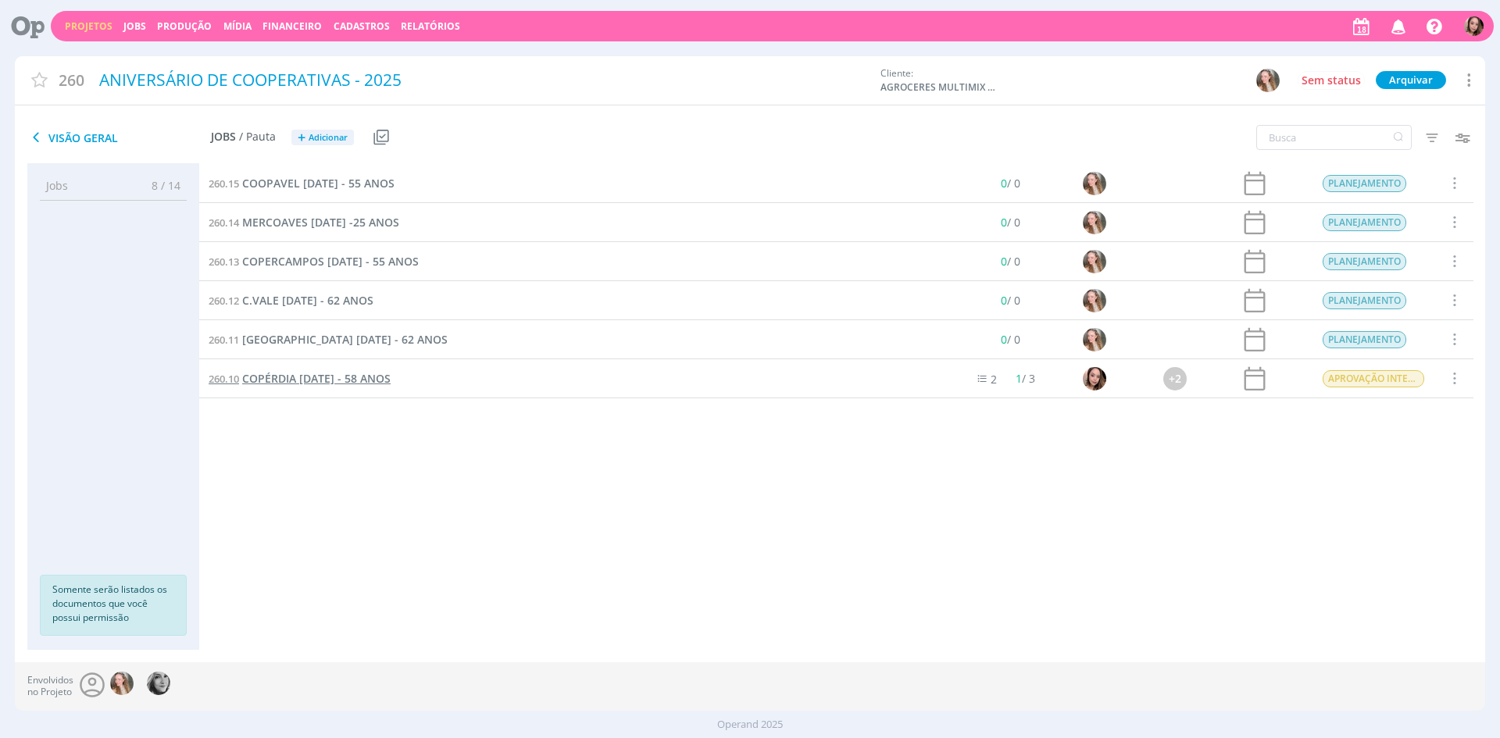
click at [284, 382] on span "COPÉRDIA [DATE] - 58 ANOS" at bounding box center [316, 378] width 148 height 15
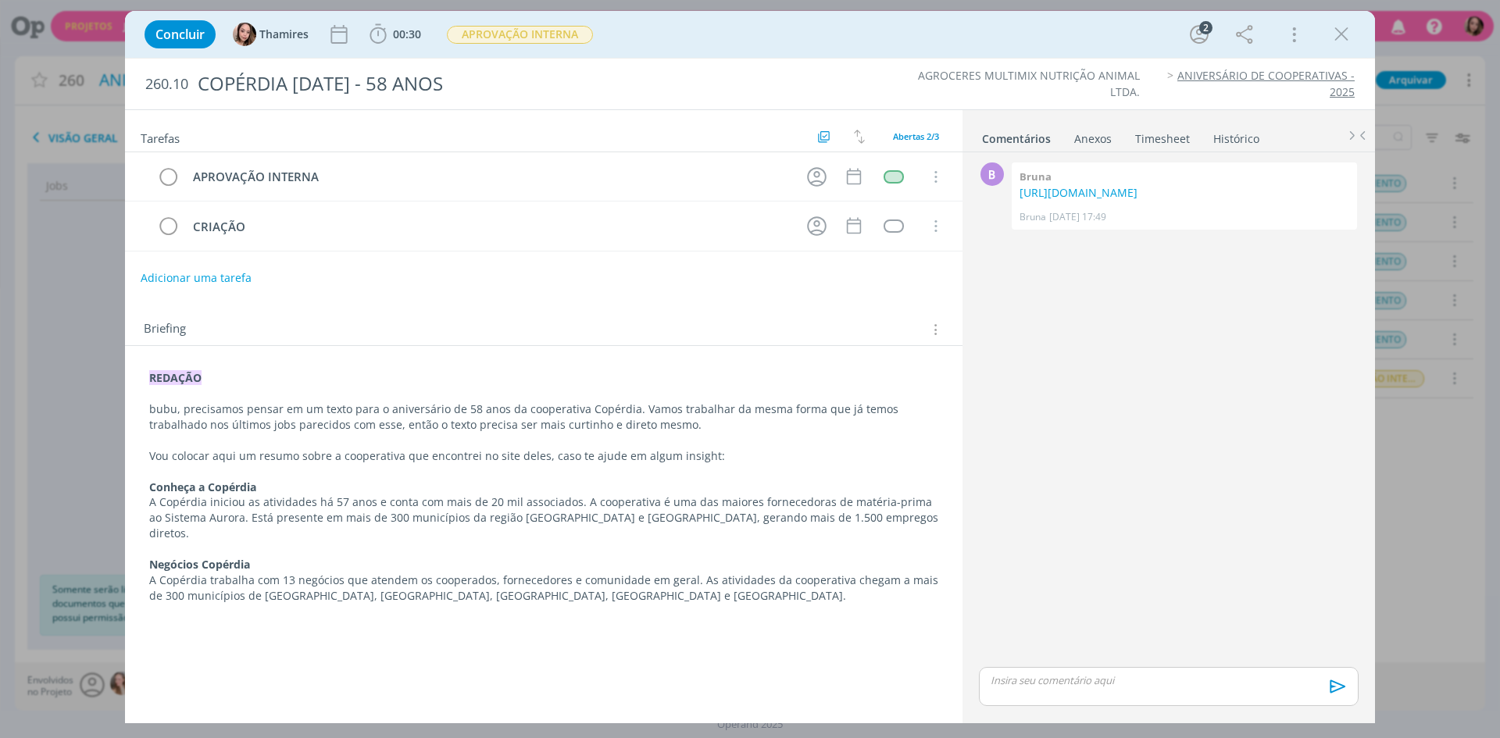
click at [284, 382] on p "REDAÇÃO" at bounding box center [543, 378] width 789 height 16
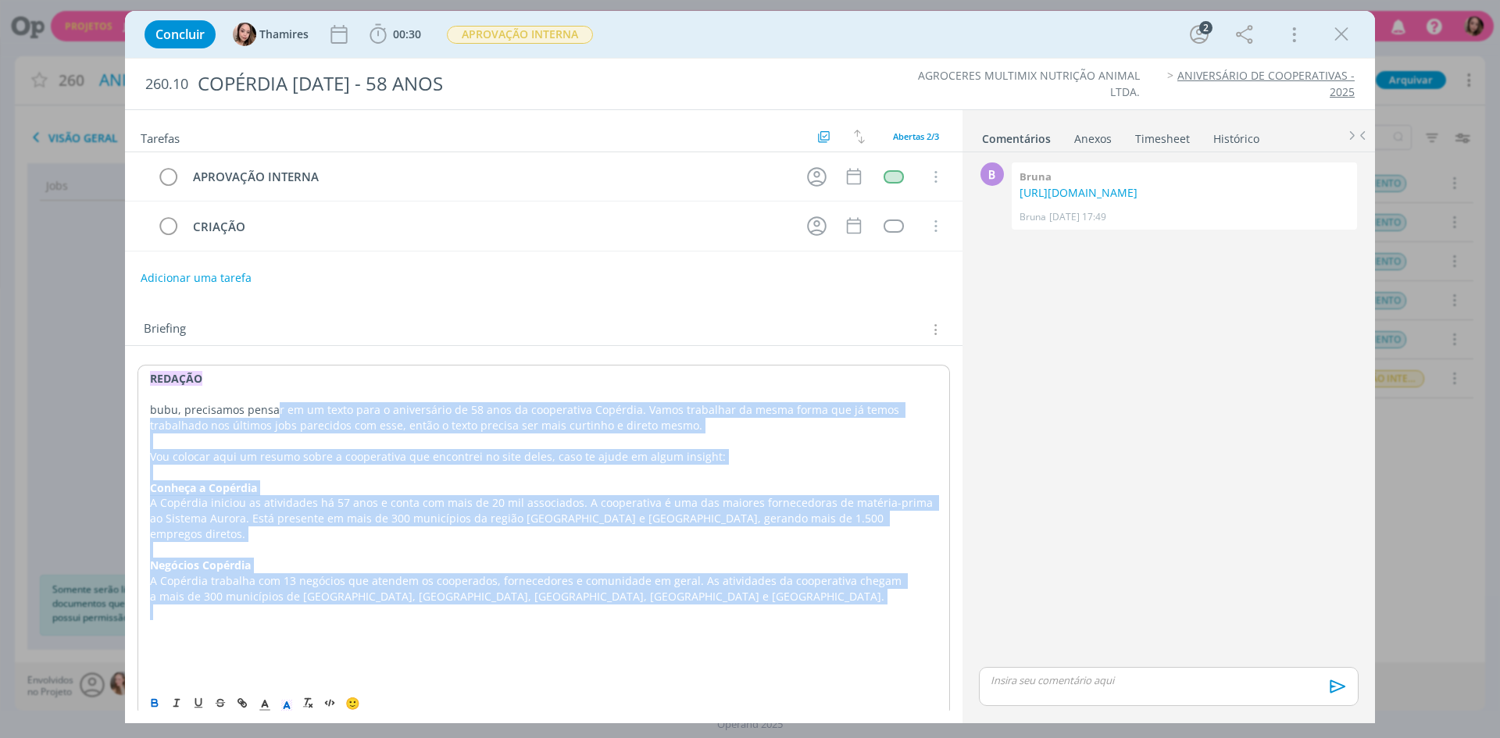
drag, startPoint x: 276, startPoint y: 413, endPoint x: 807, endPoint y: 602, distance: 563.0
click at [807, 602] on div "REDAÇÃO bubu, precisamos pensar em um texto para o aniversário de 58 anos da co…" at bounding box center [543, 526] width 812 height 323
click at [807, 605] on p "dialog" at bounding box center [543, 613] width 787 height 16
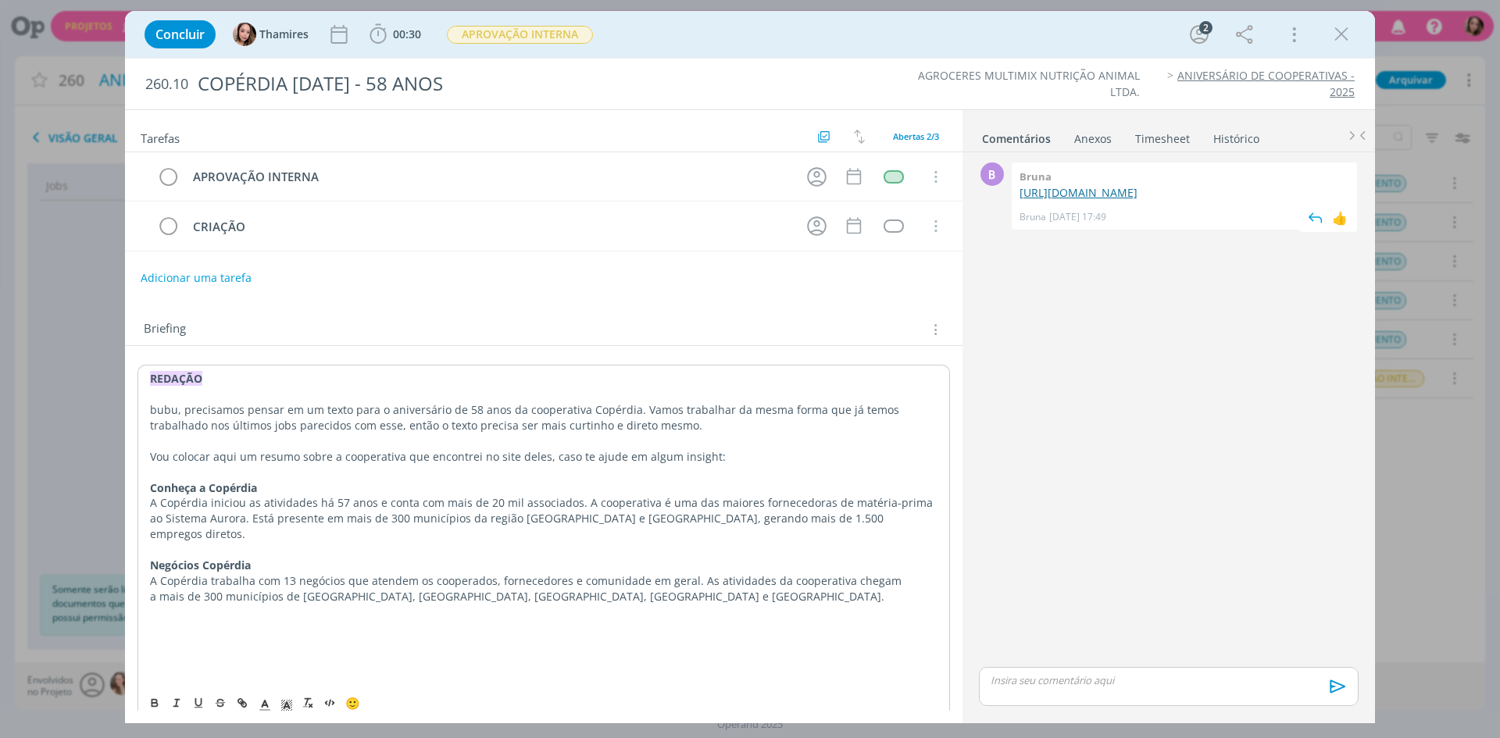
click at [1137, 200] on link "[URL][DOMAIN_NAME]" at bounding box center [1078, 192] width 118 height 15
click at [147, 383] on div "REDAÇÃO bubu, precisamos pensar em um texto para o aniversário de 58 anos da co…" at bounding box center [543, 526] width 812 height 322
